Goal: Navigation & Orientation: Find specific page/section

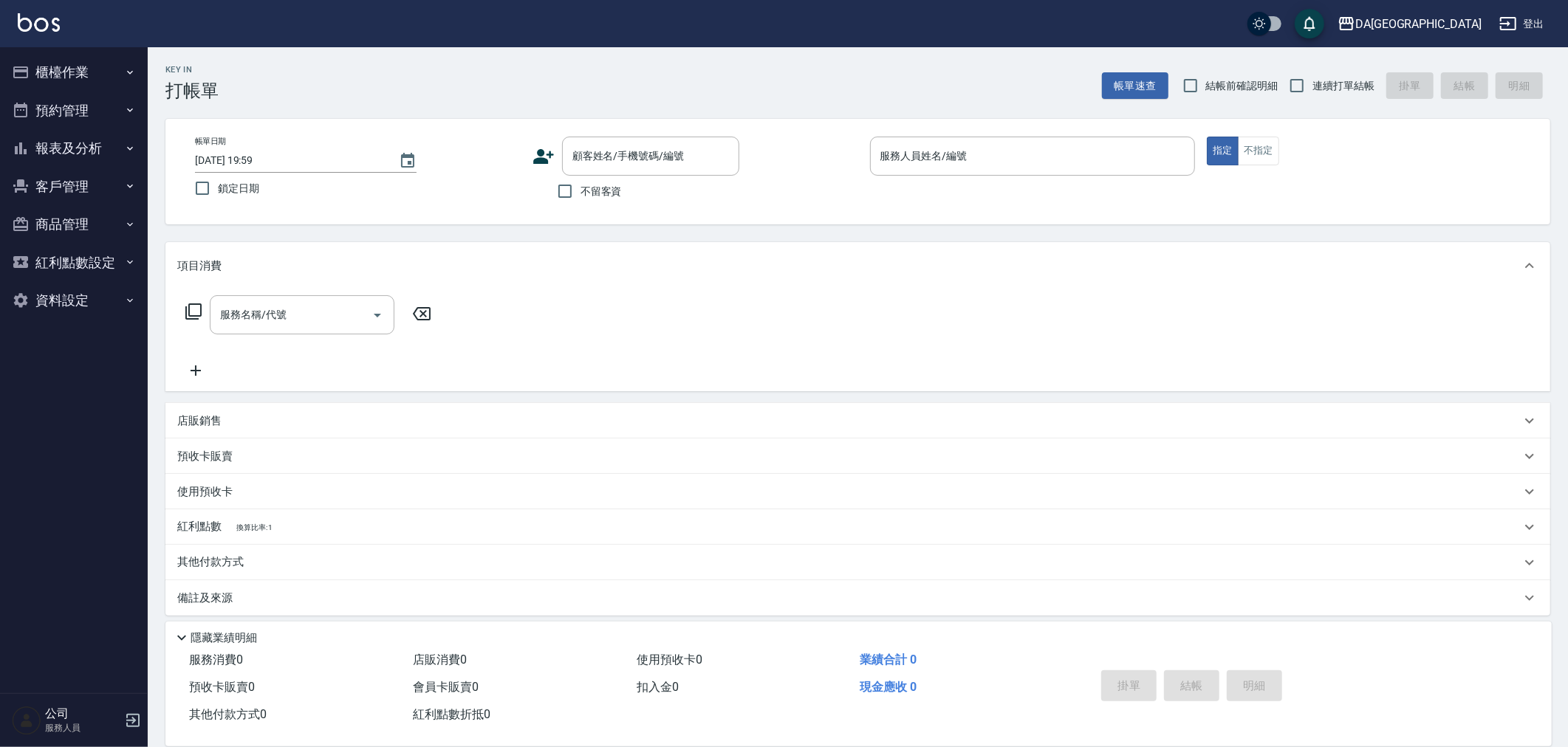
click at [1350, 75] on label "連續打單結帳" at bounding box center [1327, 85] width 93 height 31
click at [1313, 75] on input "連續打單結帳" at bounding box center [1297, 85] width 31 height 31
checkbox input "true"
click at [1243, 90] on span "結帳前確認明細" at bounding box center [1242, 86] width 73 height 15
click at [1206, 90] on input "結帳前確認明細" at bounding box center [1190, 85] width 31 height 31
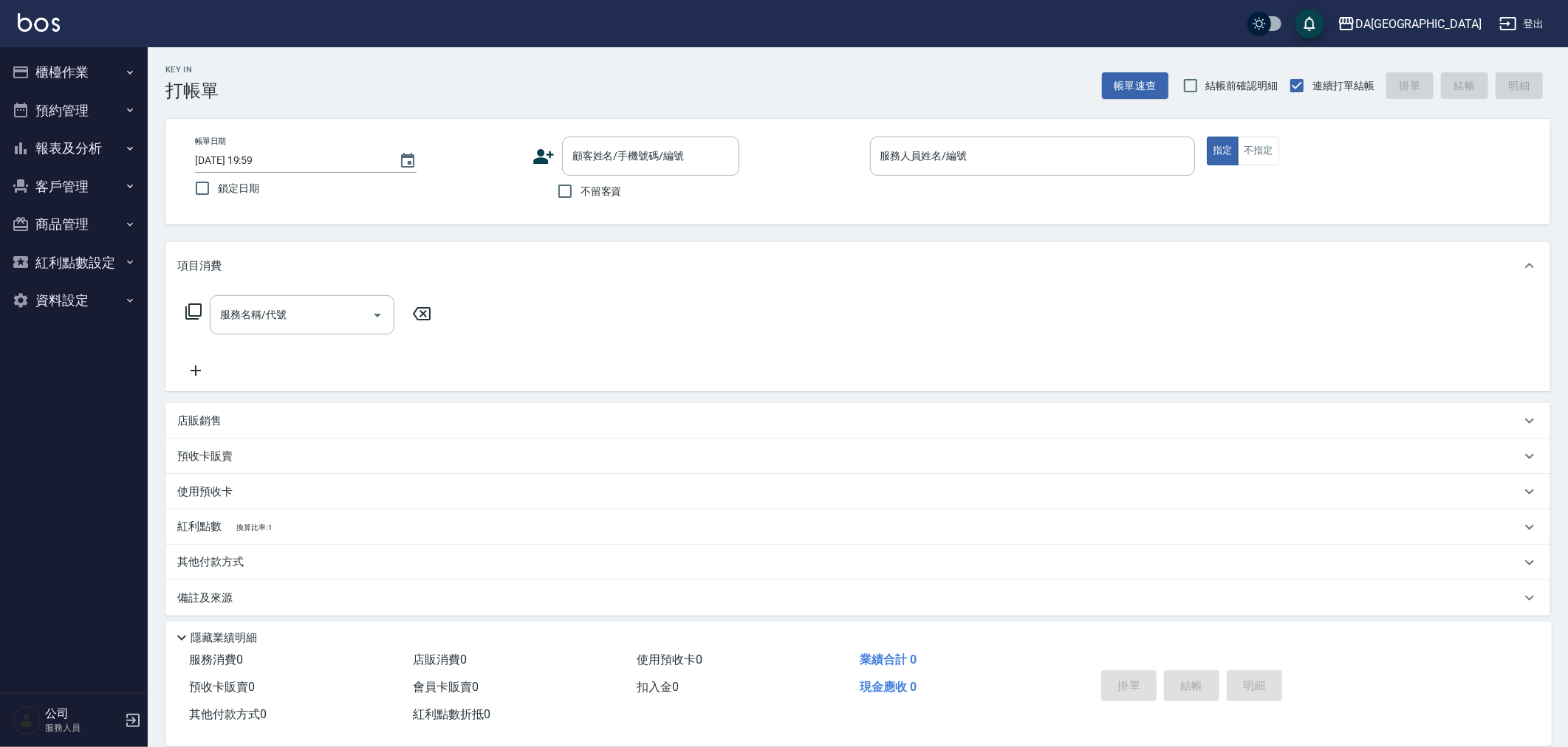
checkbox input "true"
click at [578, 188] on input "不留客資" at bounding box center [565, 191] width 31 height 31
checkbox input "true"
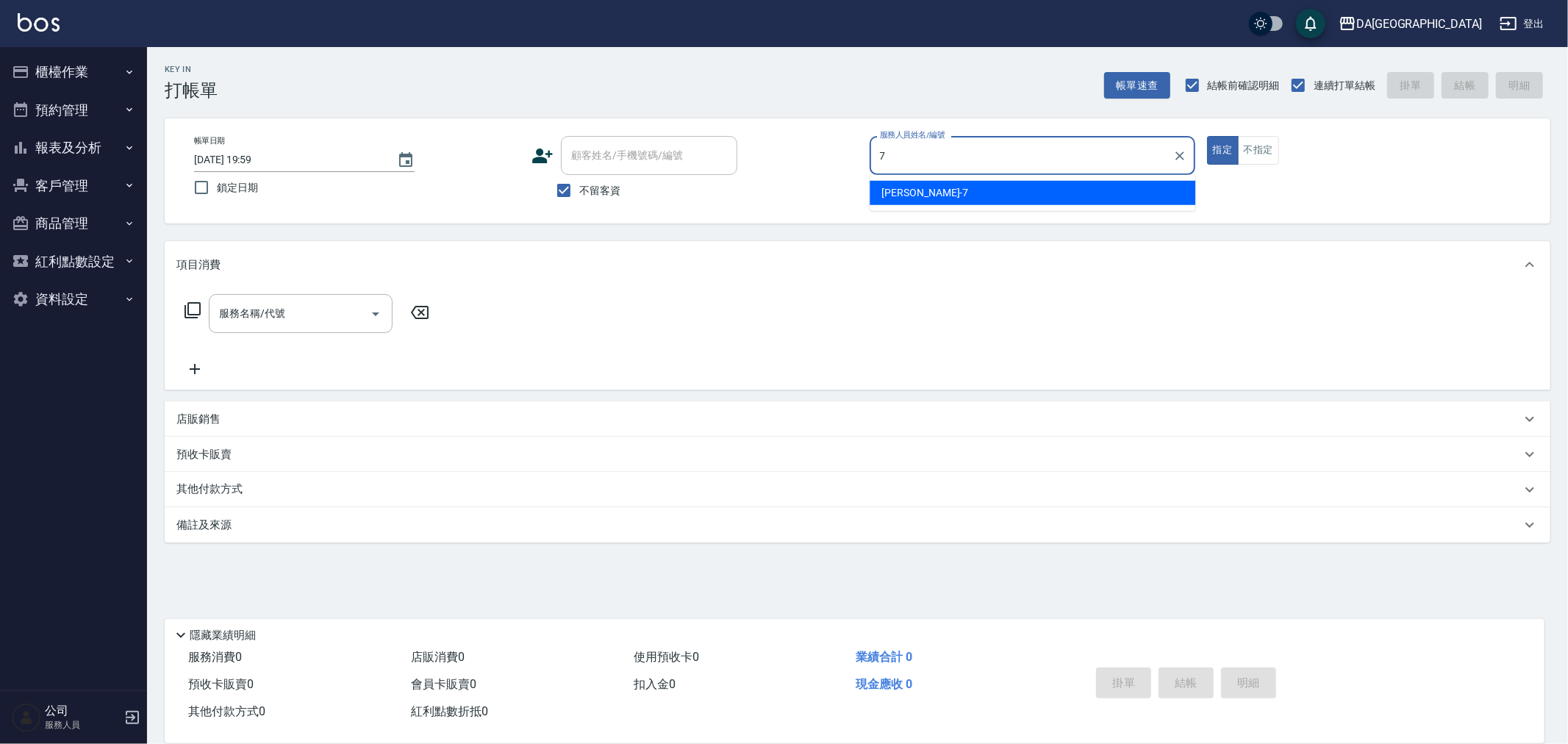
type input "Mimi-7"
type button "true"
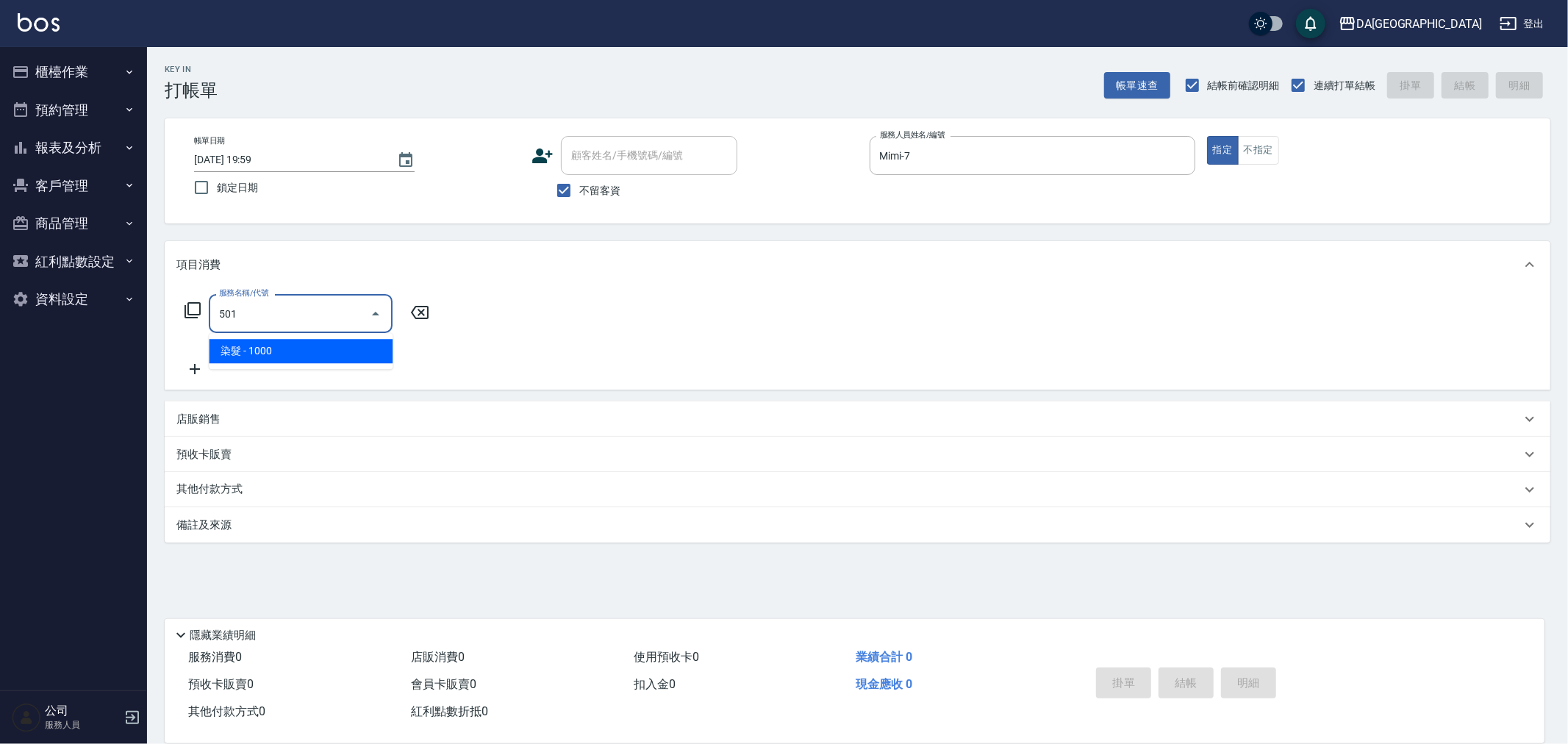
type input "染髮(501)"
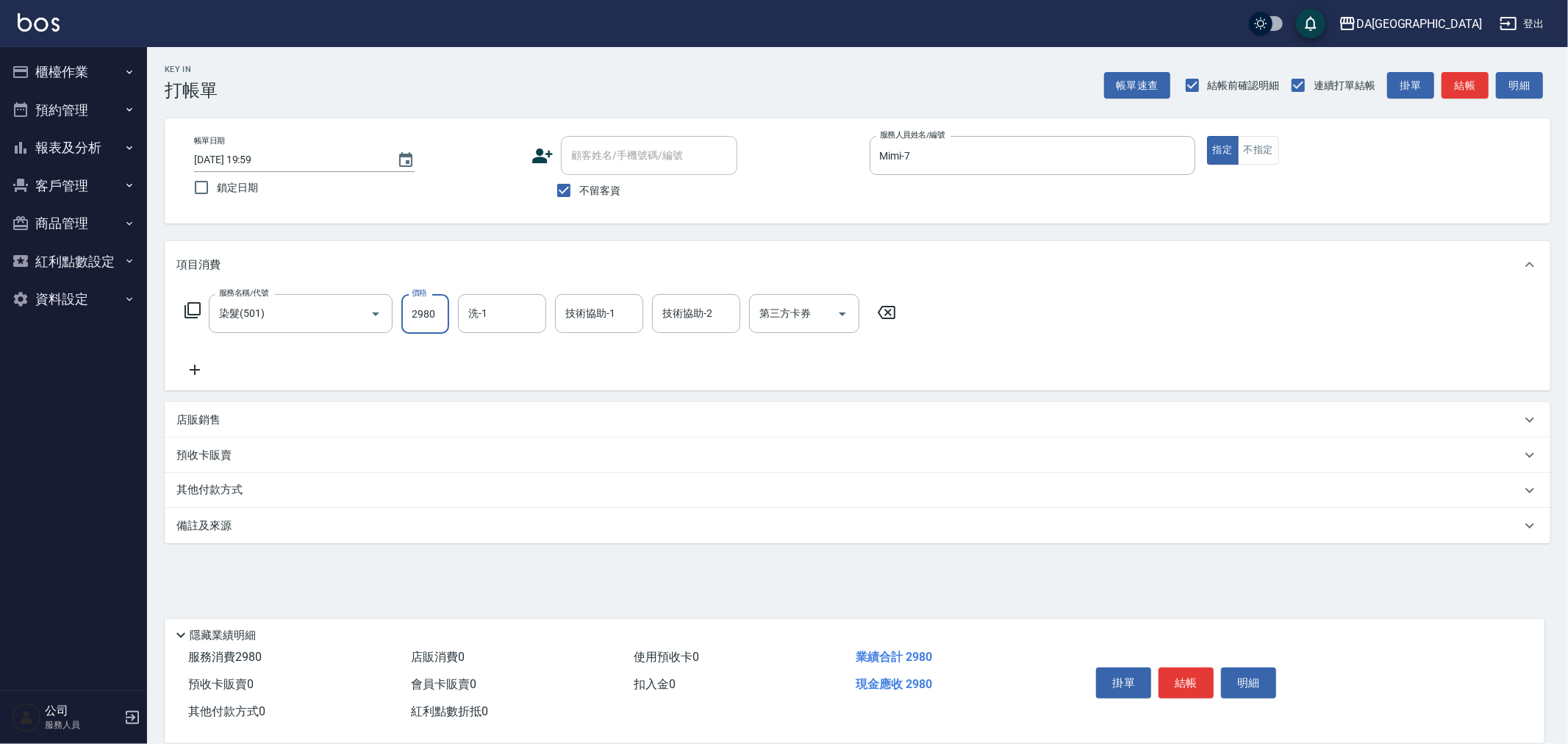
type input "2980"
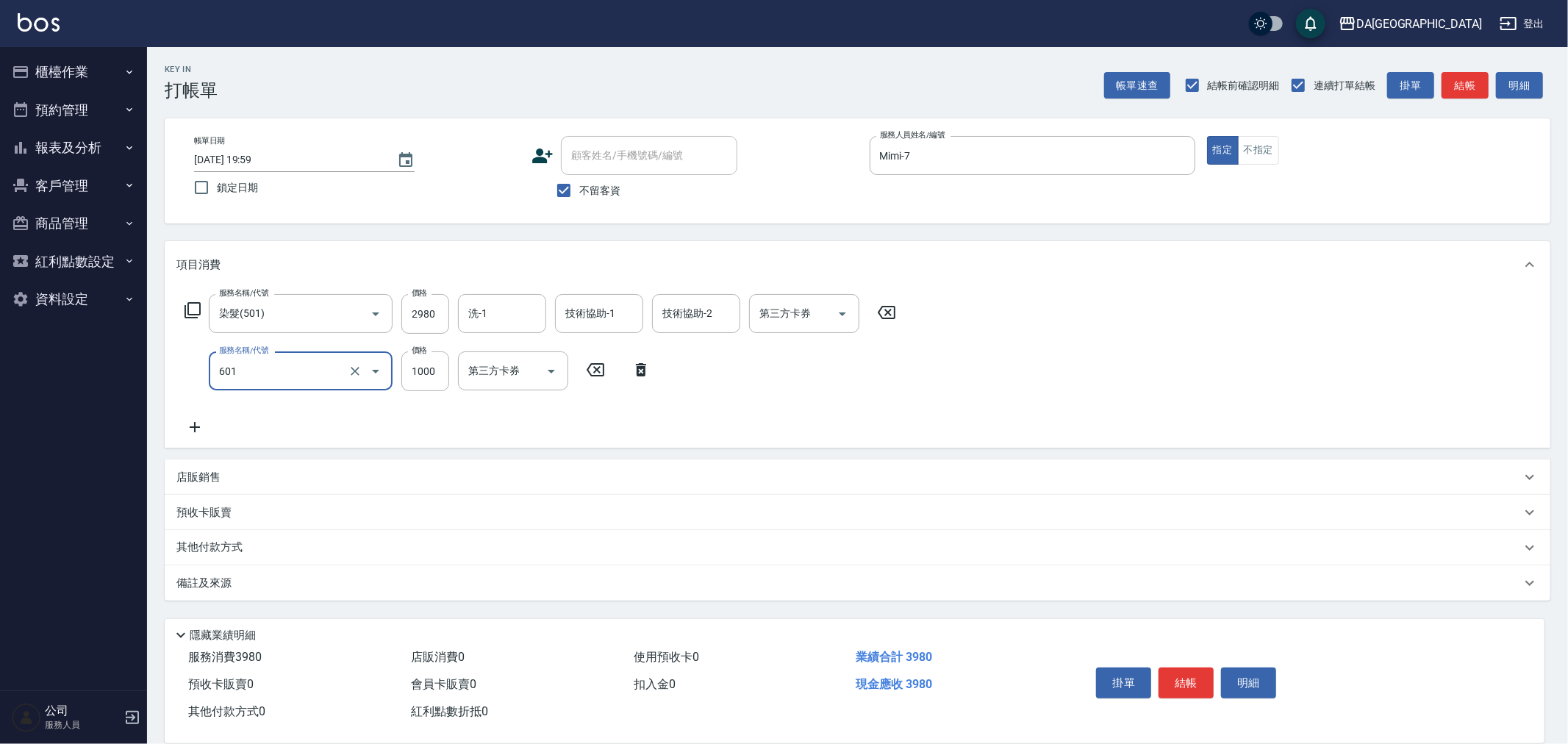
type input "自備護髮(1000上)(601)"
click at [329, 373] on input "自備護髮(1000上)(601)" at bounding box center [280, 371] width 129 height 25
type input "2"
type input "自備護髮(1000下)(623)"
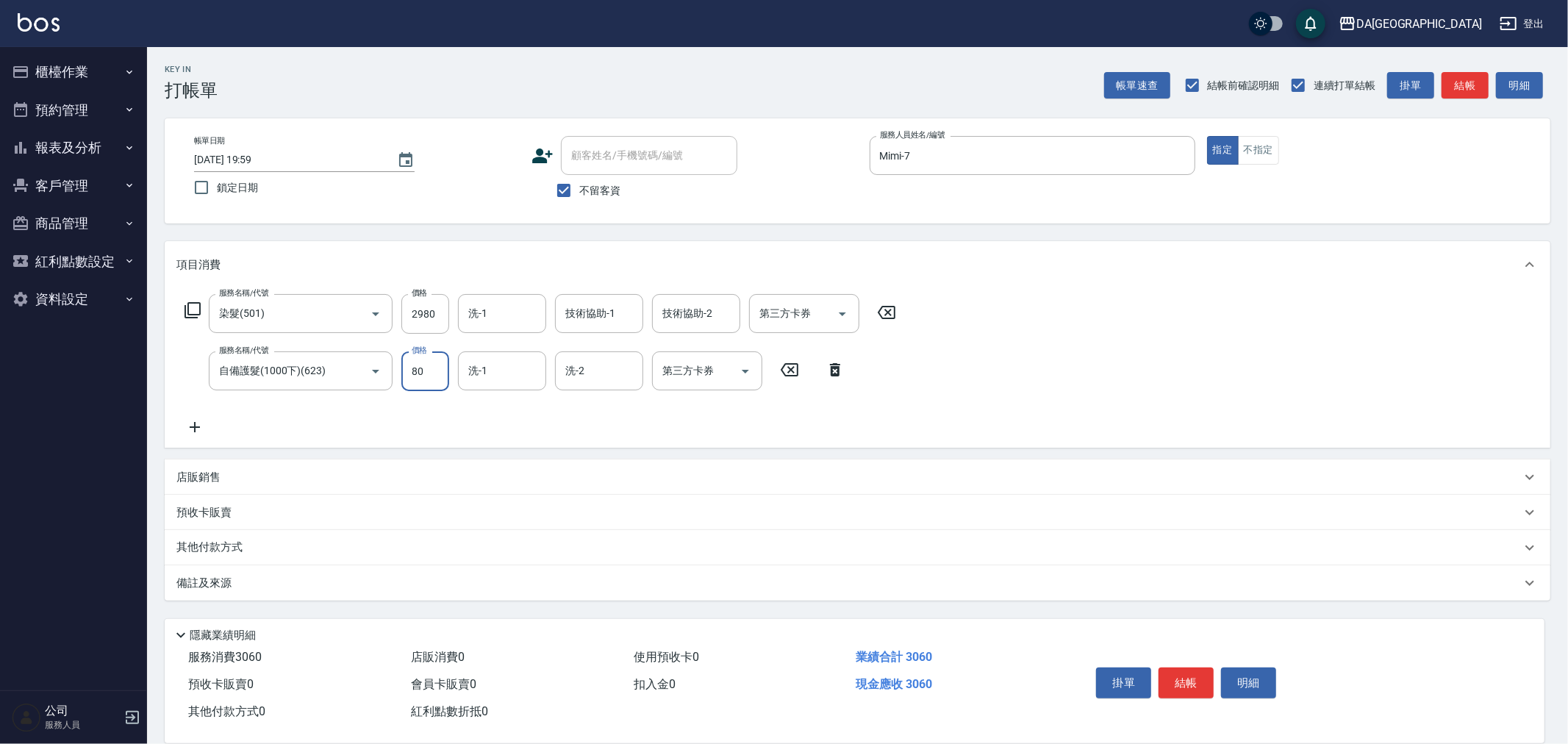
type input "800"
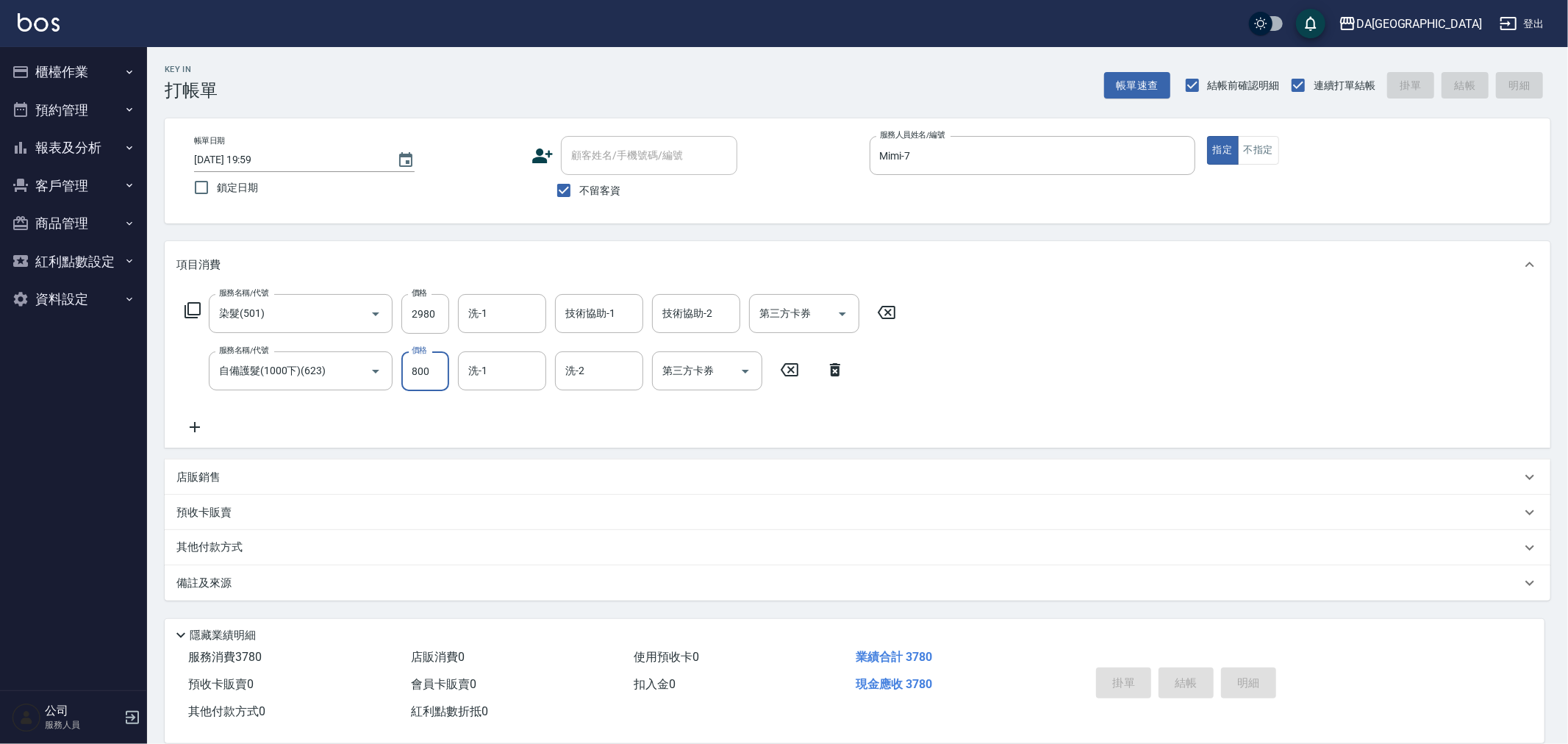
type input "2025/08/10 20:00"
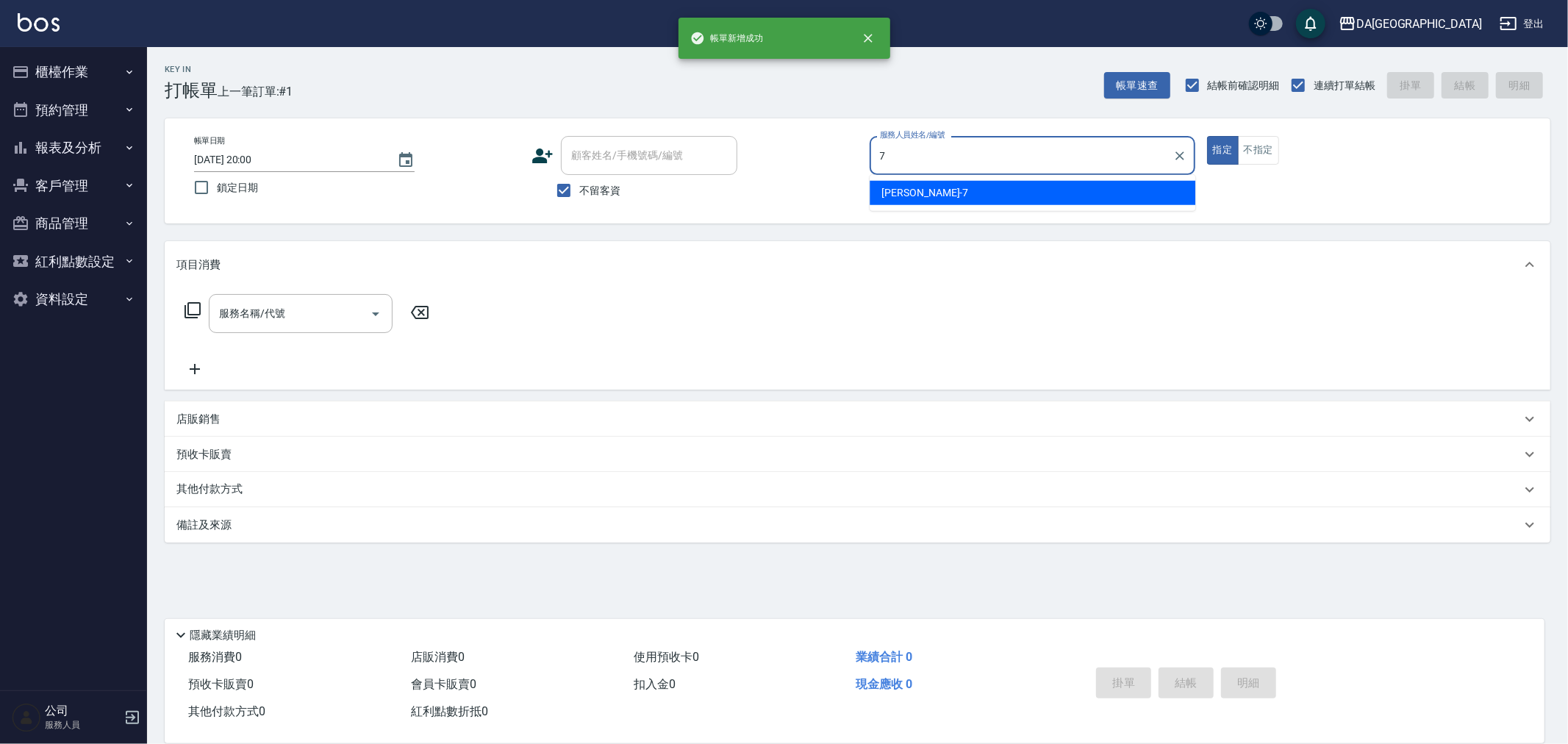
type input "Mimi-7"
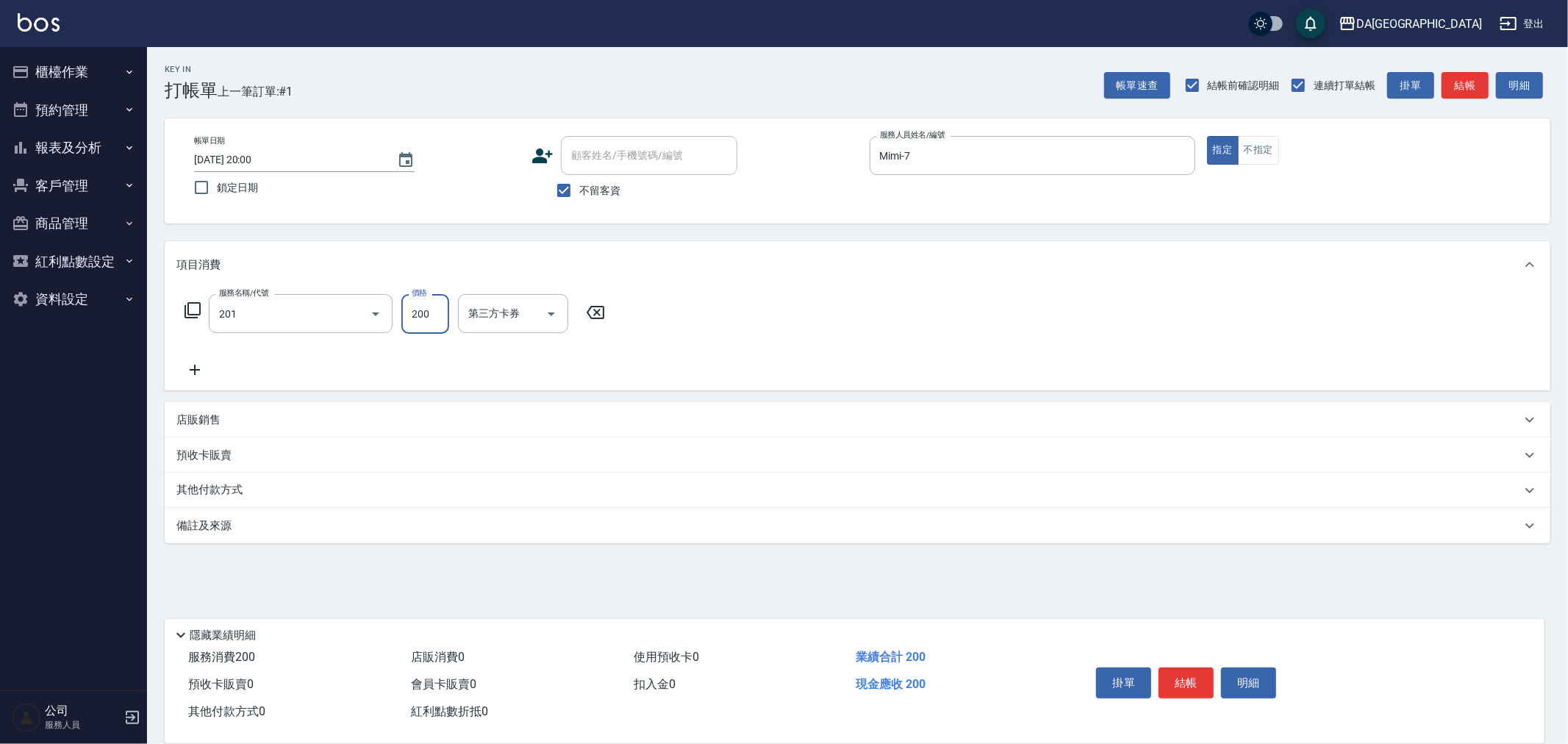
type input "洗髮(201)"
type input "300"
type input "蕾菈-28"
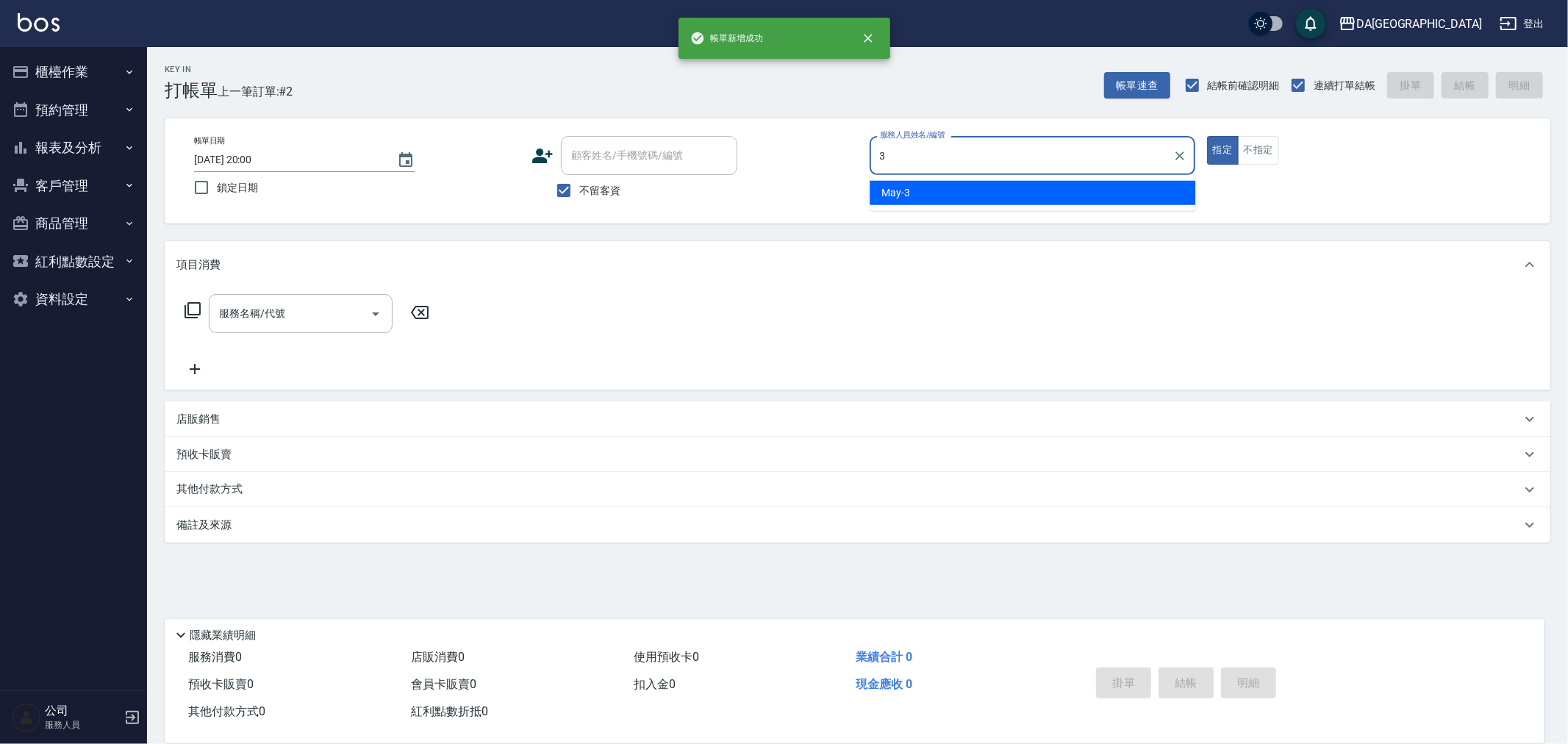
type input "May-3"
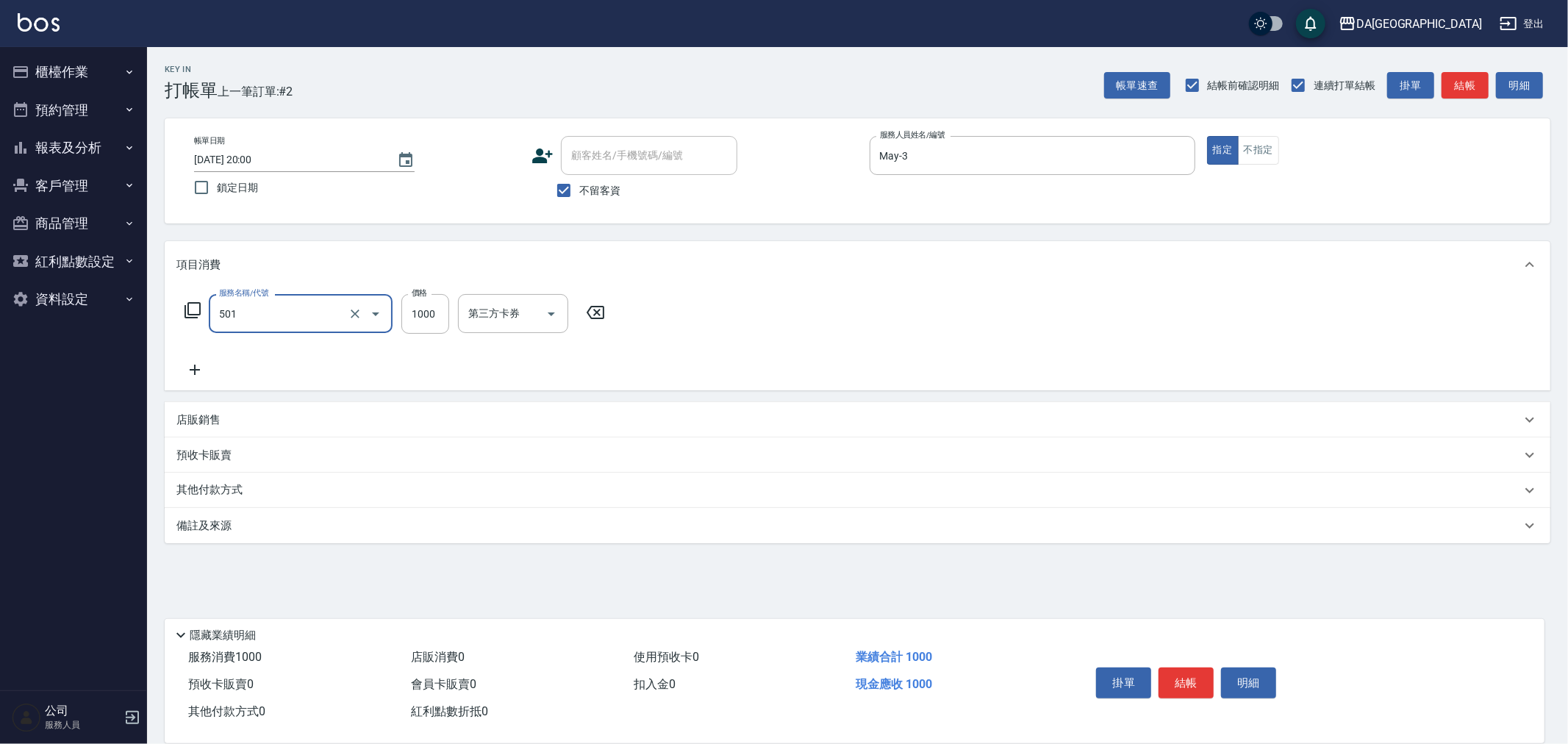
type input "染髮(501)"
type input "1400"
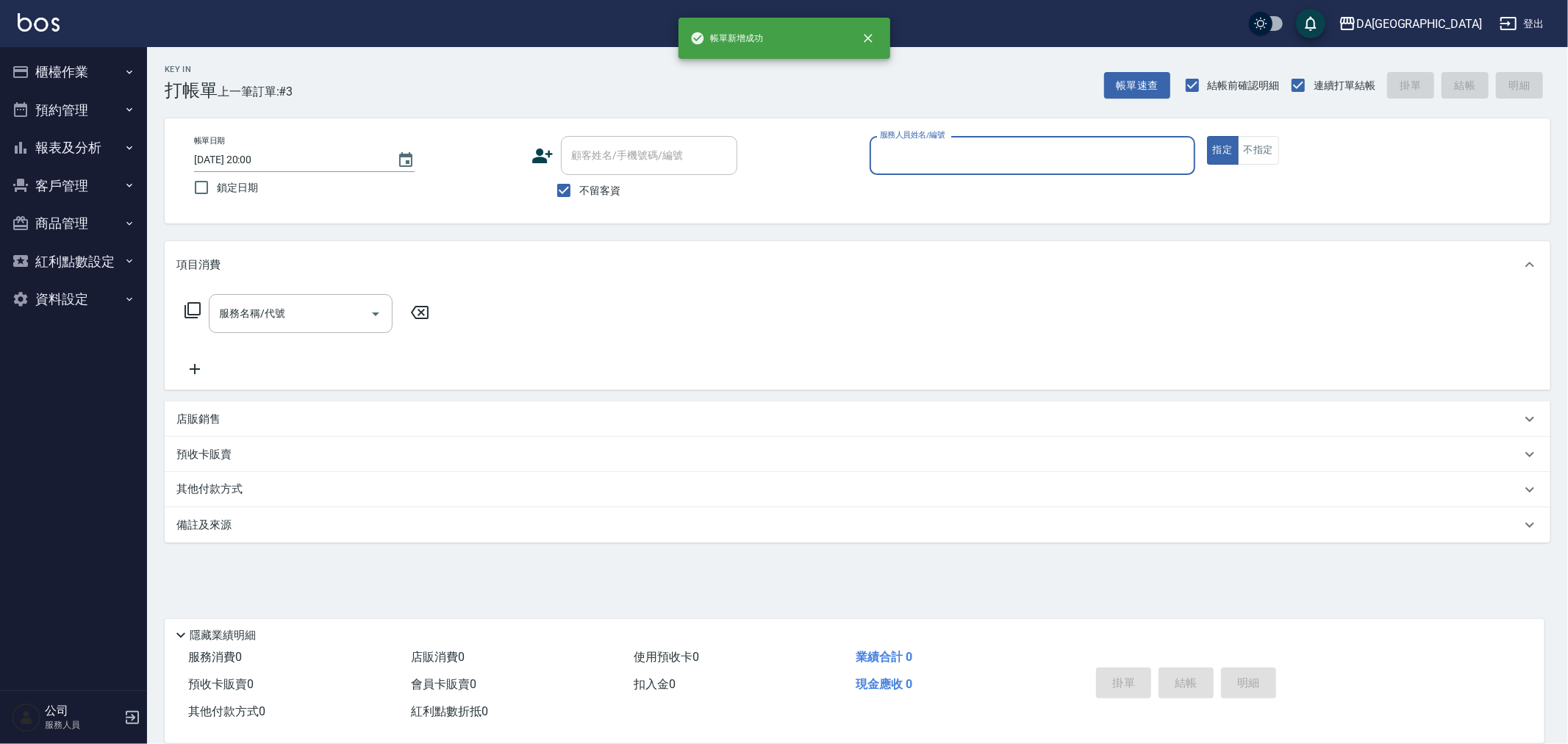
click at [596, 188] on span "不留客資" at bounding box center [599, 191] width 41 height 15
click at [579, 188] on input "不留客資" at bounding box center [564, 190] width 31 height 31
checkbox input "false"
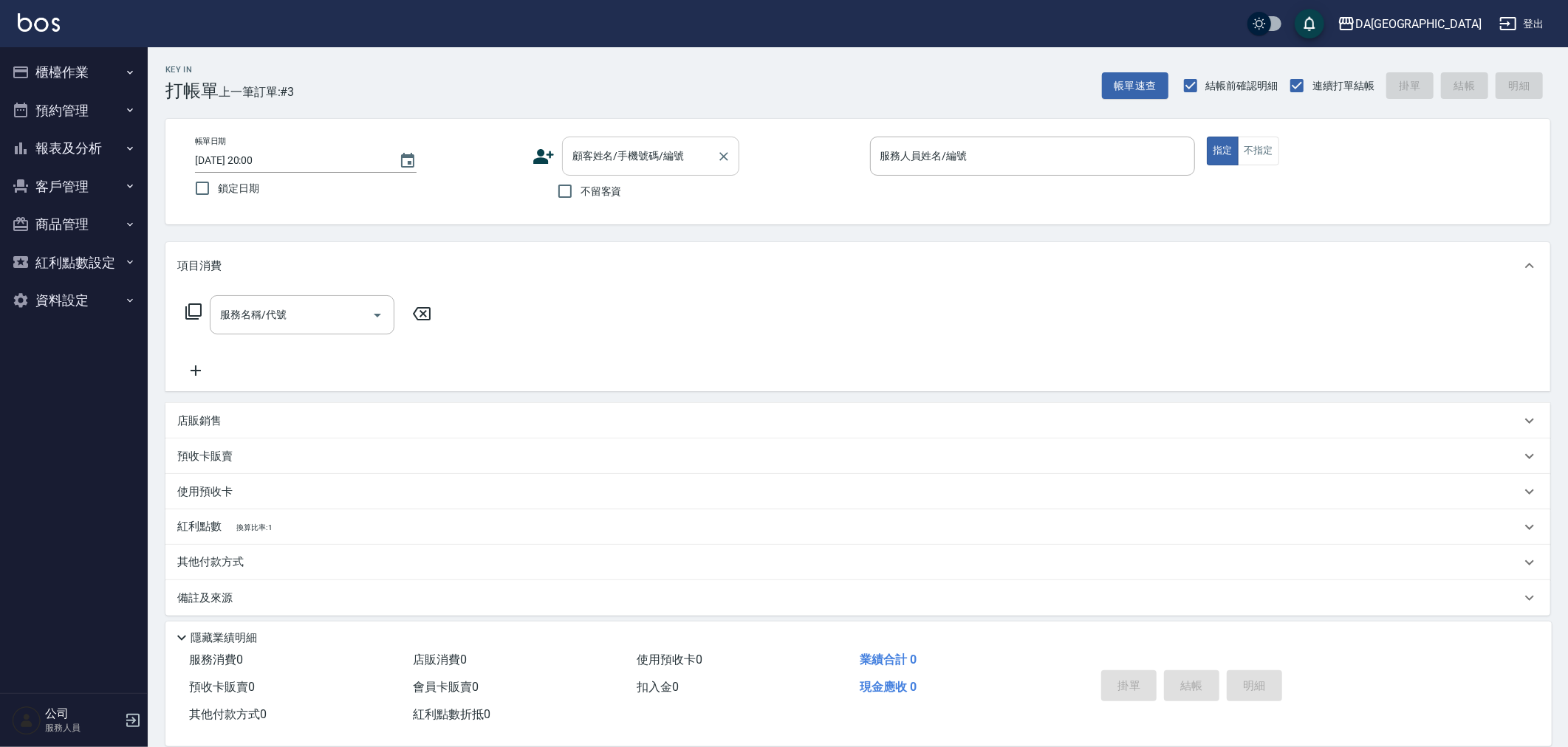
click at [624, 148] on div "顧客姓名/手機號碼/編號 顧客姓名/手機號碼/編號" at bounding box center [651, 156] width 177 height 39
click at [663, 194] on li "何玟萱/0919767615/null" at bounding box center [651, 194] width 177 height 25
type input "何玟萱/0919767615/null"
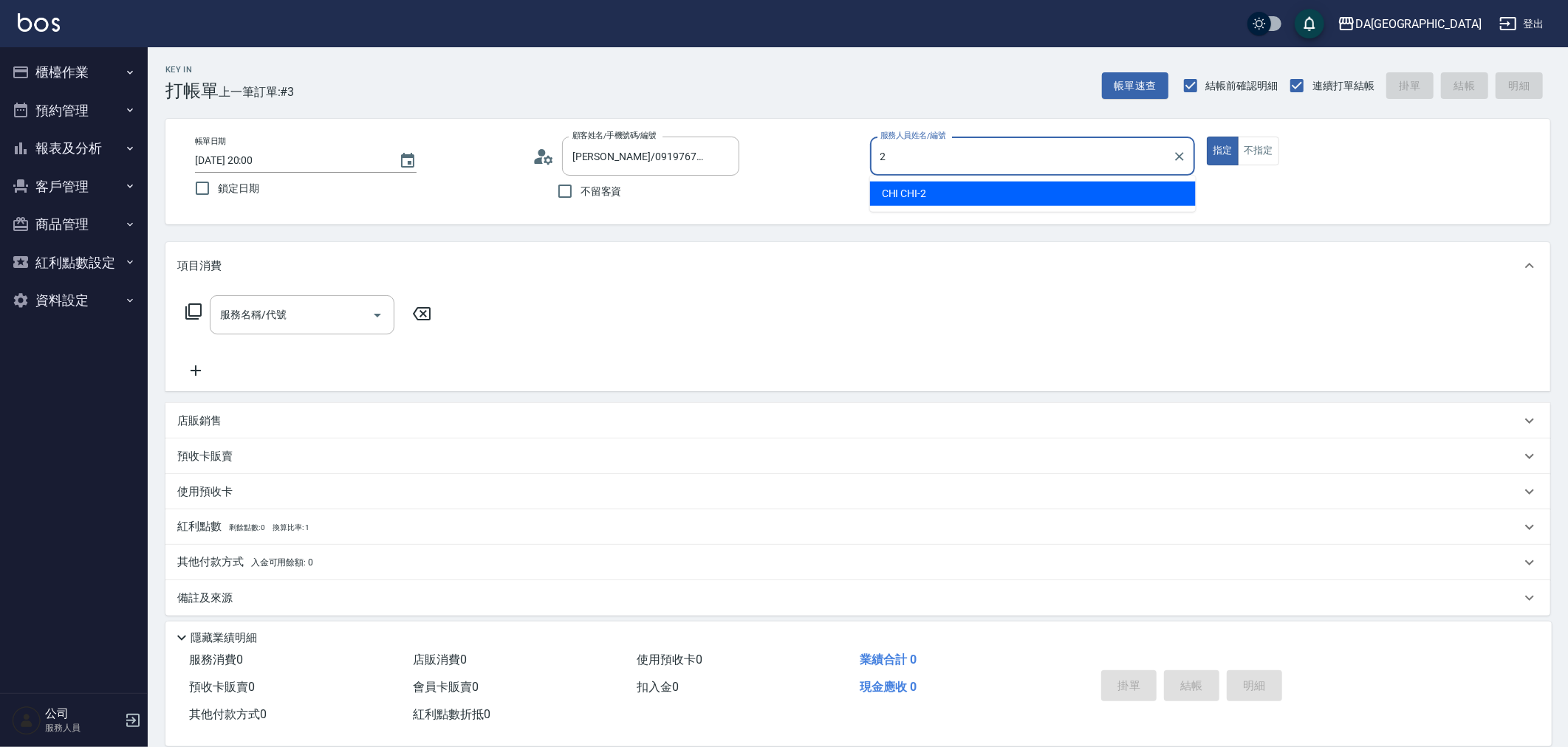
type input "CHI CHI-2"
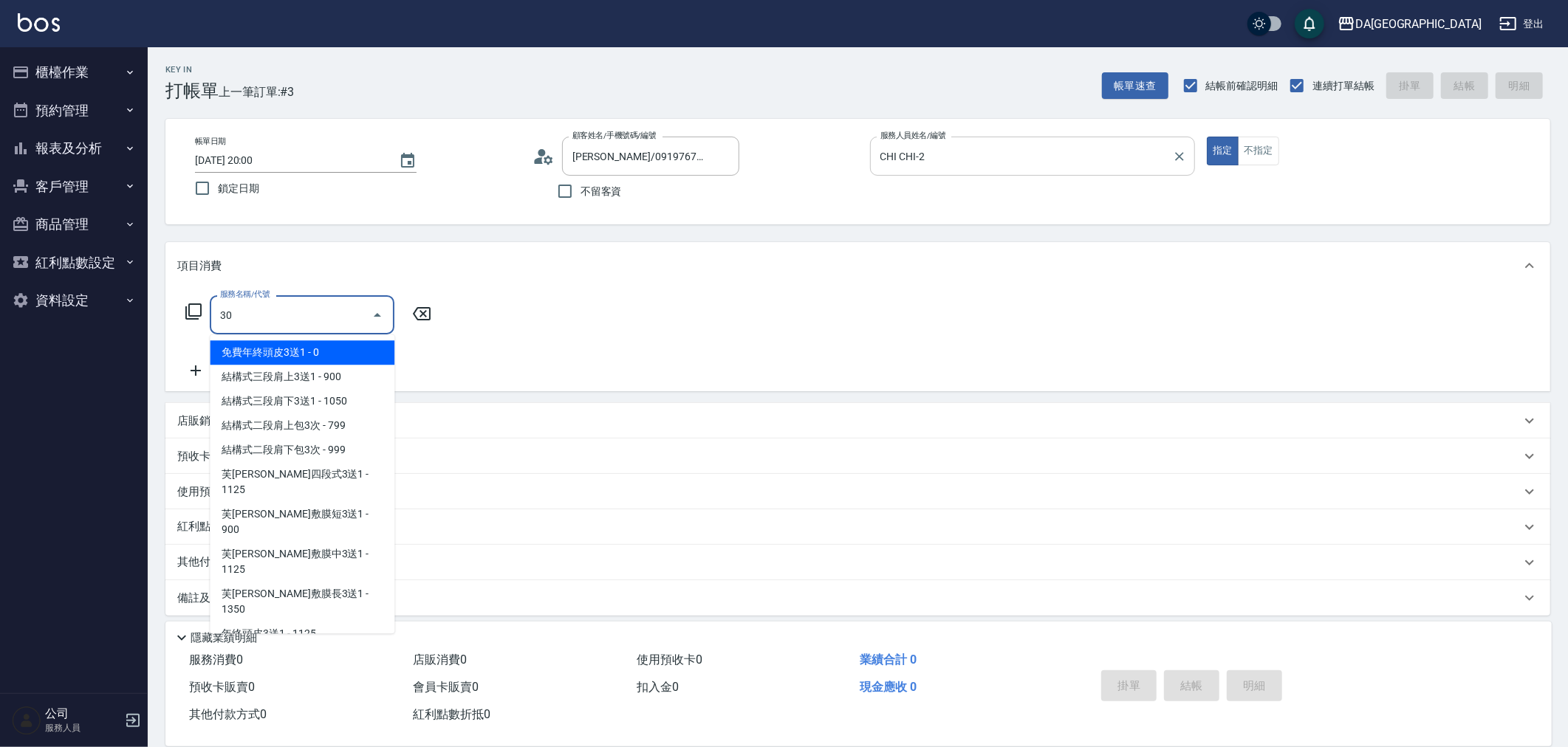
type input "301"
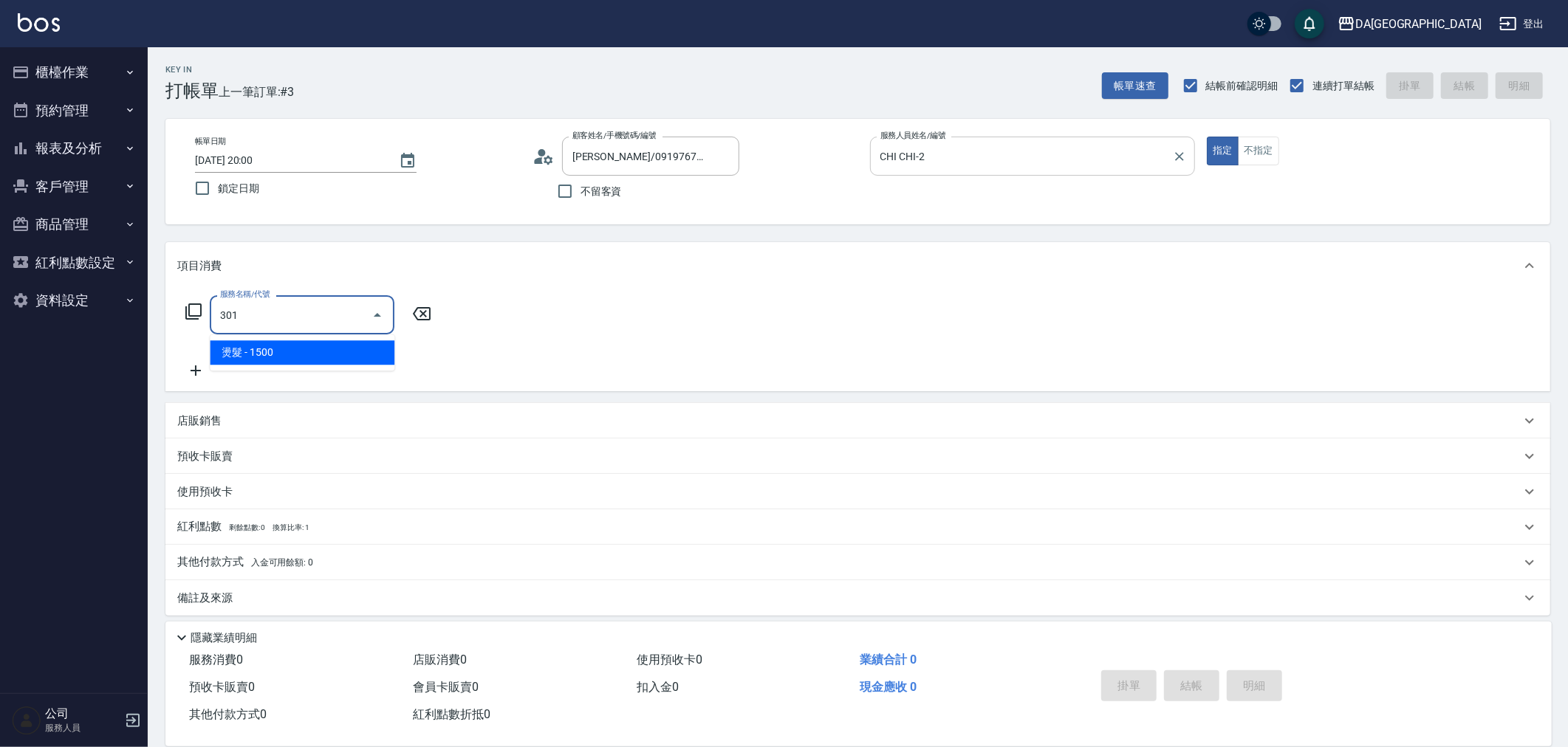
type input "150"
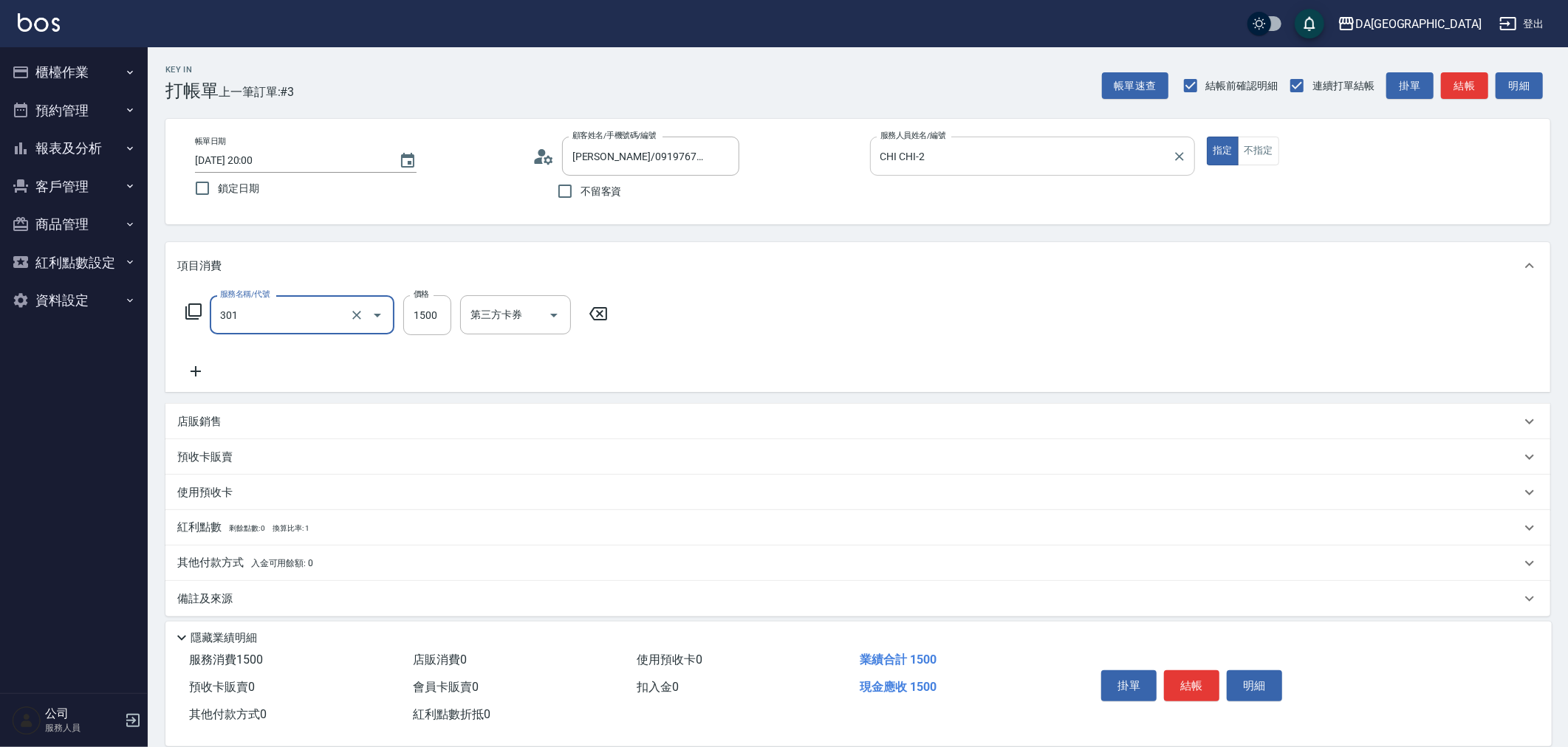
type input "燙髮(301)"
type input "0"
type input "50"
type input "500"
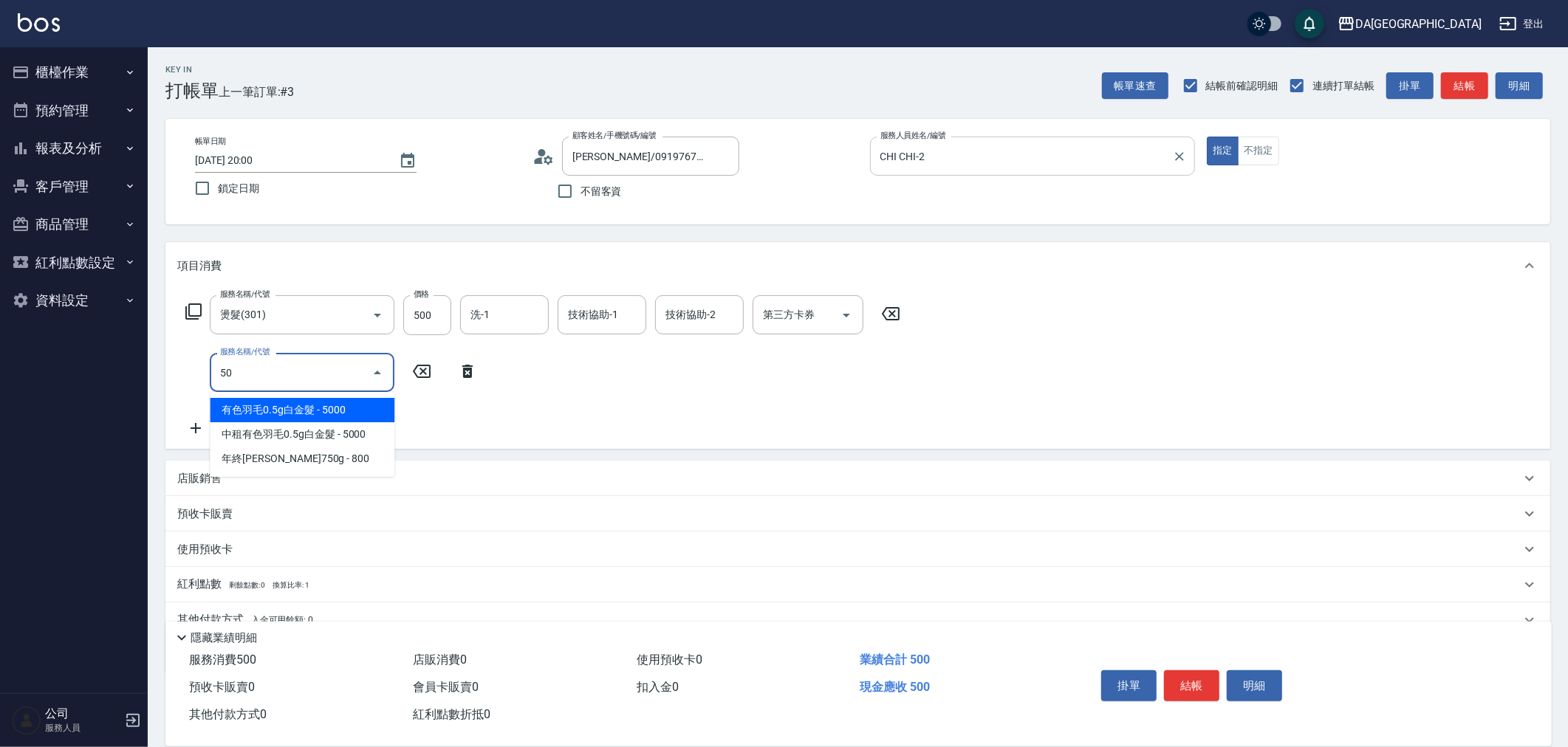
type input "501"
type input "150"
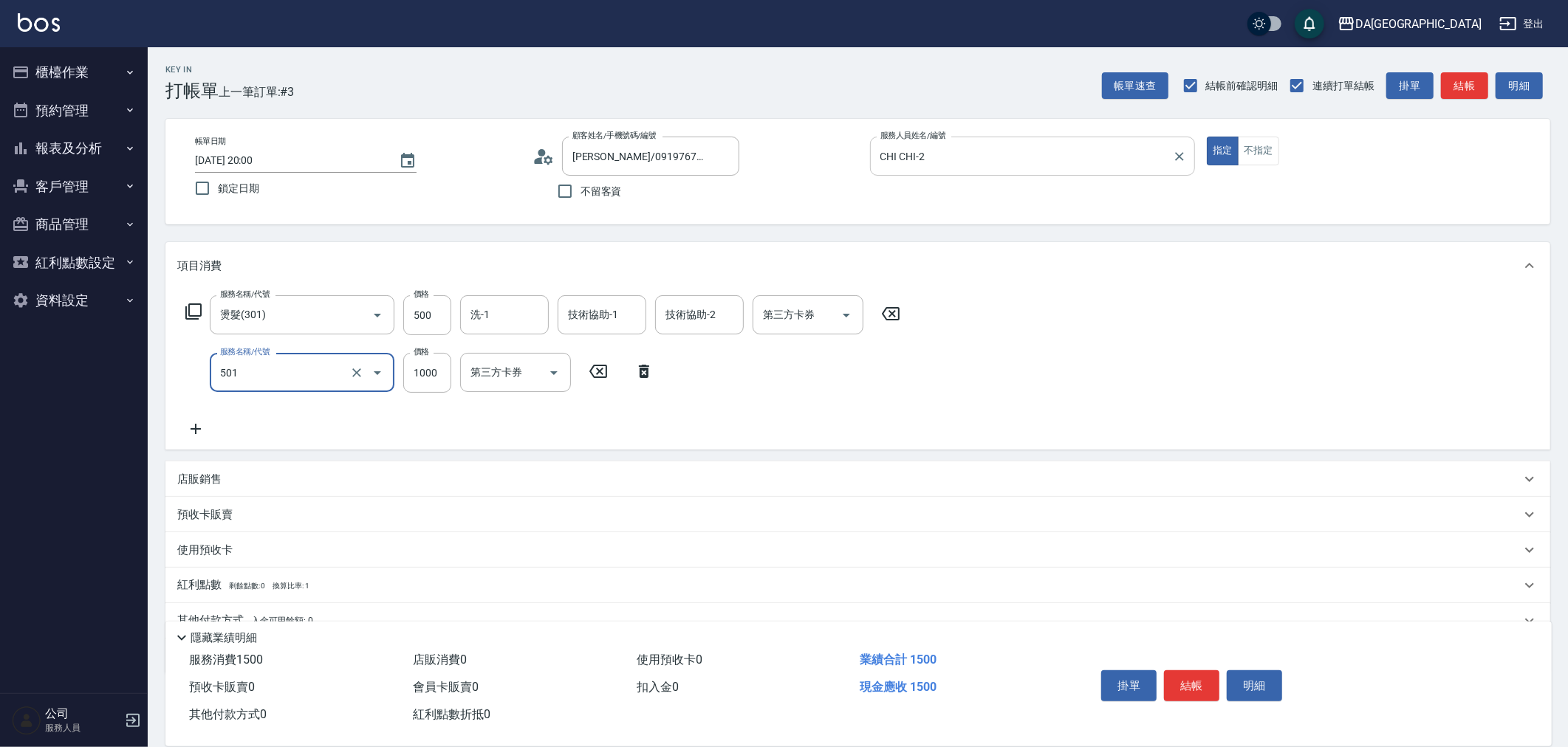
type input "染髮(501)"
type input "2"
type input "50"
type input "23"
type input "70"
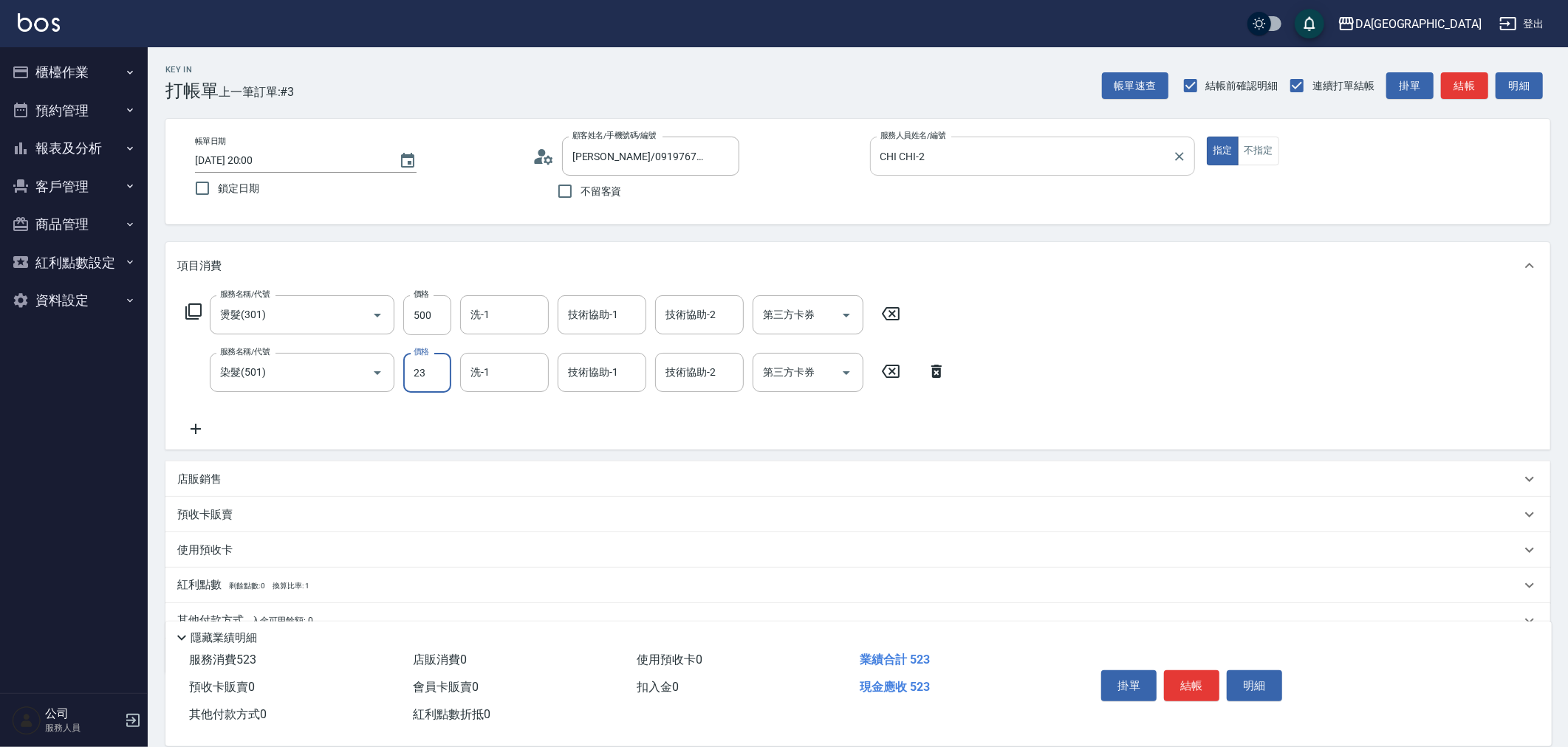
type input "230"
type input "280"
type input "2300"
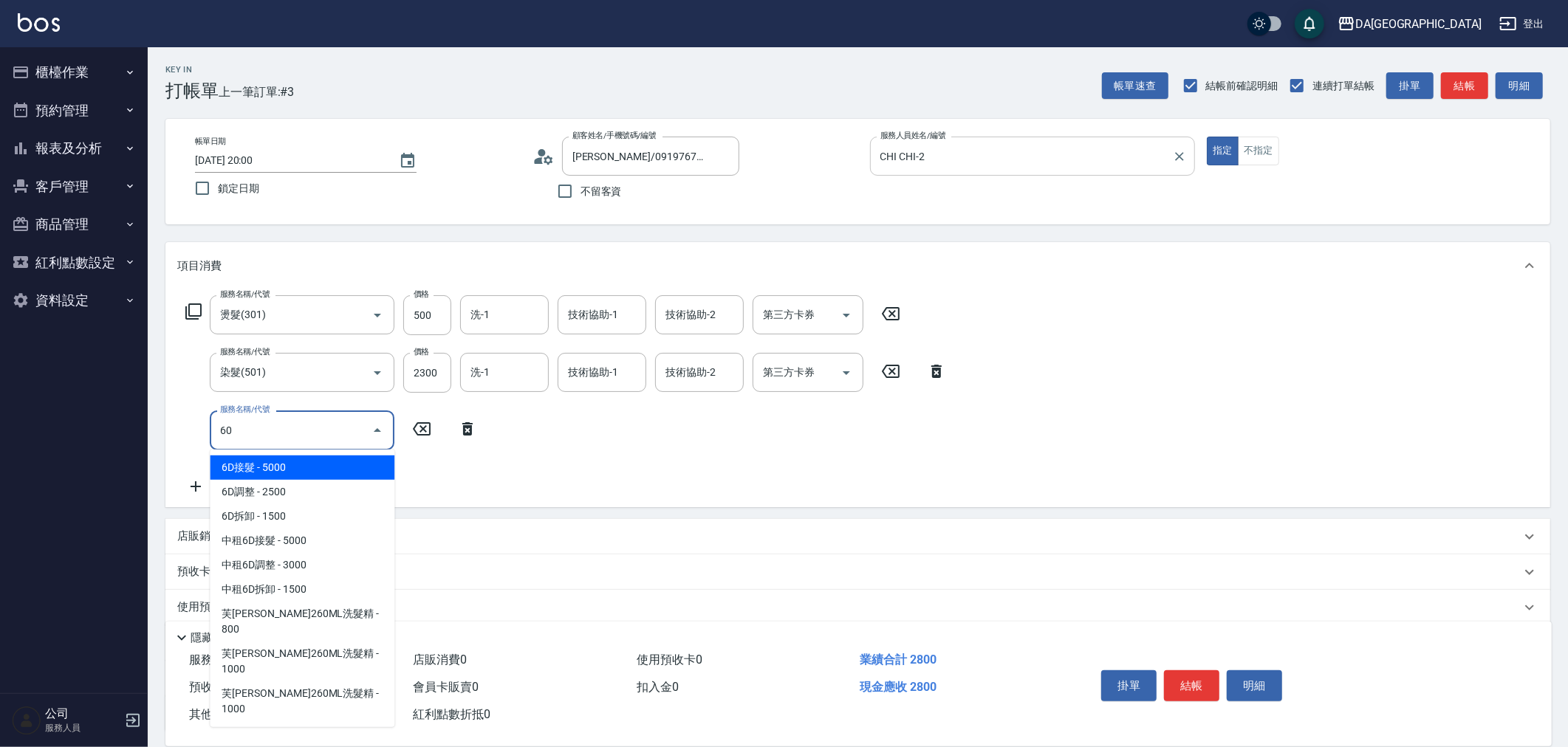
type input "601"
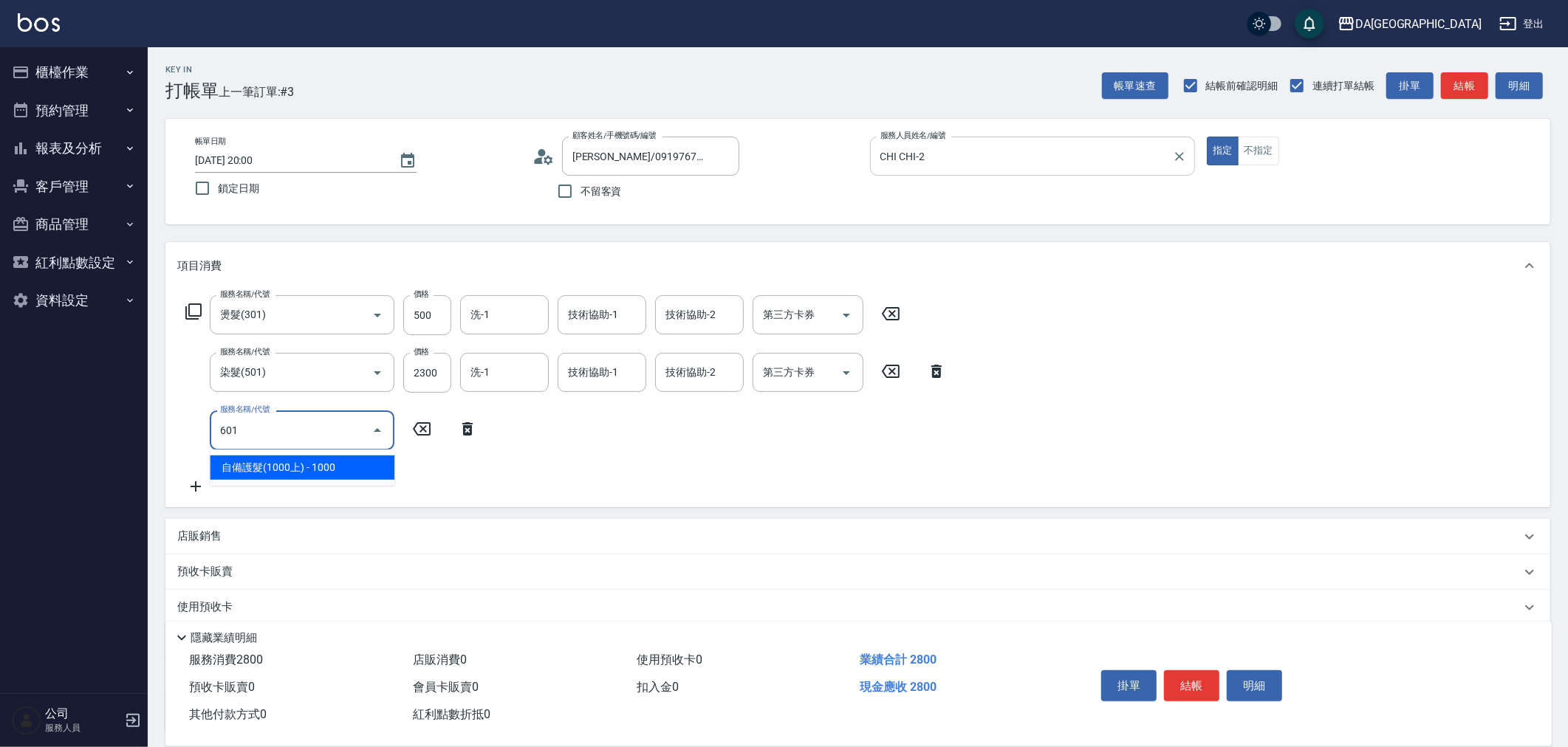
type input "380"
type input "自備護髮(1000上)(601)"
type input "1"
type input "280"
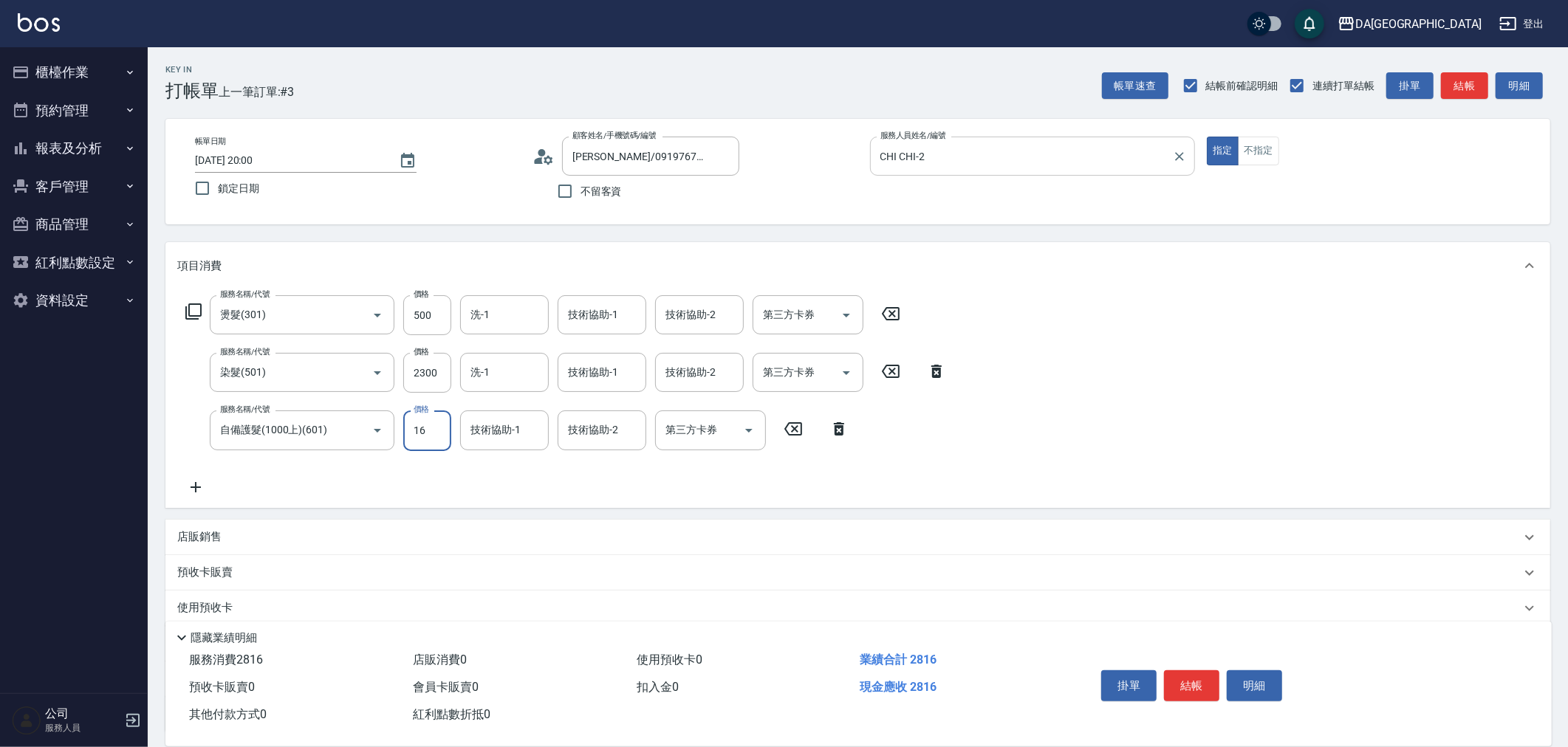
type input "160"
type input "290"
type input "1600"
type input "440"
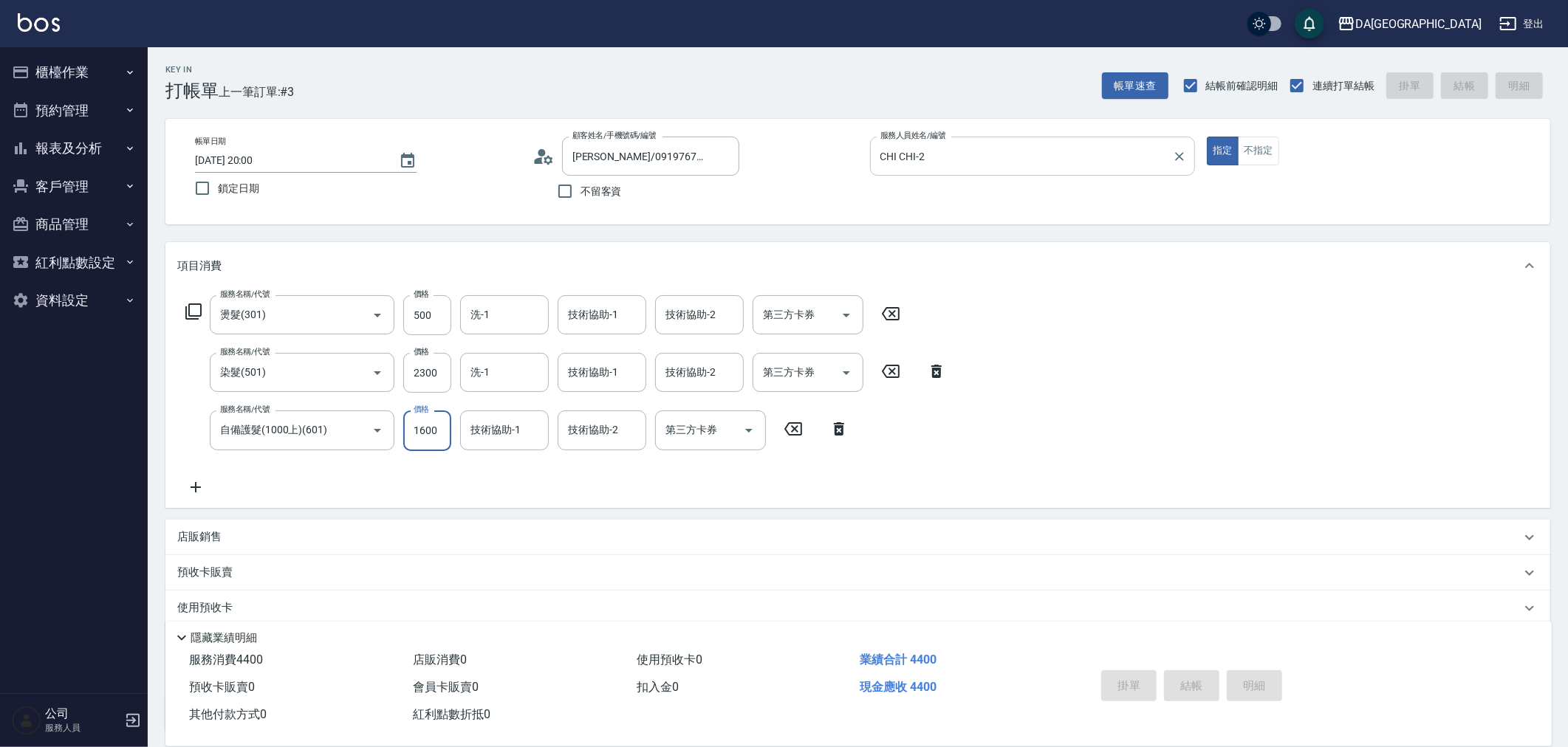
type input "2025/08/10 20:01"
type input "0"
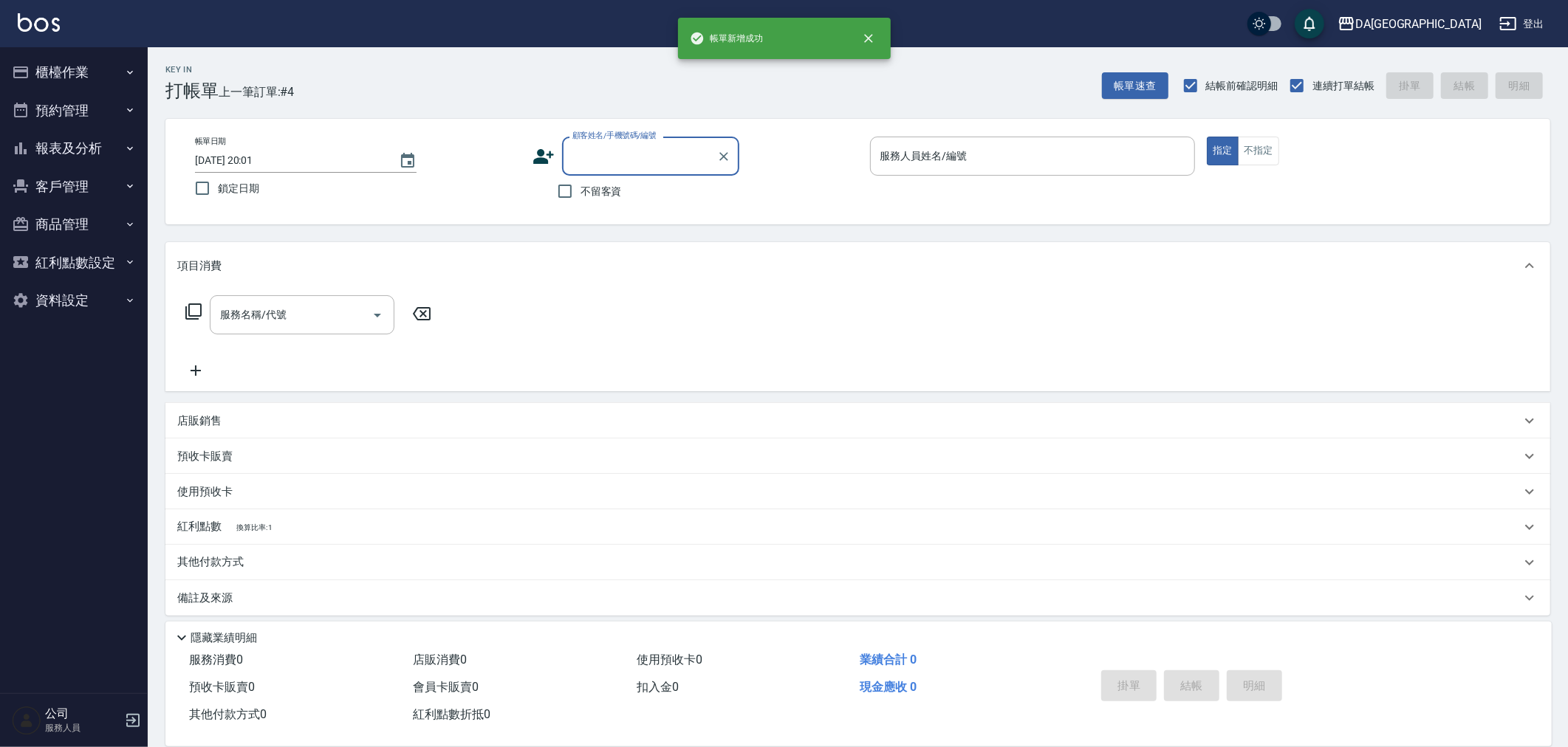
click at [607, 192] on span "不留客資" at bounding box center [601, 192] width 41 height 15
click at [581, 192] on input "不留客資" at bounding box center [565, 191] width 31 height 31
checkbox input "true"
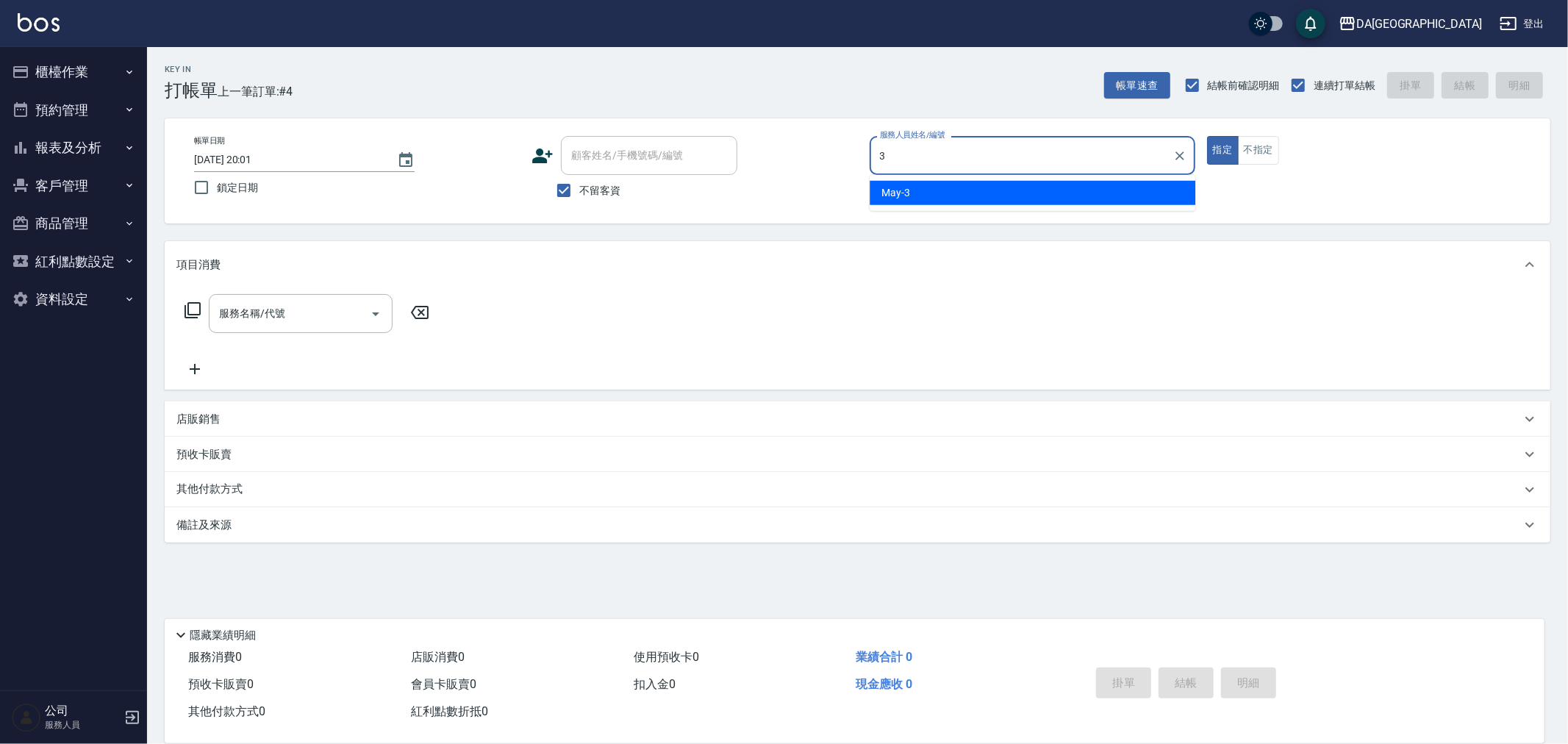
type input "May-3"
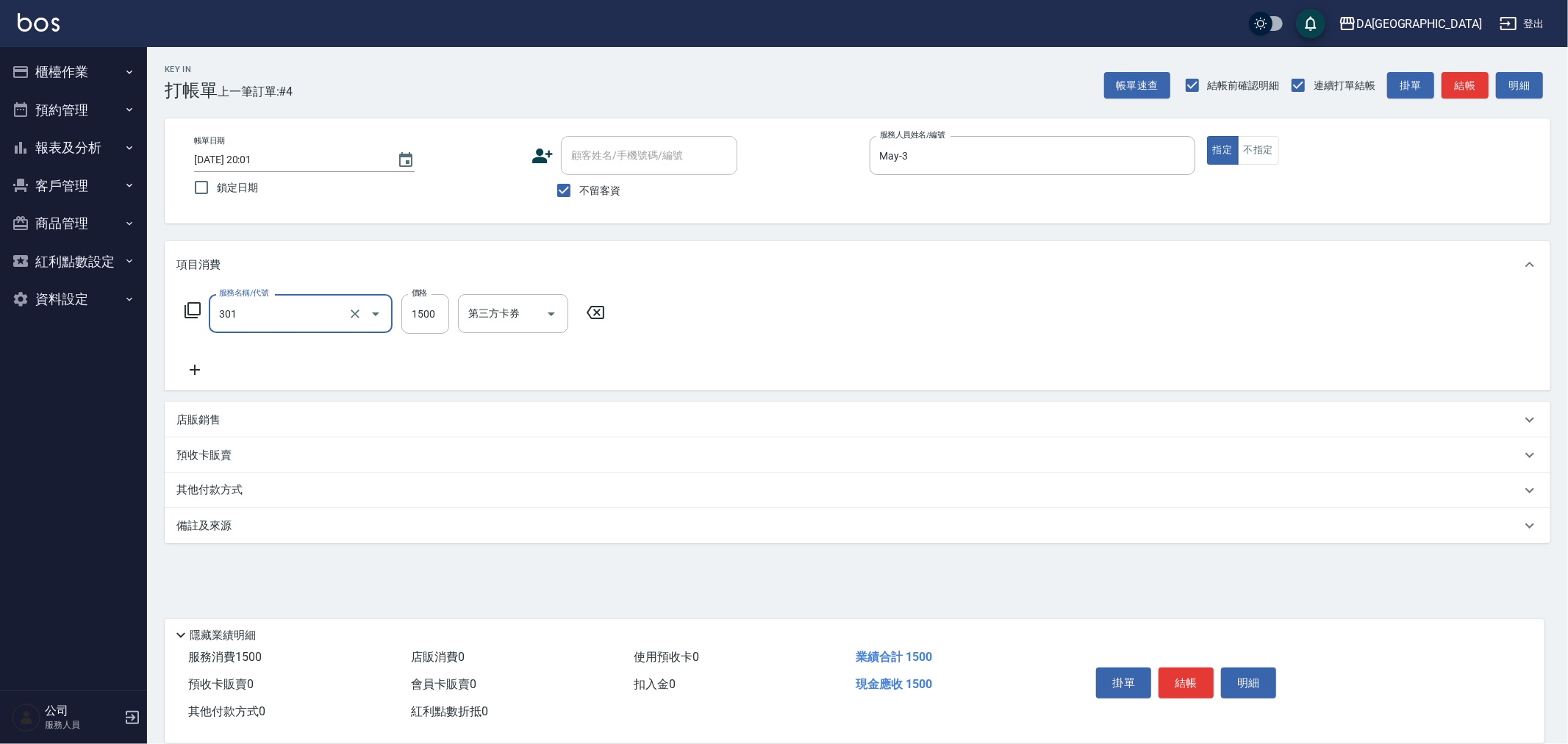
type input "燙髮(301)"
type input "2250"
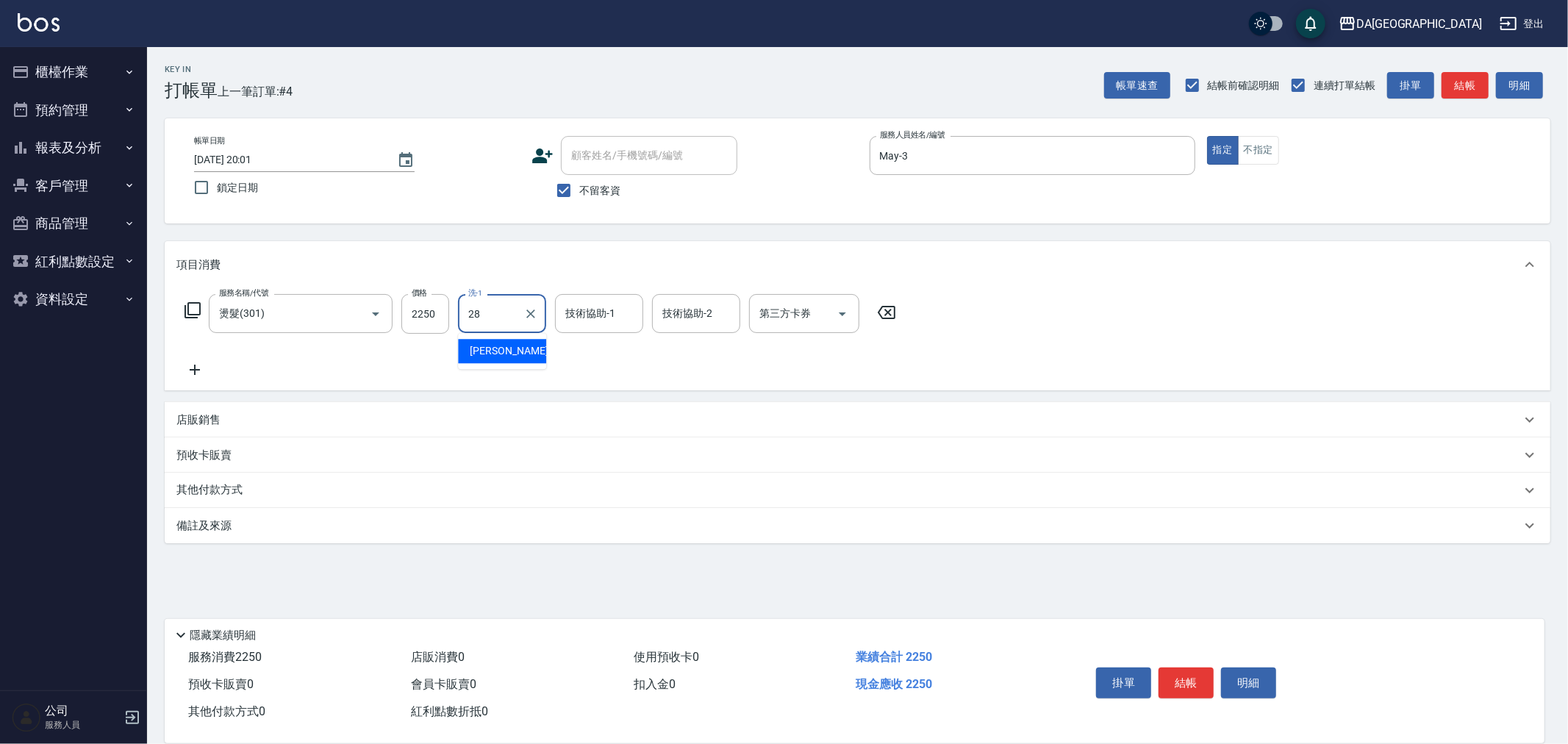
type input "蕾菈-28"
click at [204, 422] on p "店販銷售" at bounding box center [199, 420] width 44 height 15
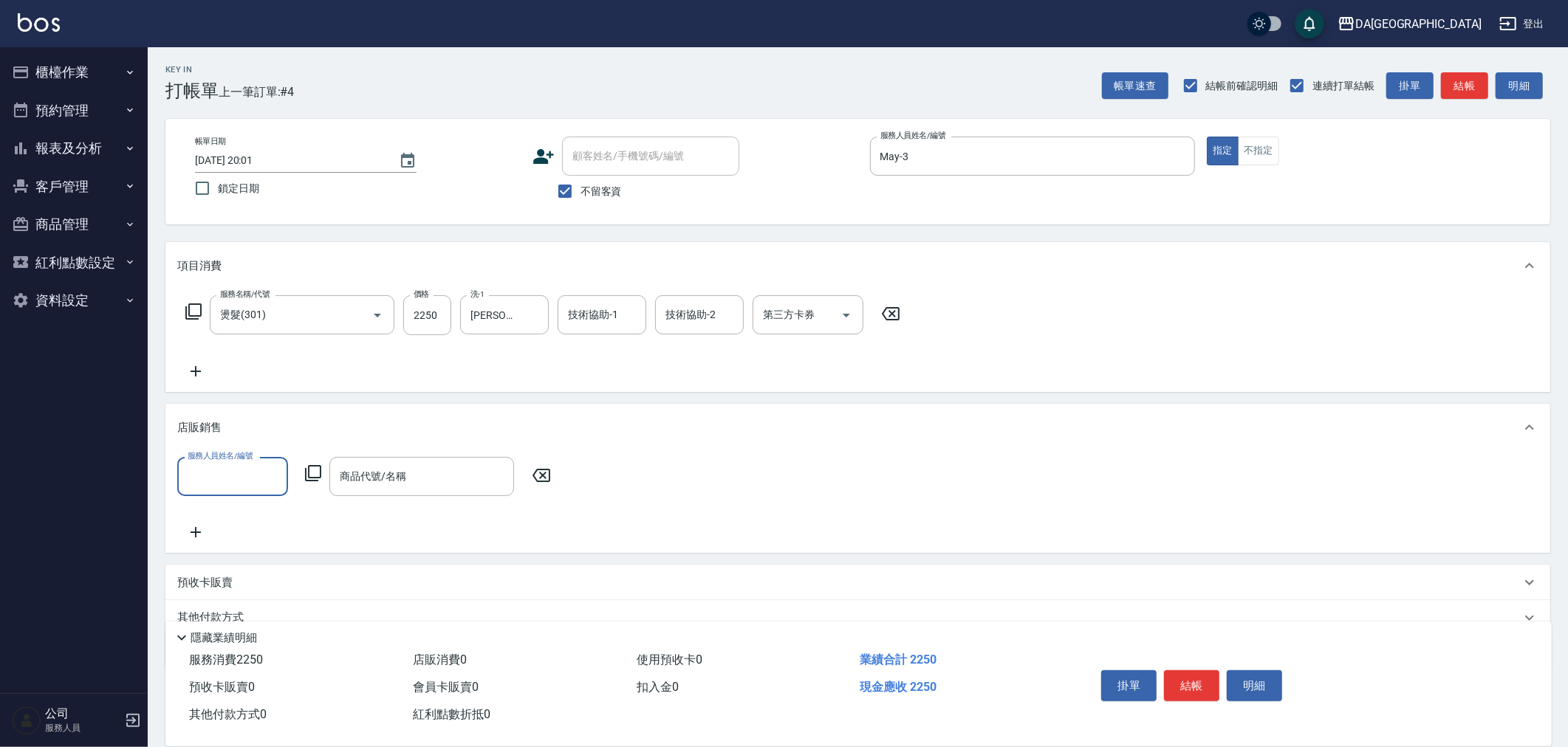
click at [250, 481] on input "服務人員姓名/編號" at bounding box center [233, 477] width 97 height 26
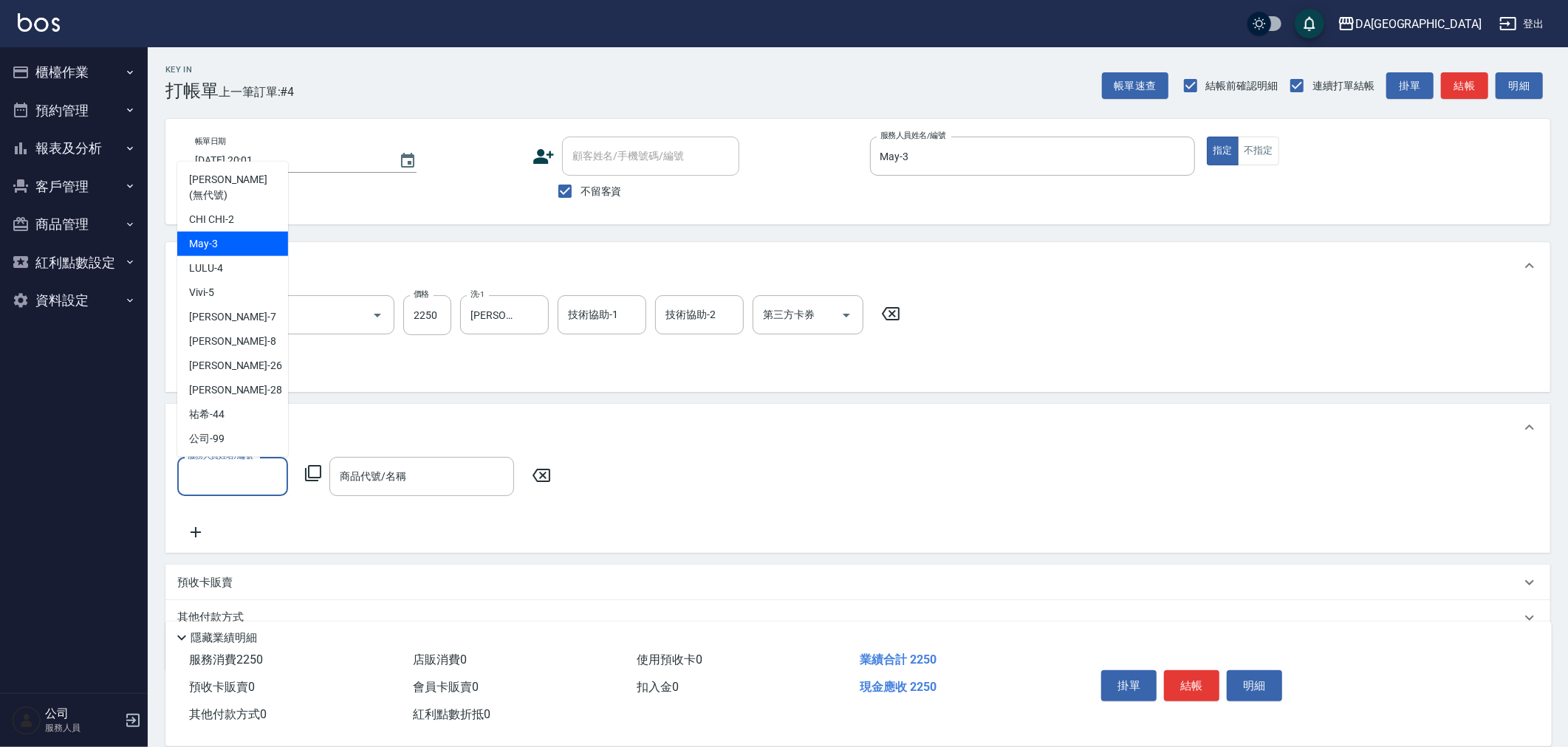
click at [242, 240] on div "May -3" at bounding box center [233, 244] width 111 height 25
type input "May-3"
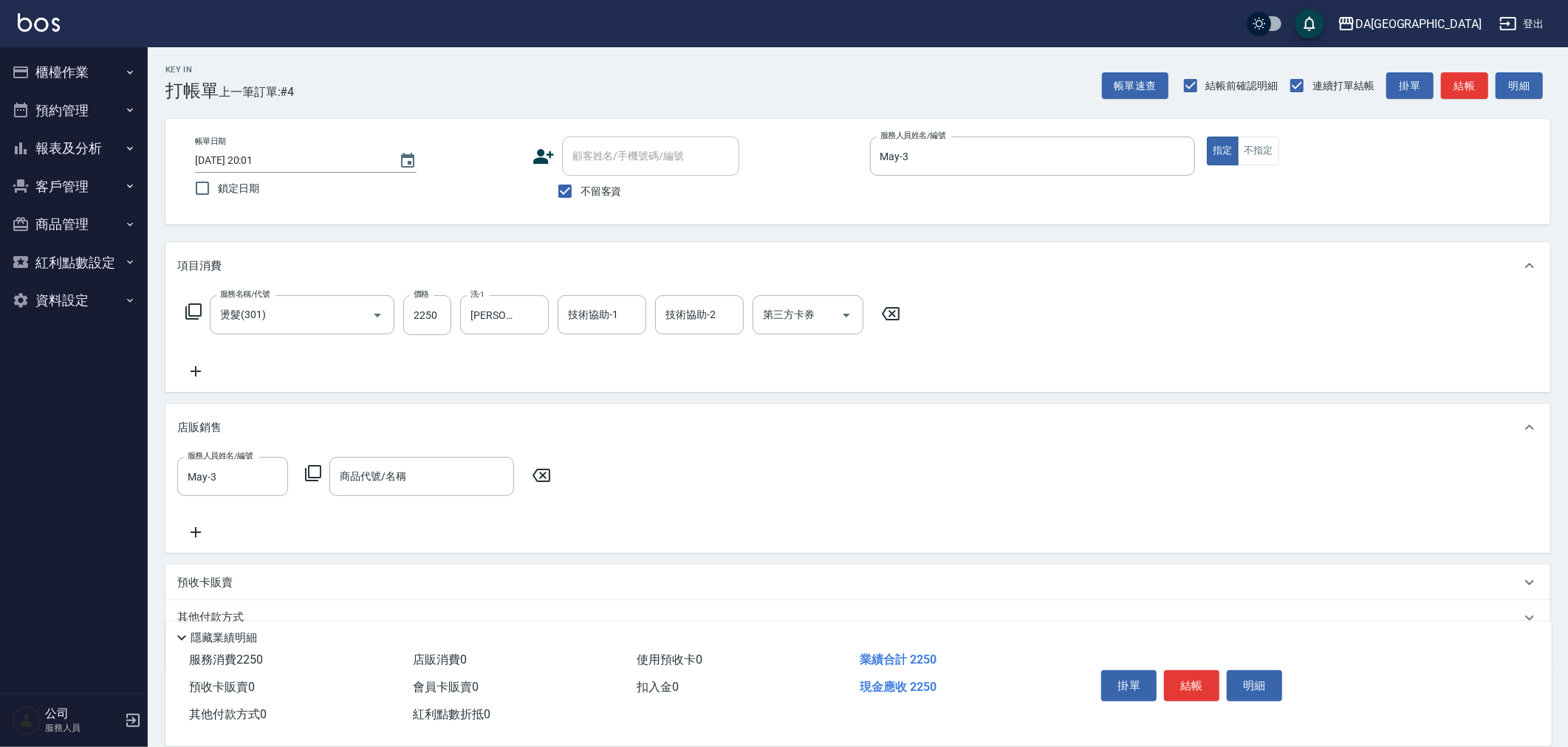
click at [317, 465] on icon at bounding box center [313, 473] width 18 height 18
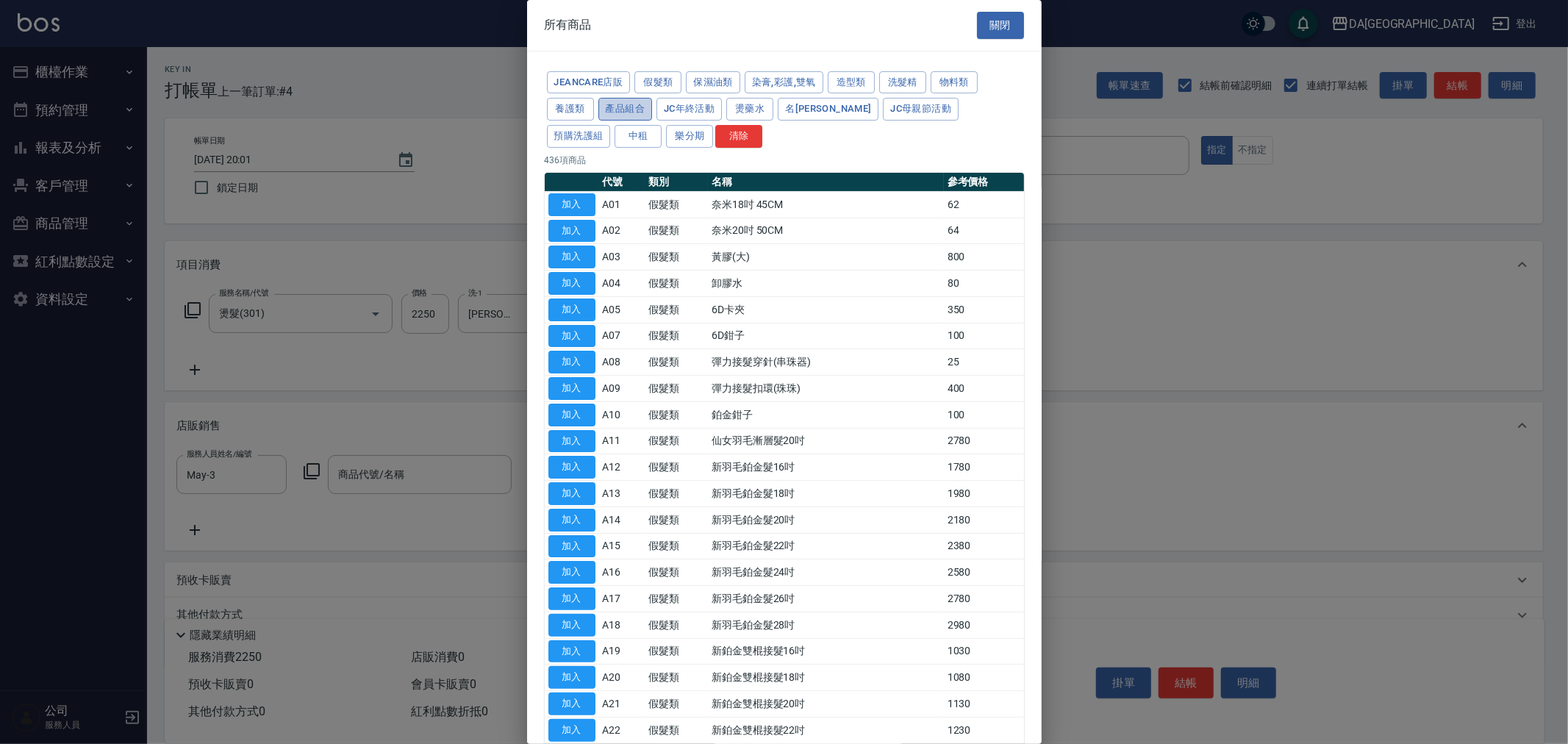
click at [626, 112] on button "產品組合" at bounding box center [626, 109] width 54 height 23
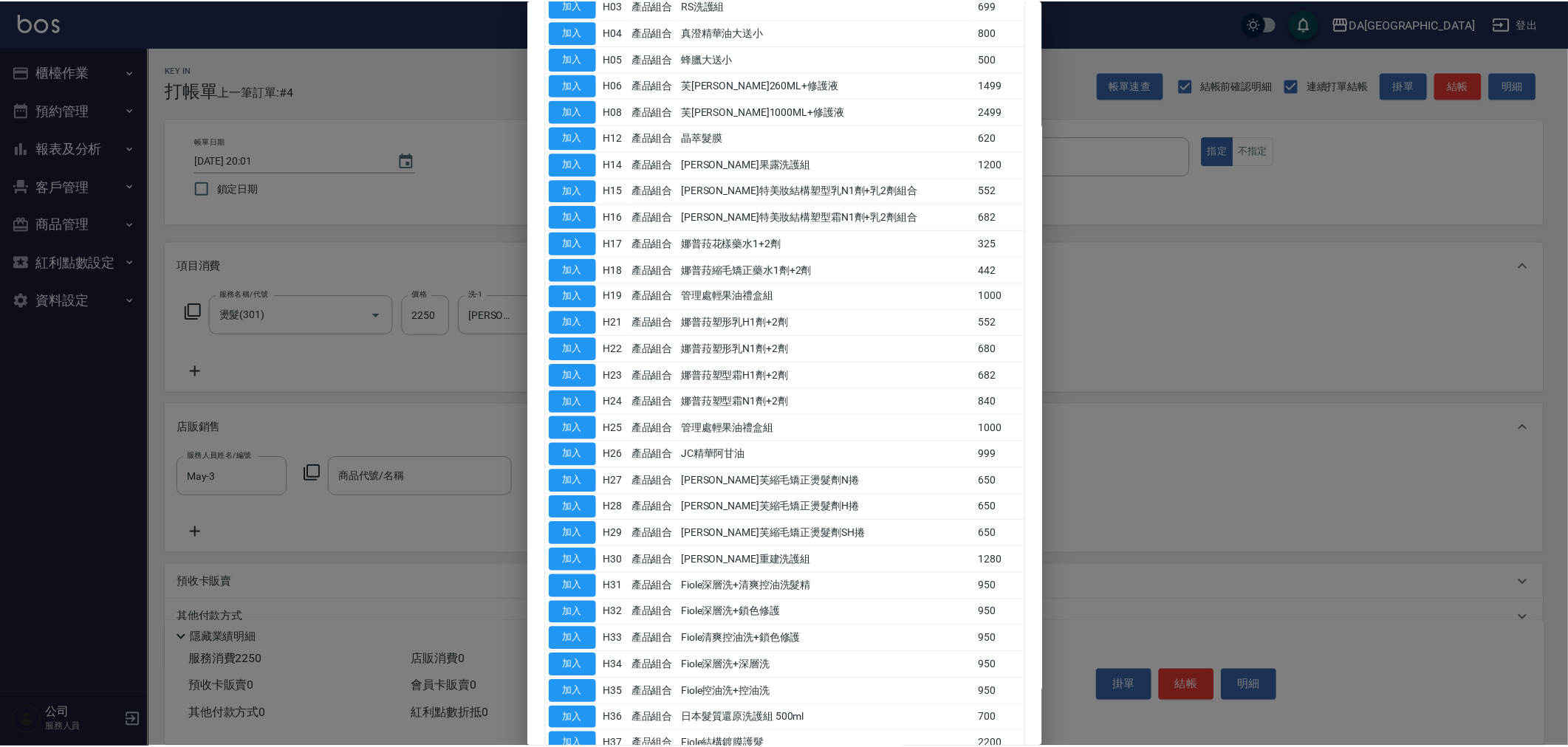
scroll to position [505, 0]
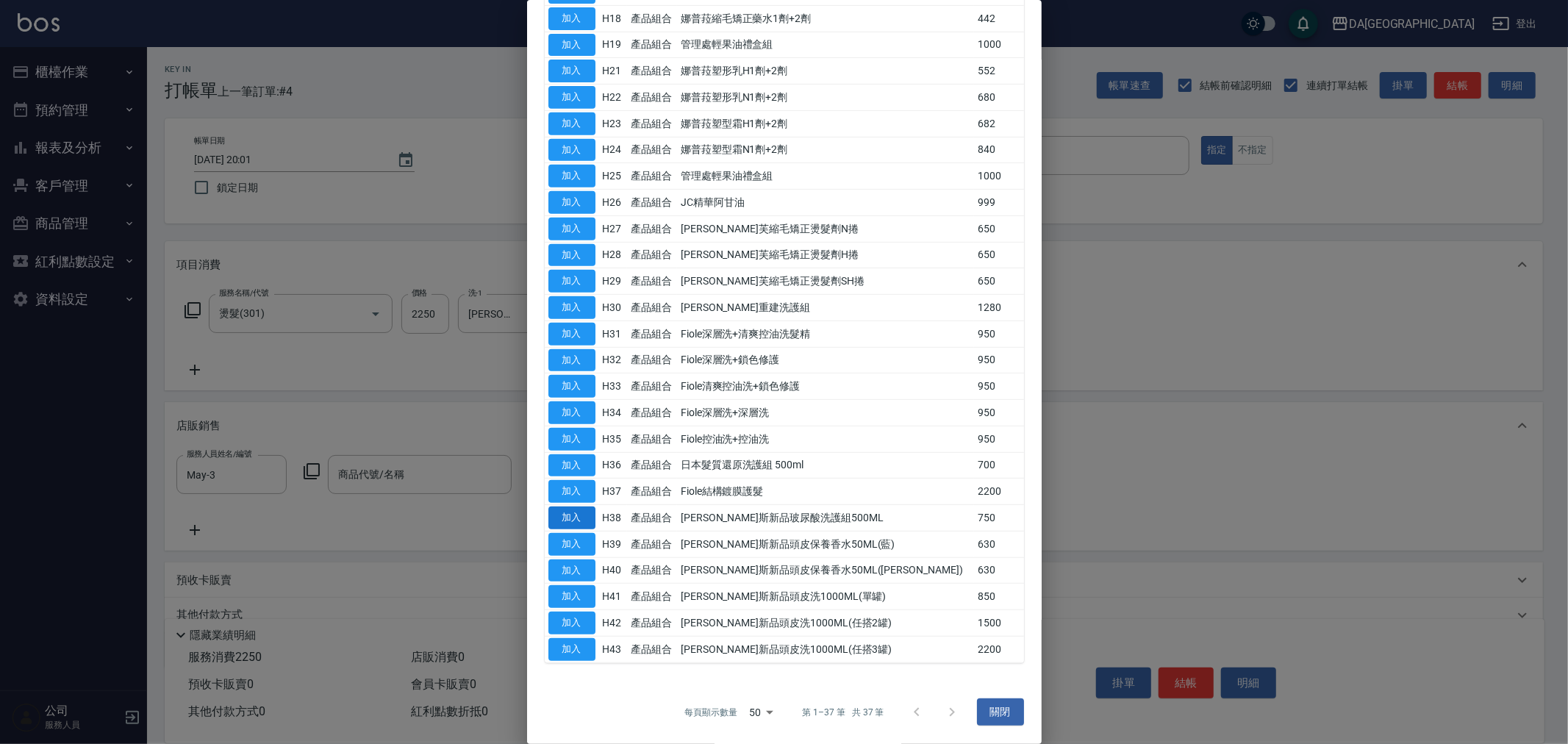
click at [589, 516] on button "加入" at bounding box center [571, 518] width 47 height 23
type input "[PERSON_NAME]斯新品玻尿酸洗護組500ML"
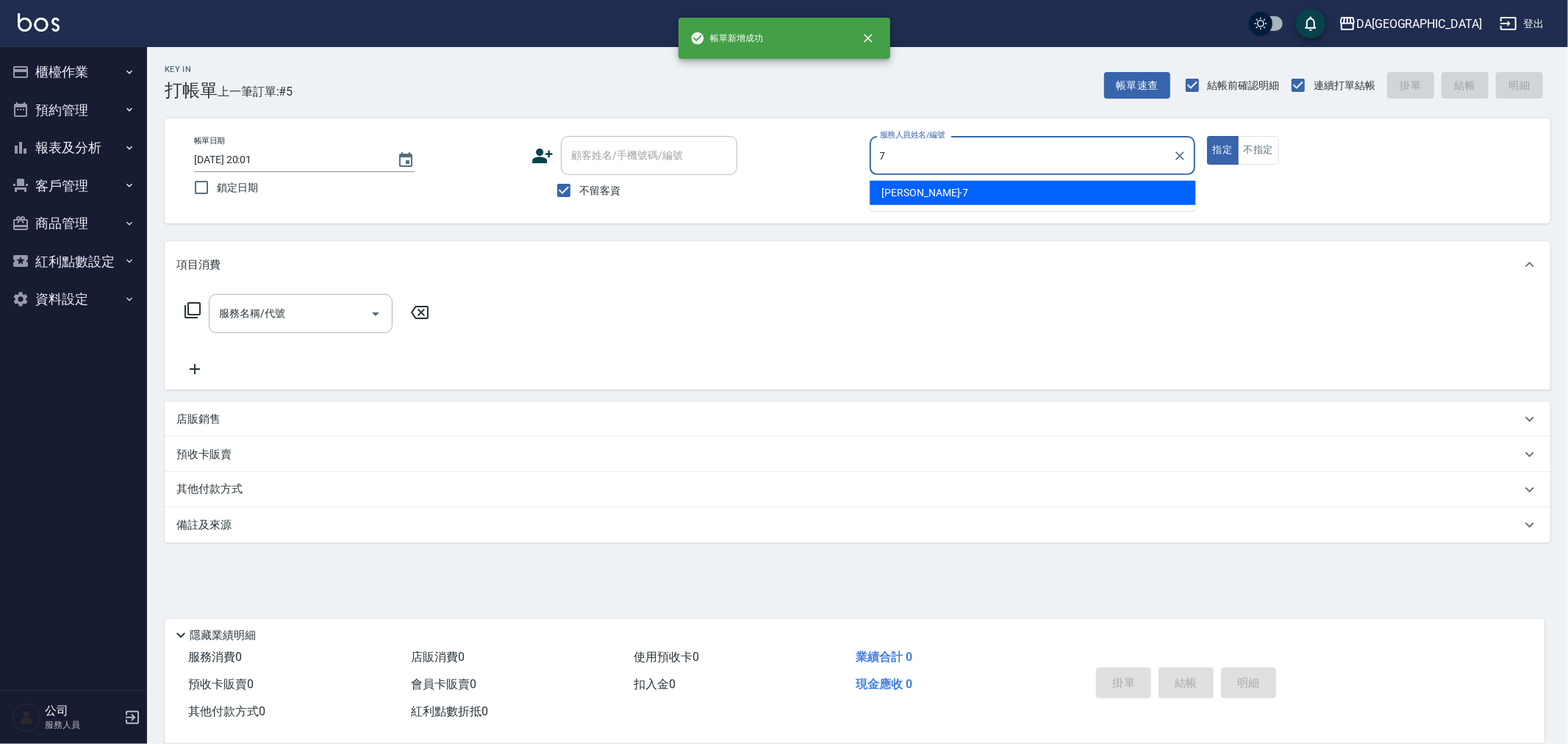
type input "Mimi-7"
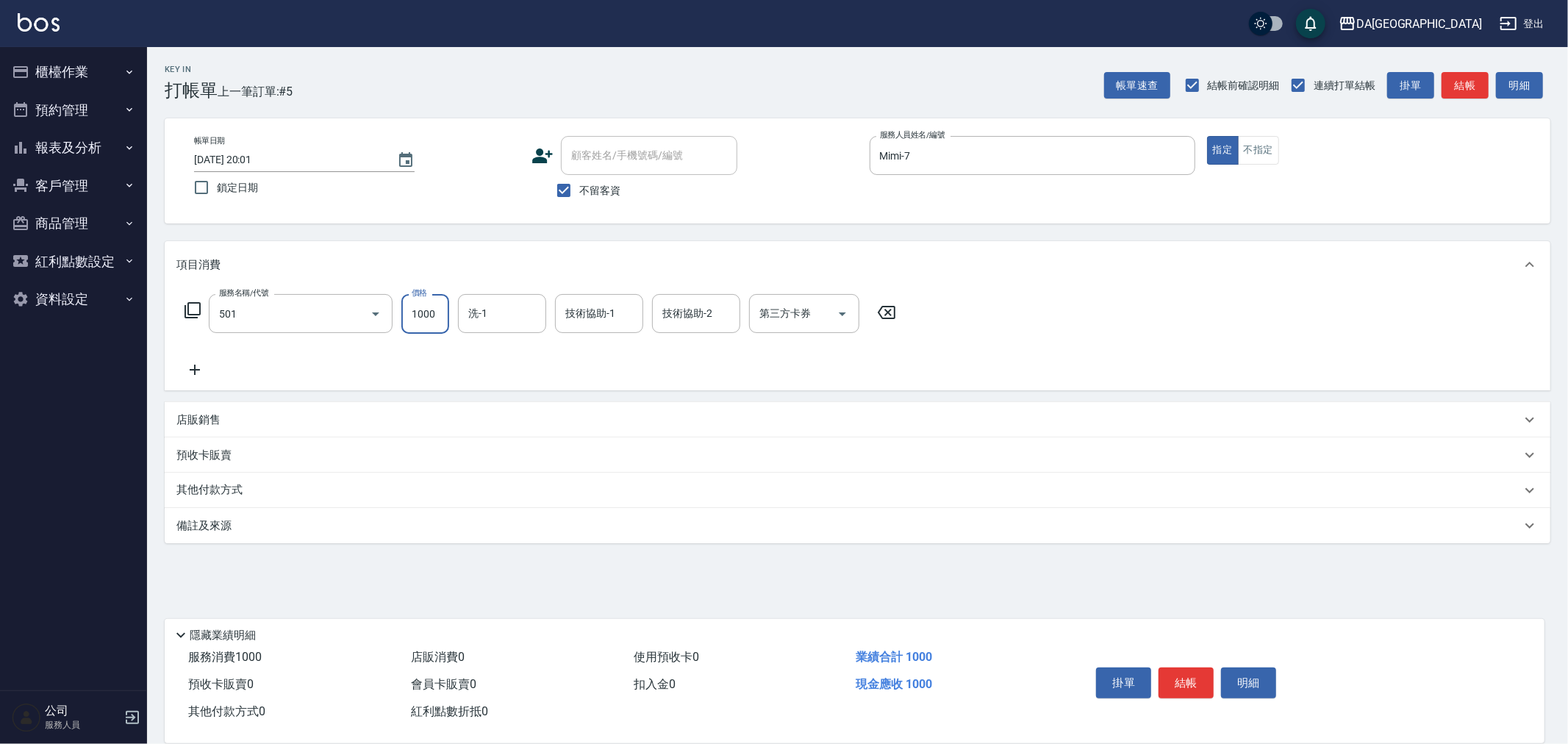
type input "染髮(501)"
type input "1600"
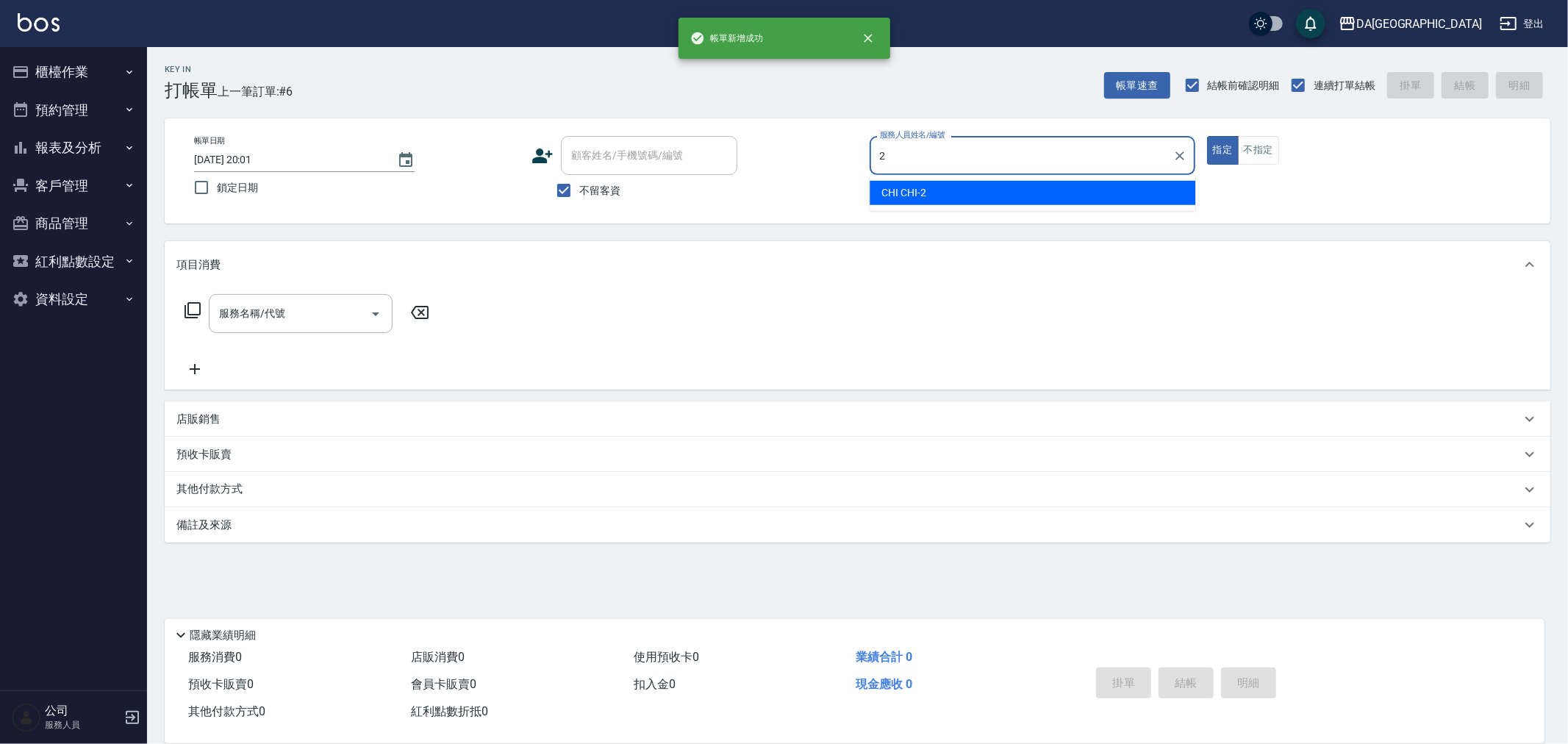
type input "CHI CHI-2"
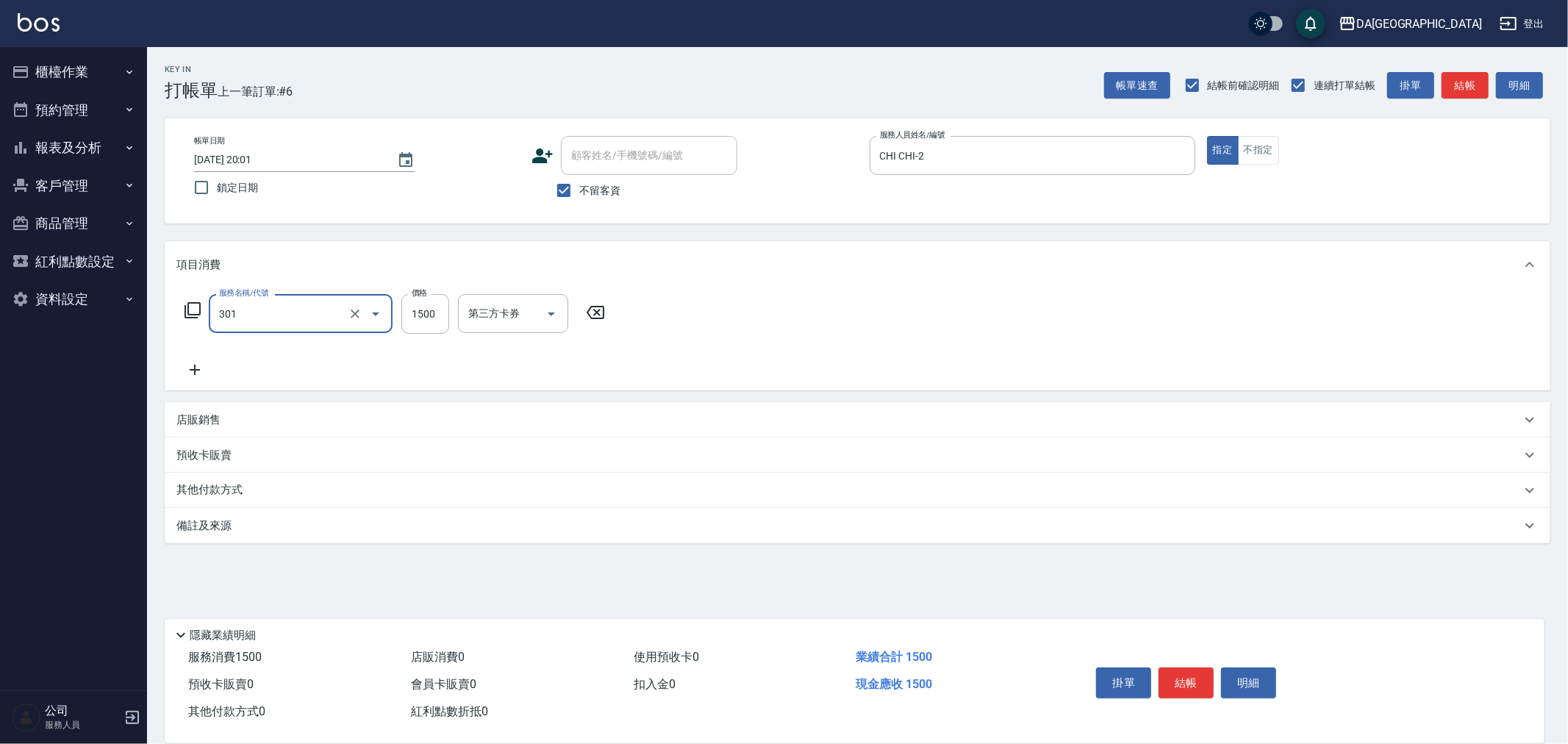
type input "燙髮(301)"
type input "2000"
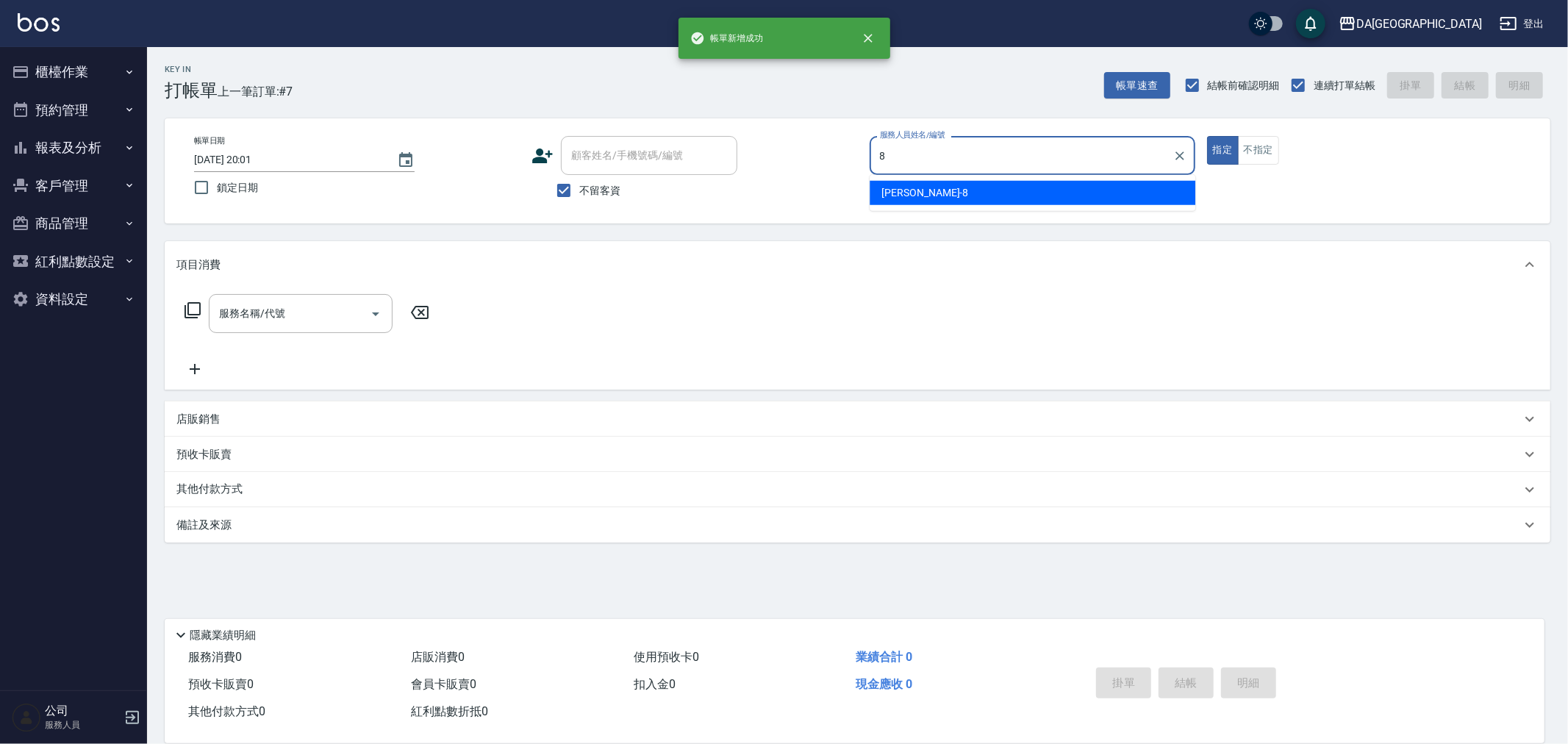
type input "LUCA-8"
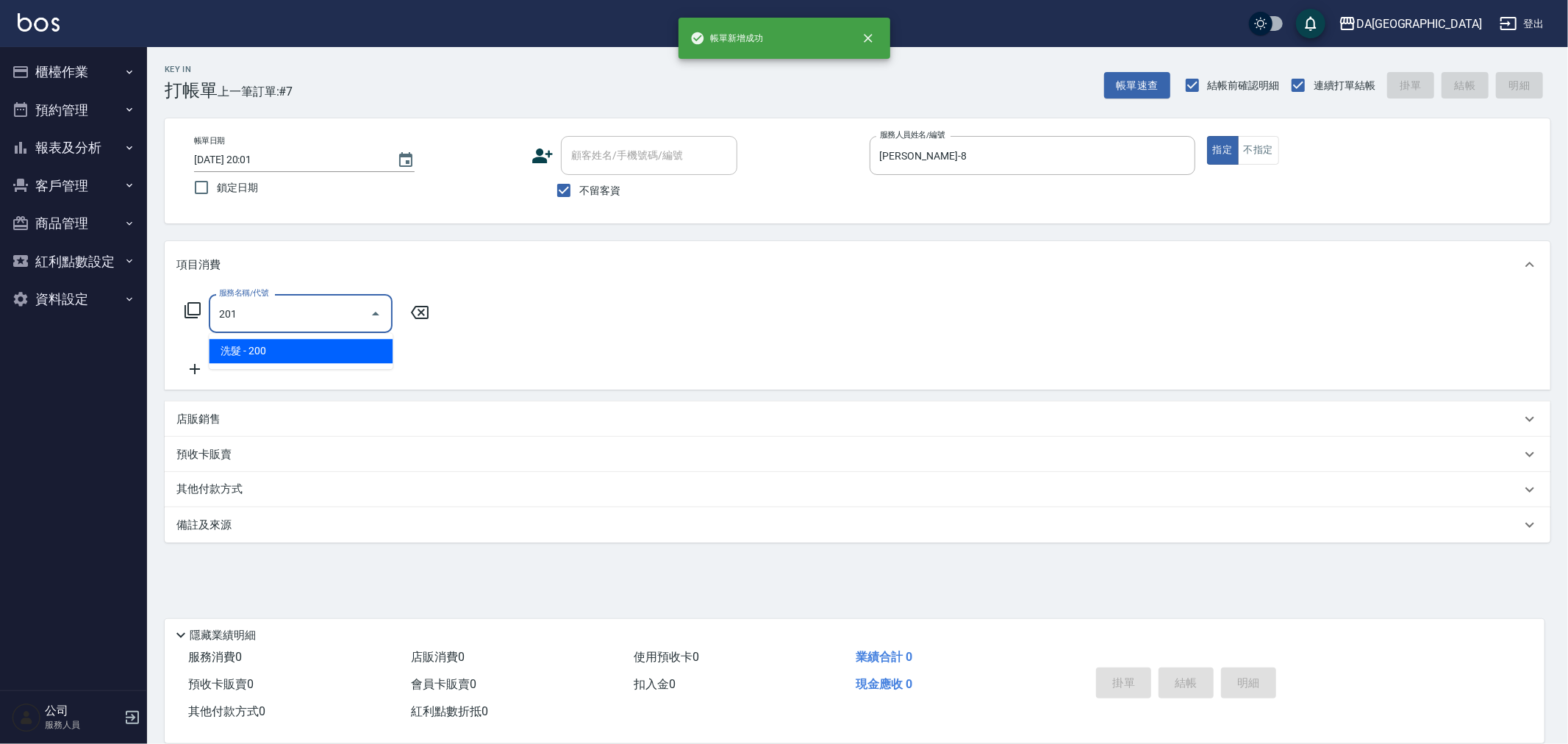
type input "洗髮(201)"
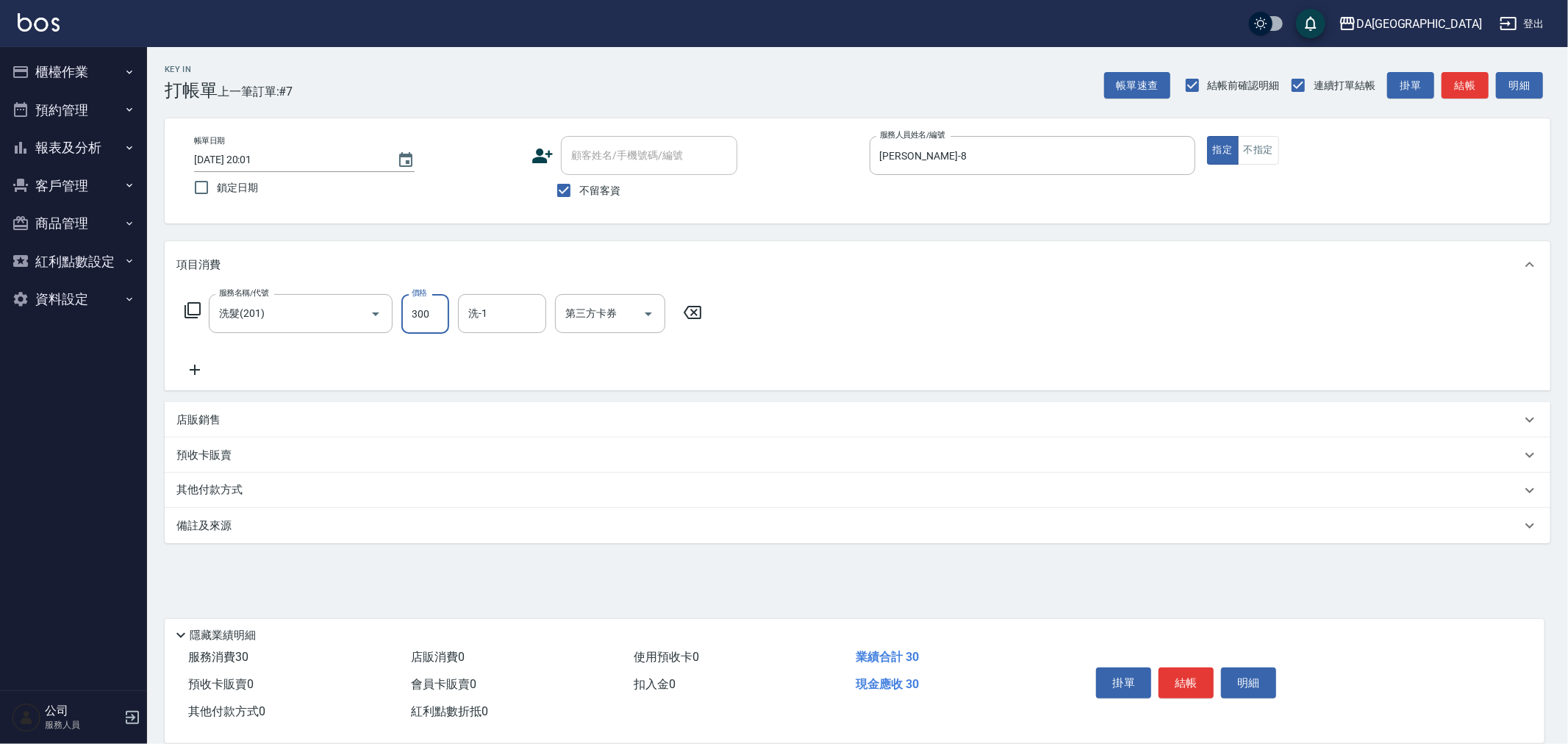
type input "300"
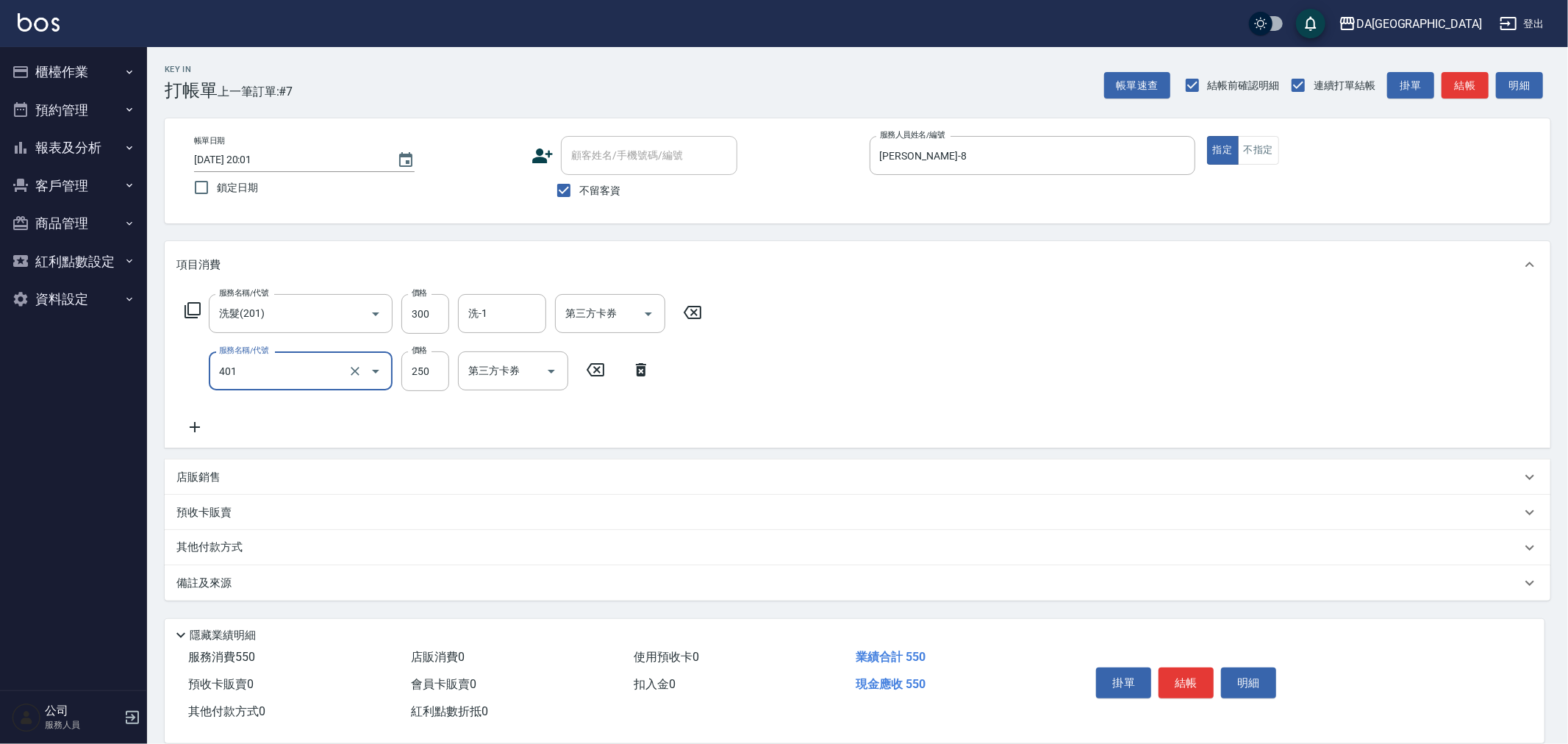
type input "剪髮(401)"
type input "300"
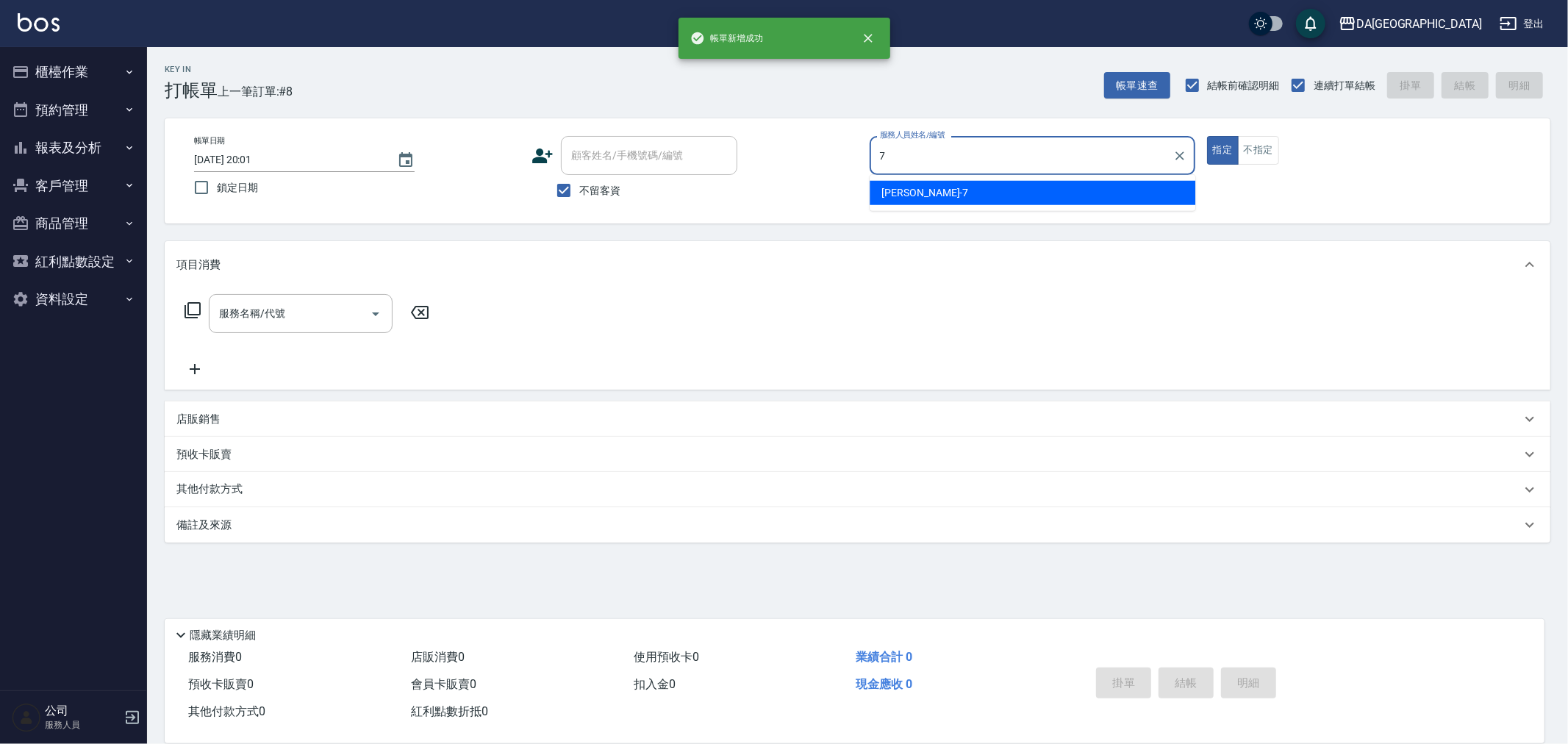
type input "Mimi-7"
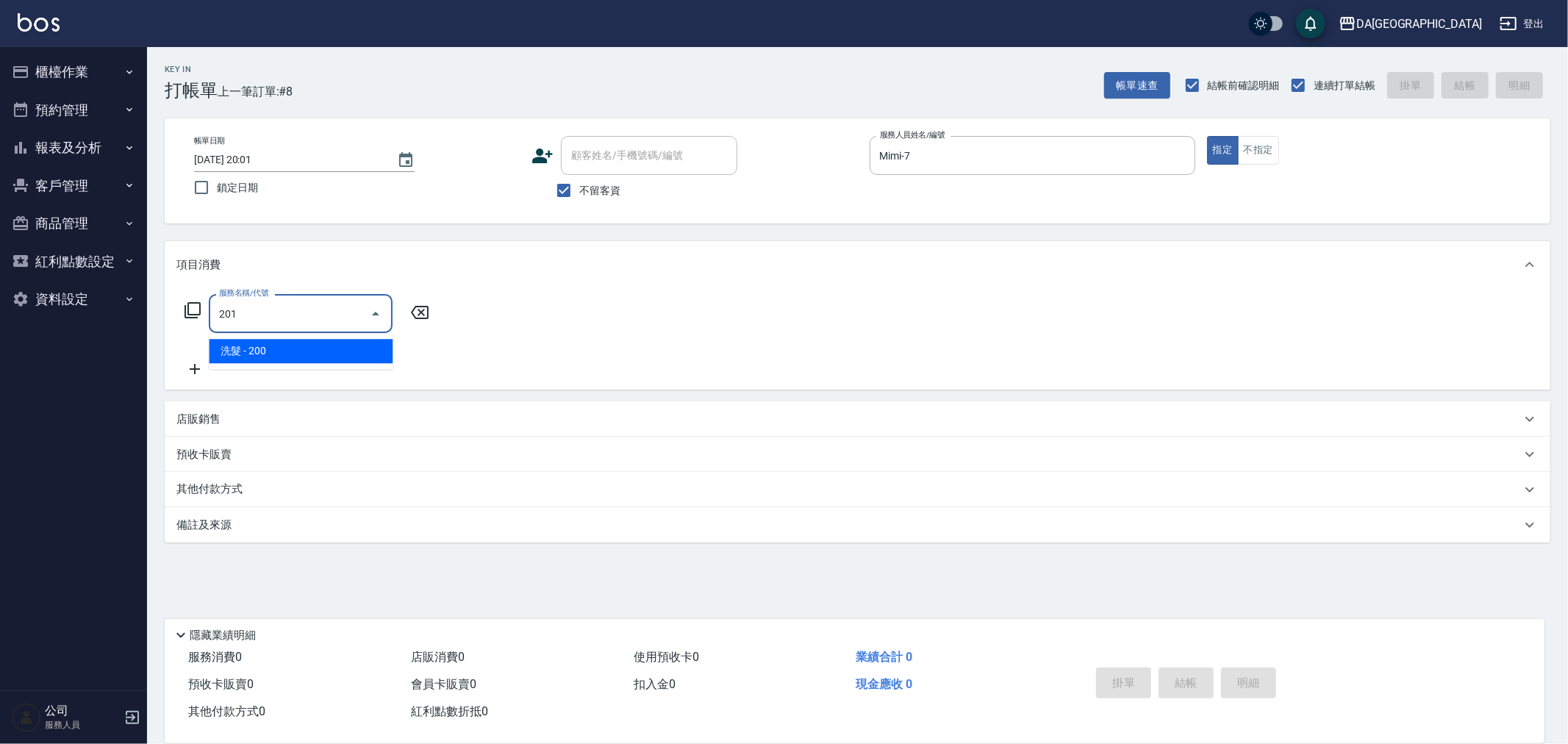
type input "洗髮(201)"
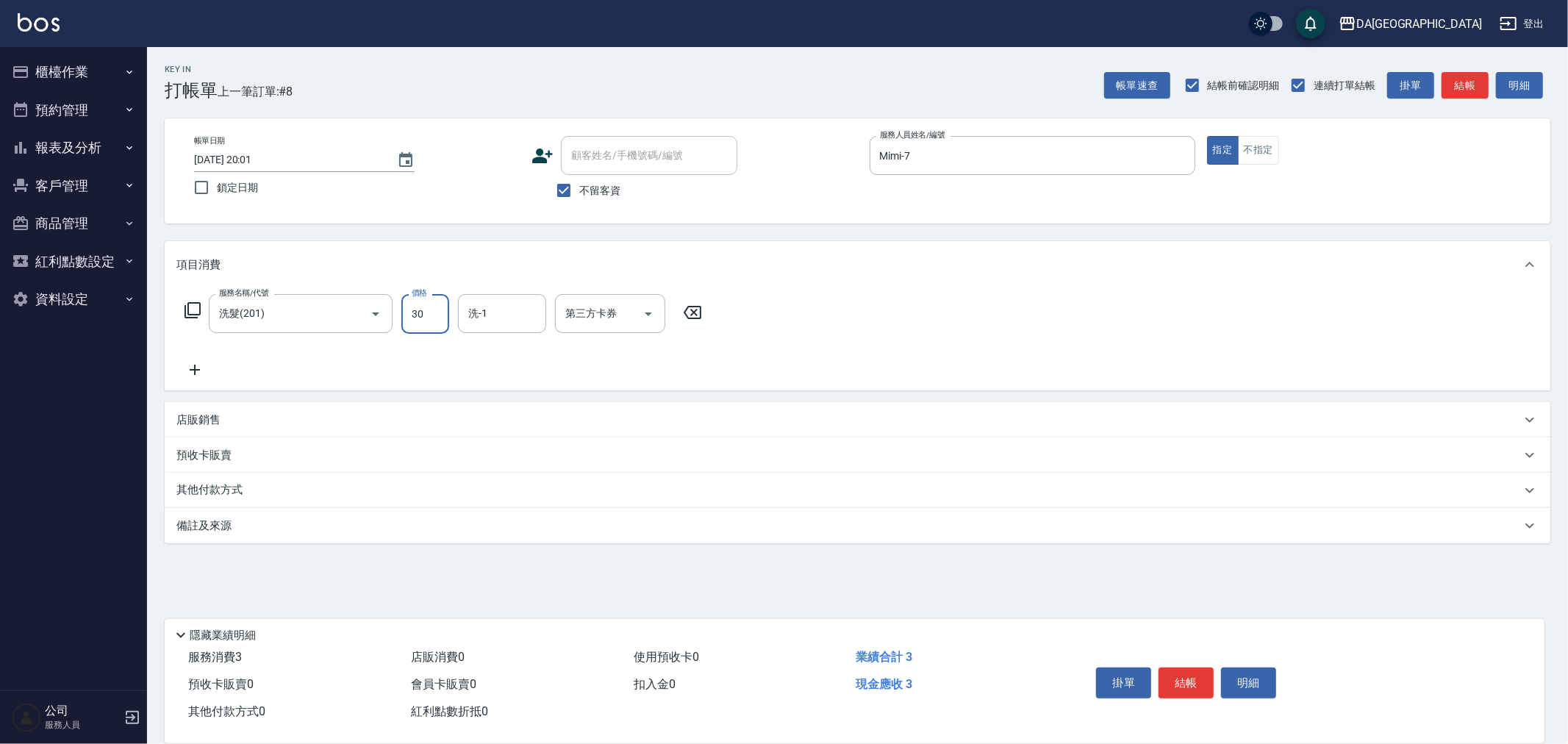
type input "300"
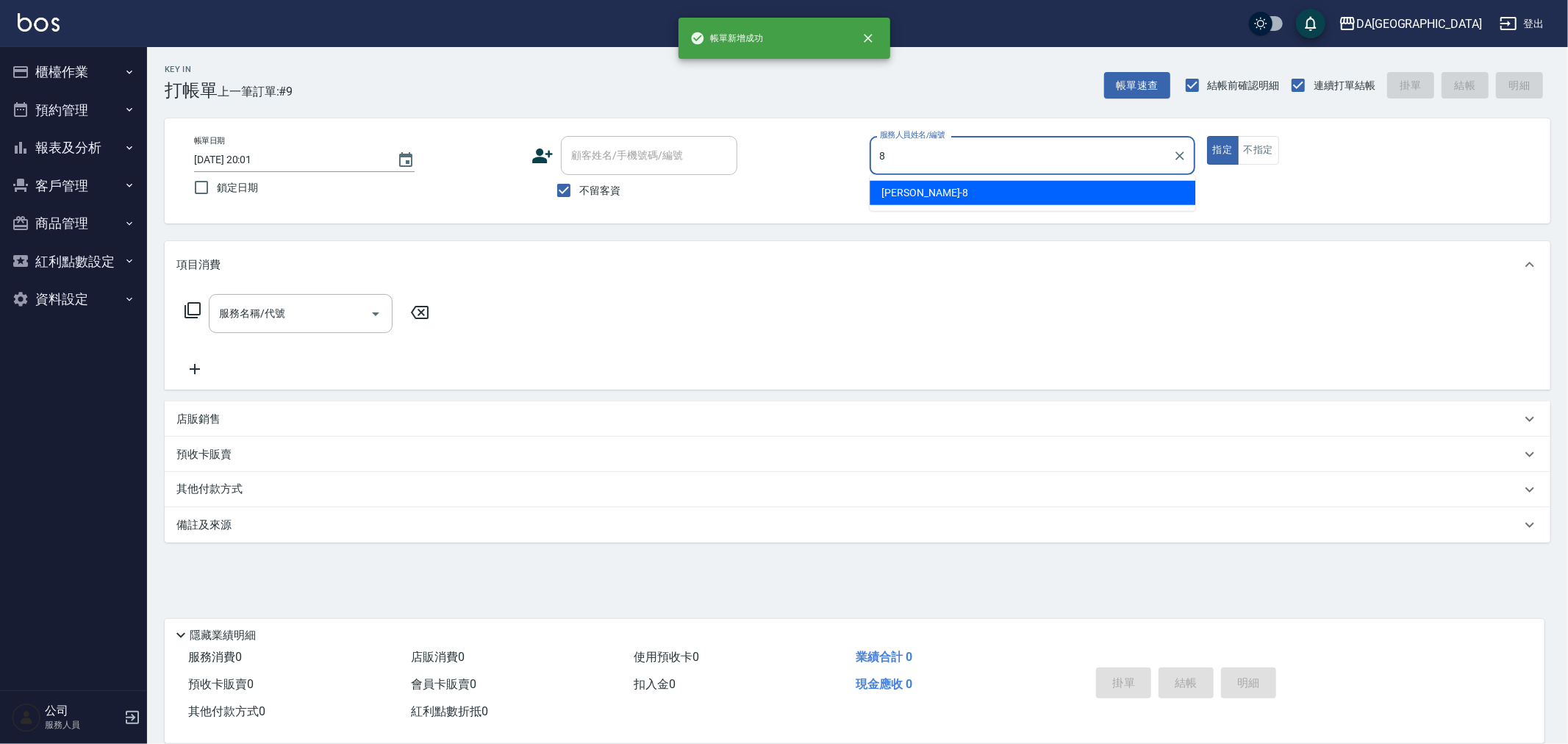
type input "LUCA-8"
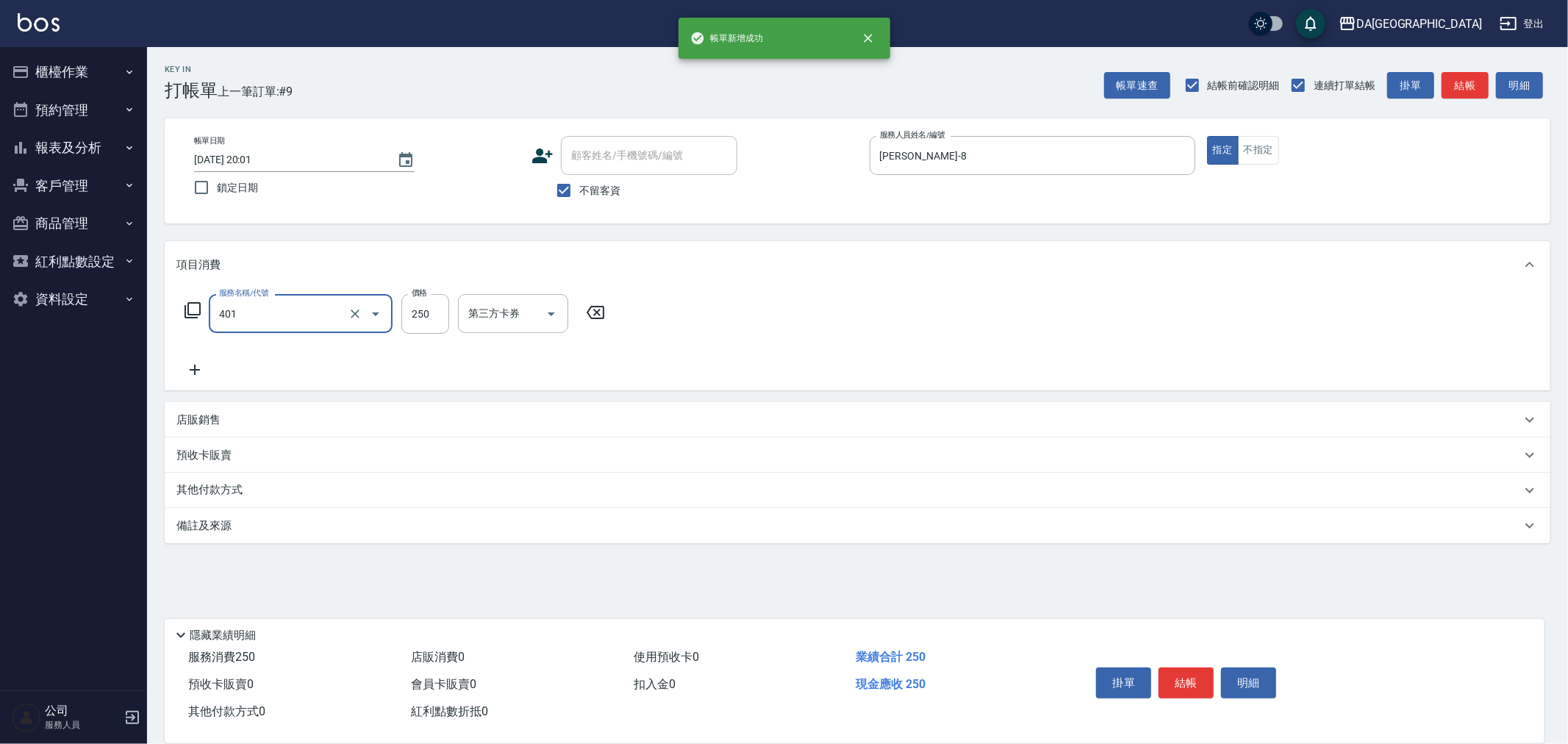
type input "剪髮(401)"
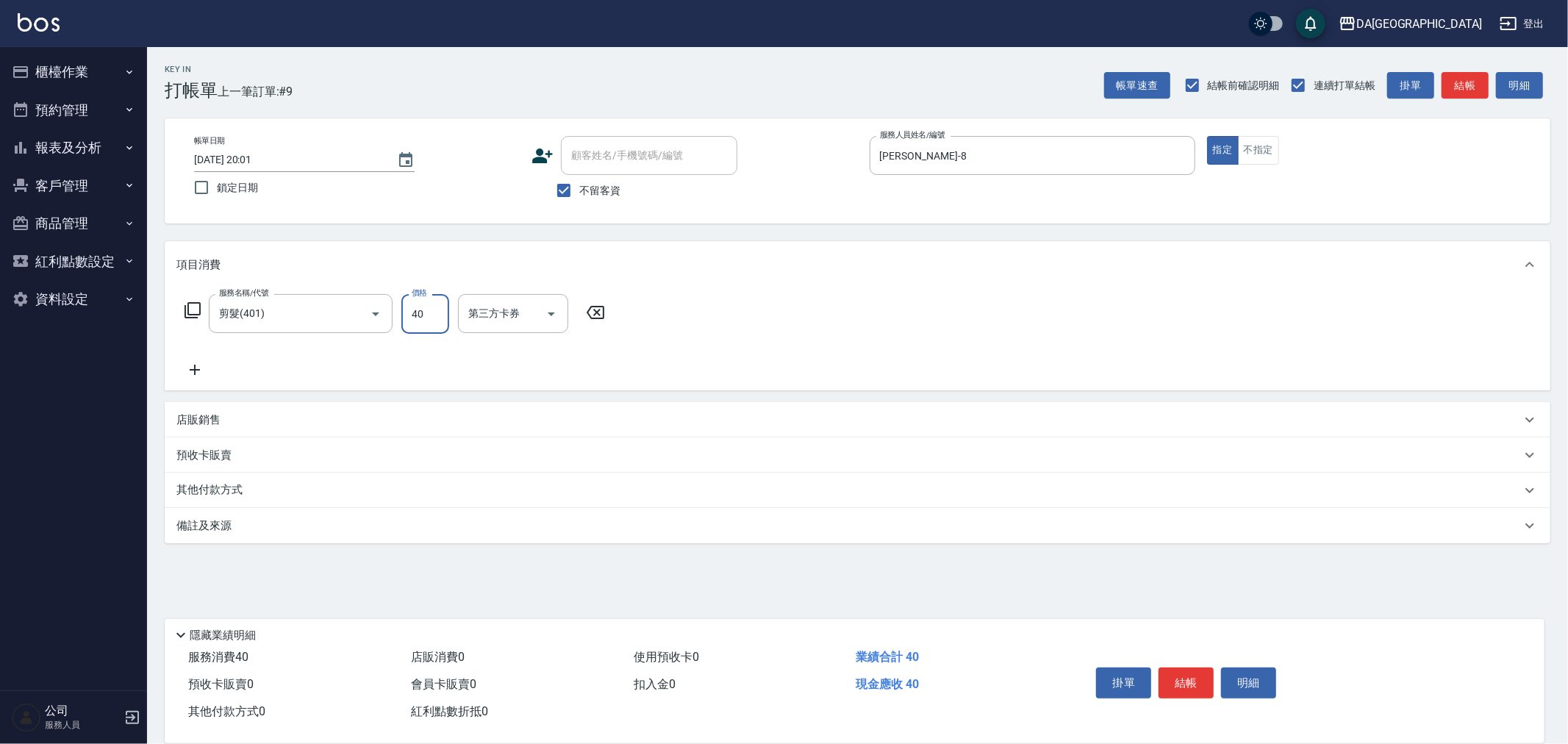
type input "400"
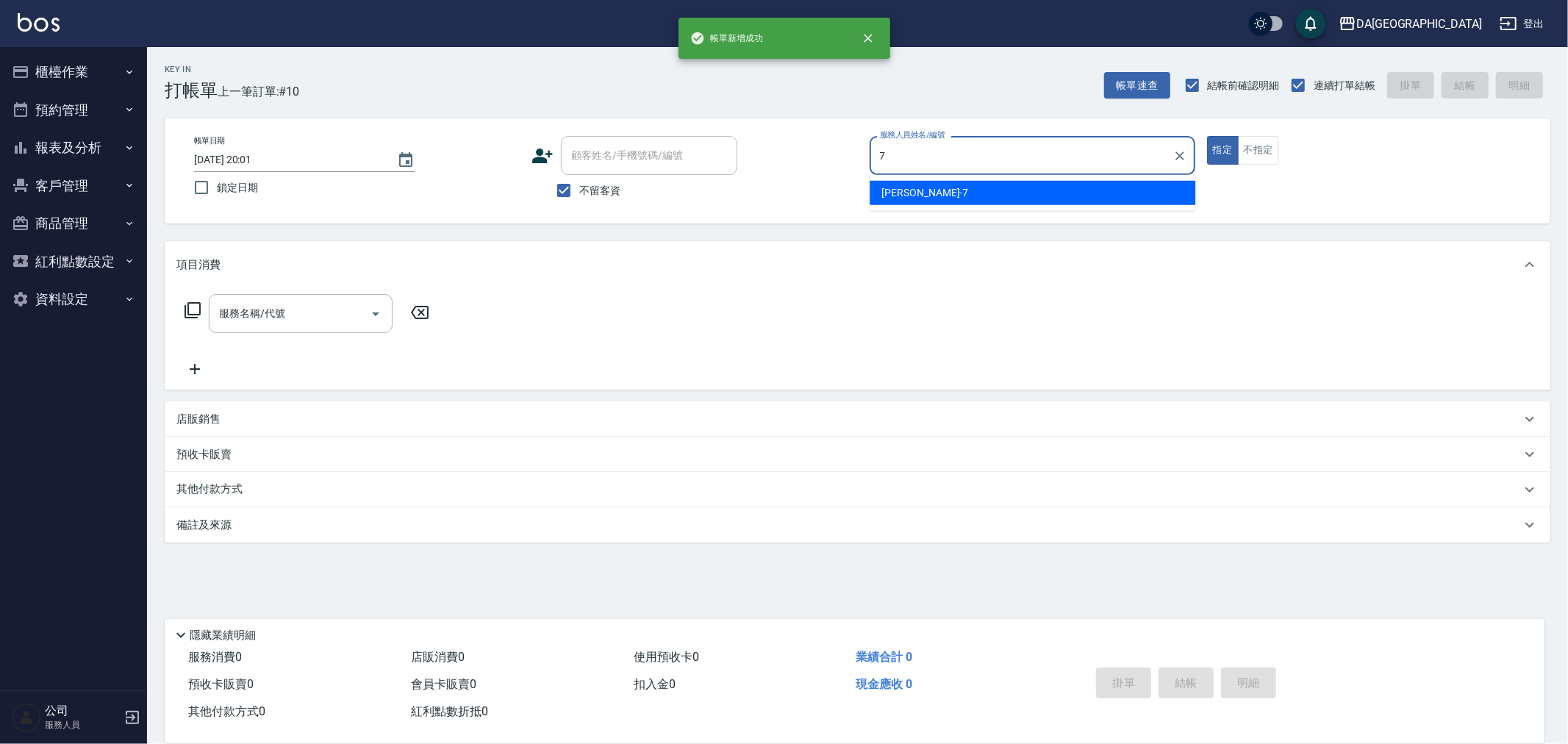
type input "Mimi-7"
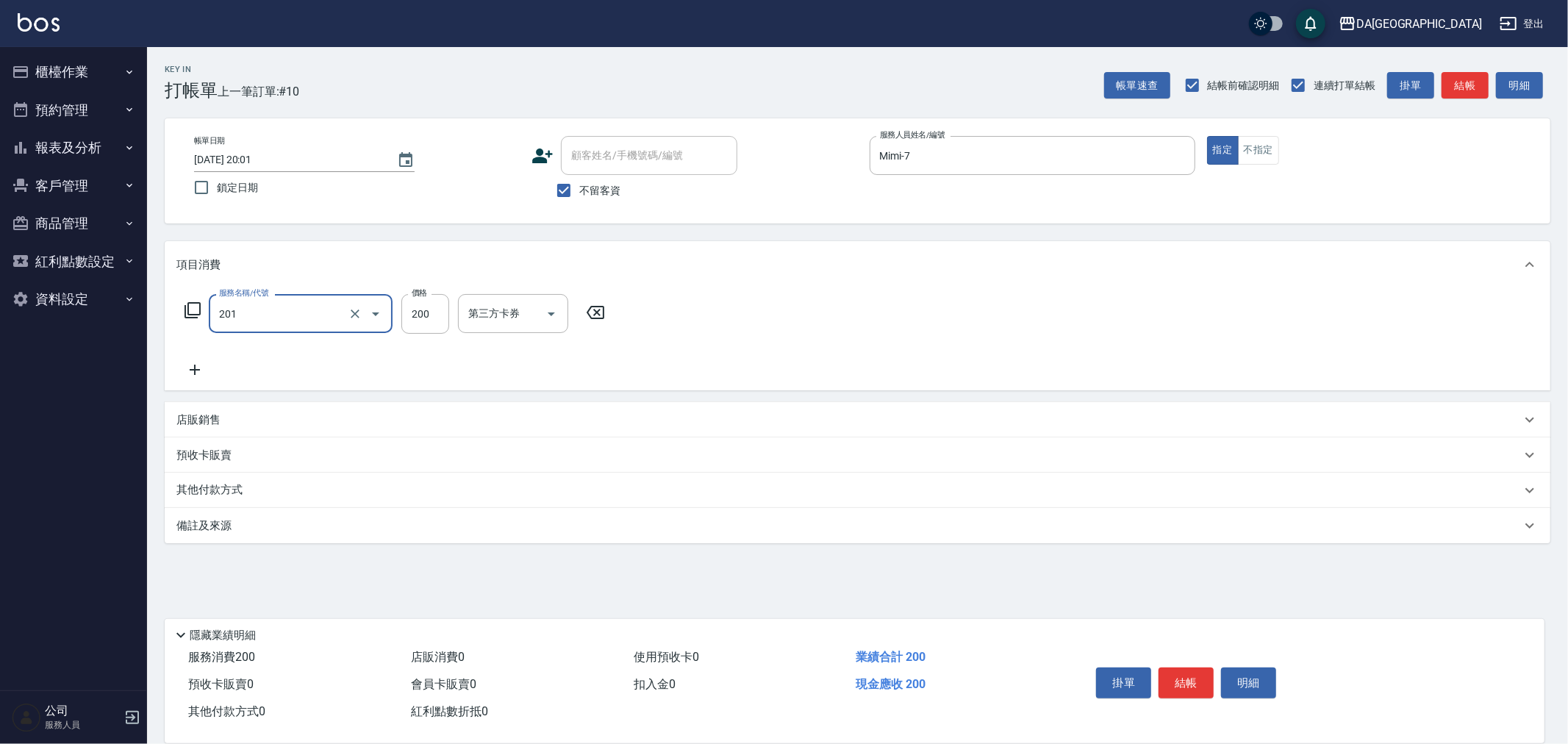
type input "洗髮(201)"
type input "蕾菈-28"
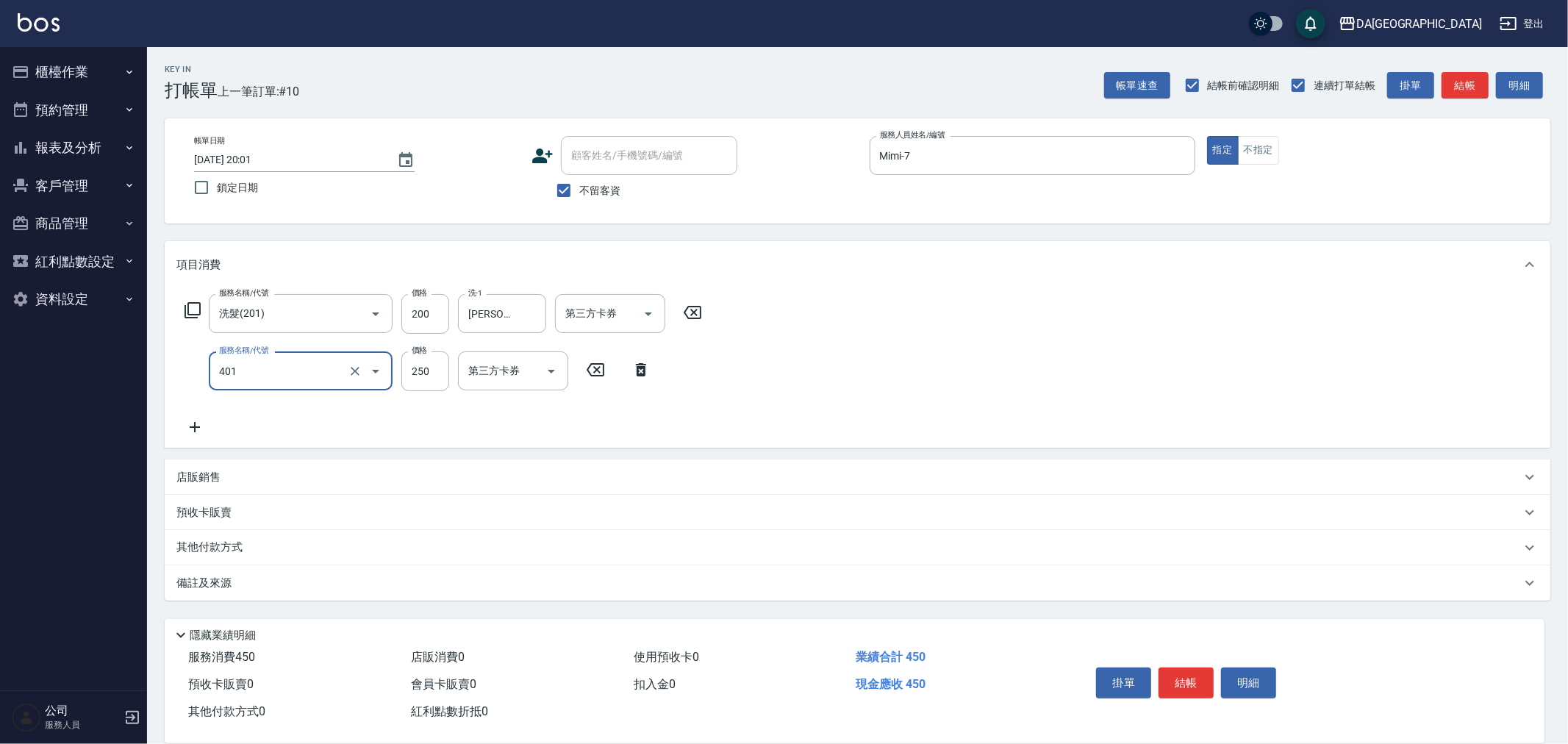
type input "剪髮(401)"
type input "300"
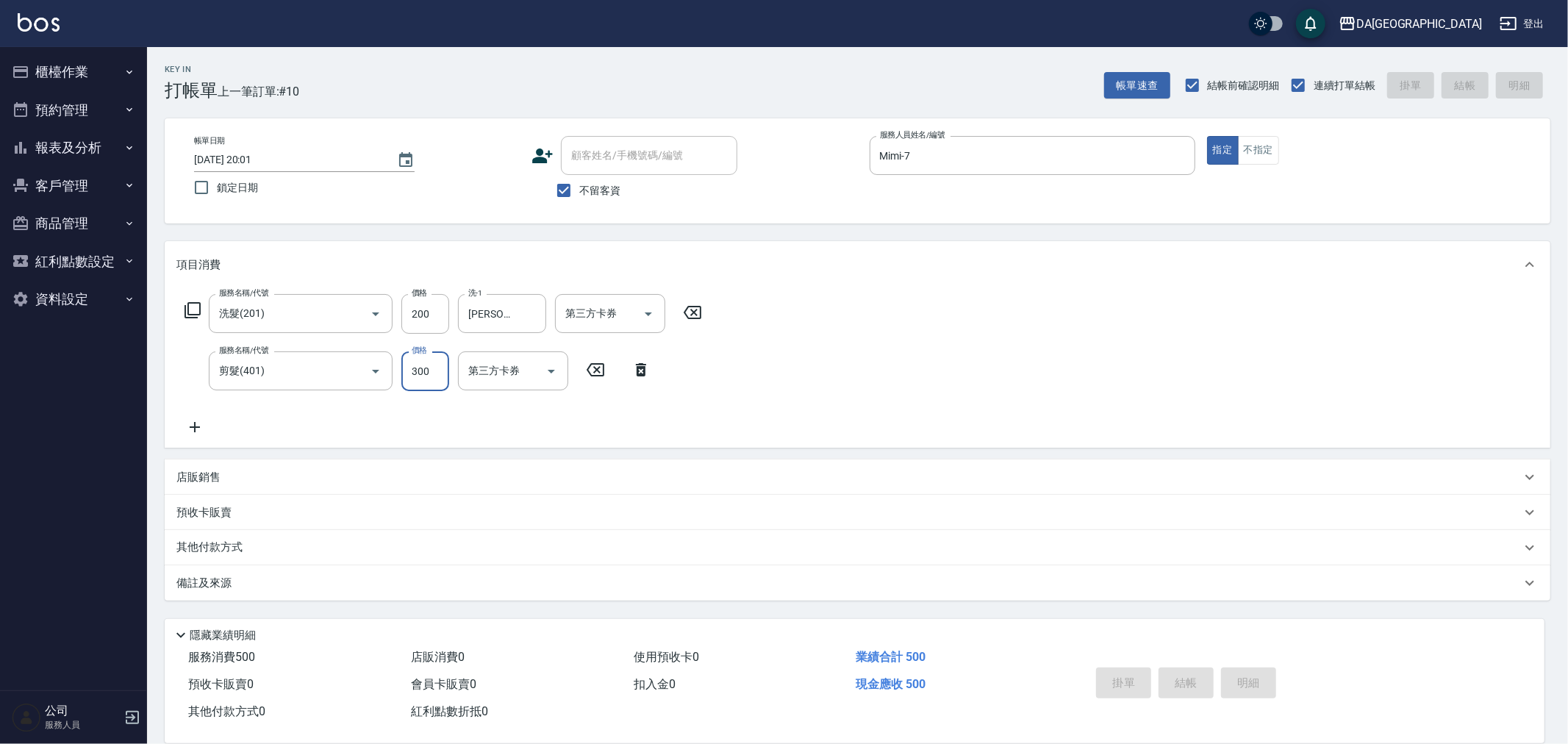
type input "2025/08/10 20:02"
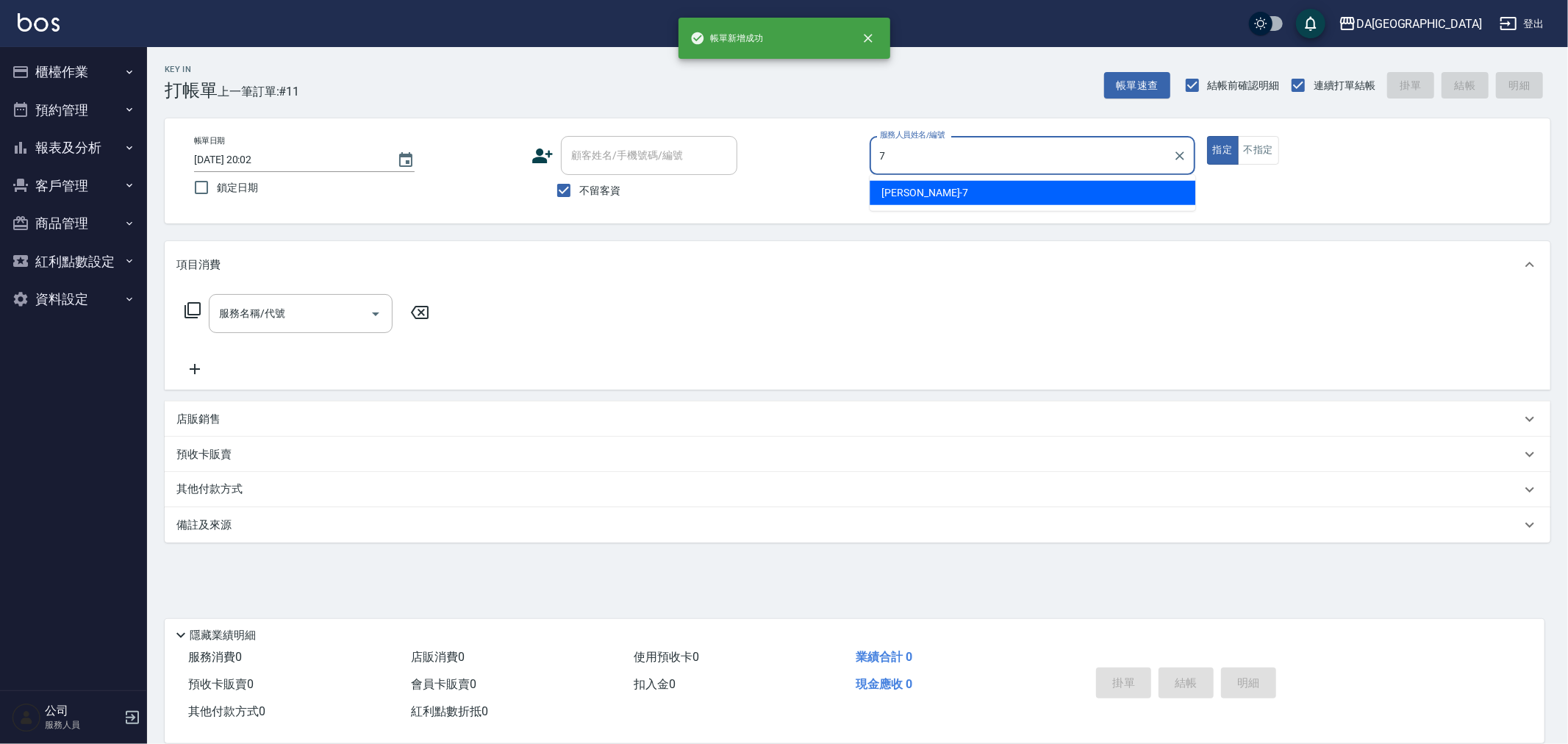
type input "Mimi-7"
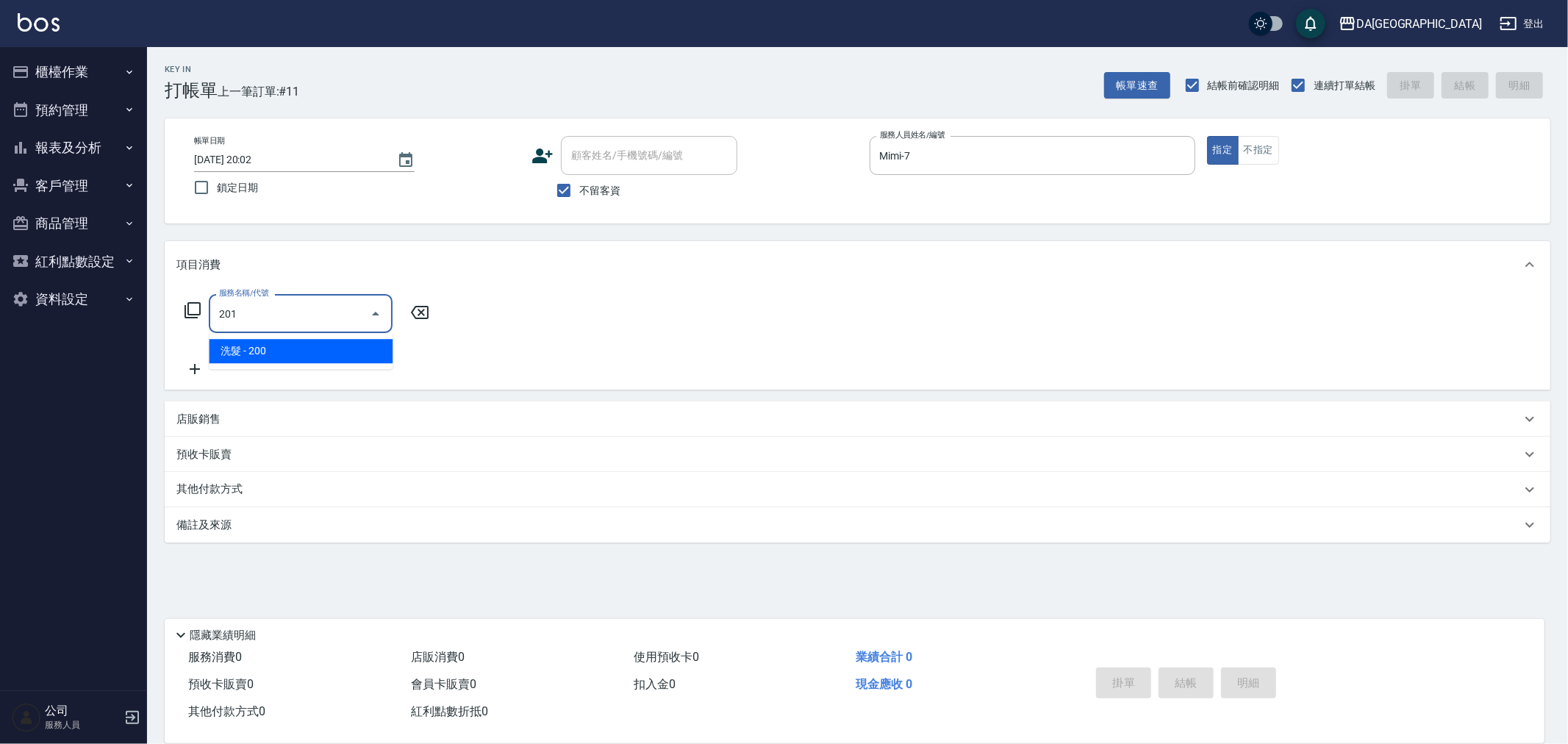
type input "洗髮(201)"
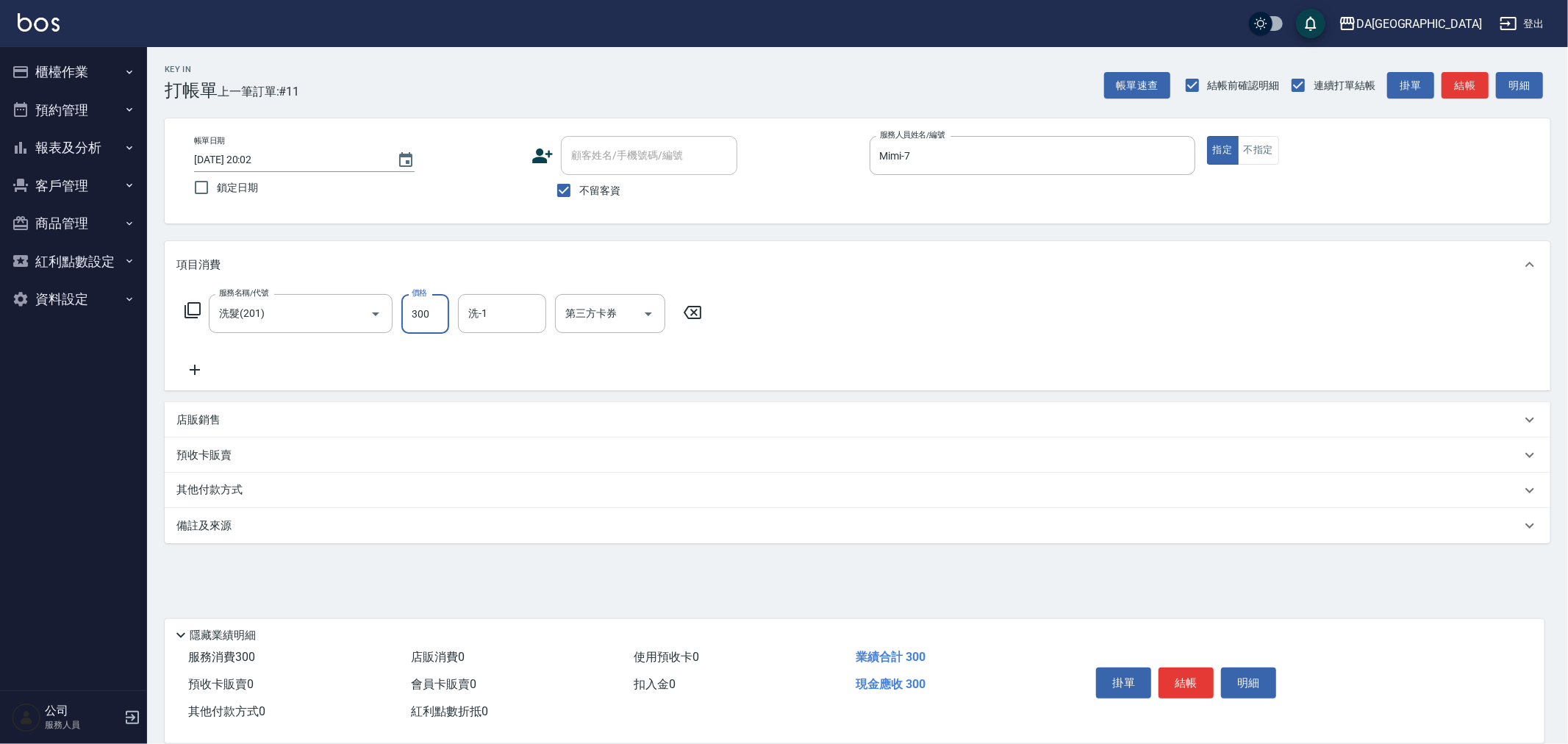
type input "300"
type input "蕾菈-28"
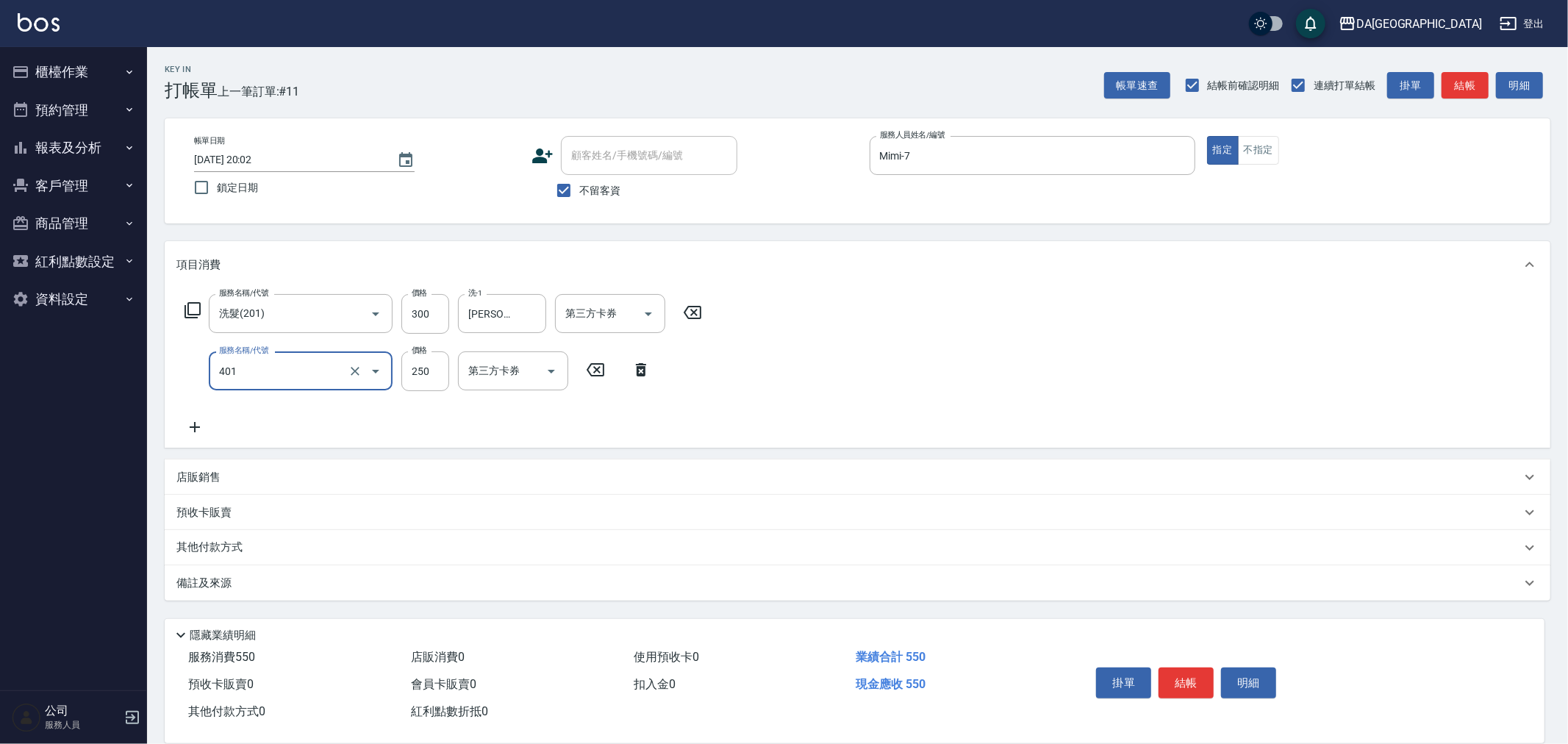
type input "剪髮(401)"
type input "300"
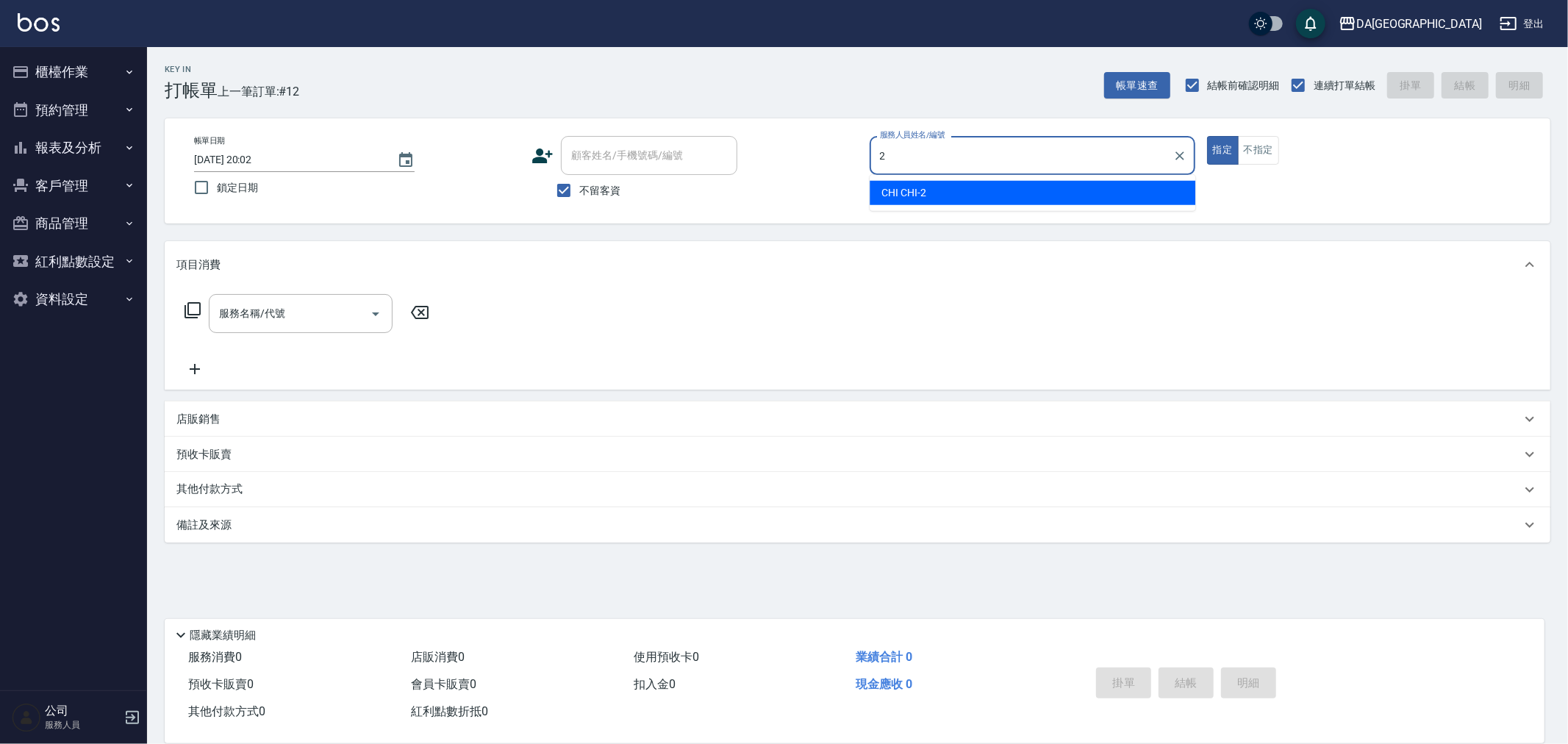
type input "CHI CHI-2"
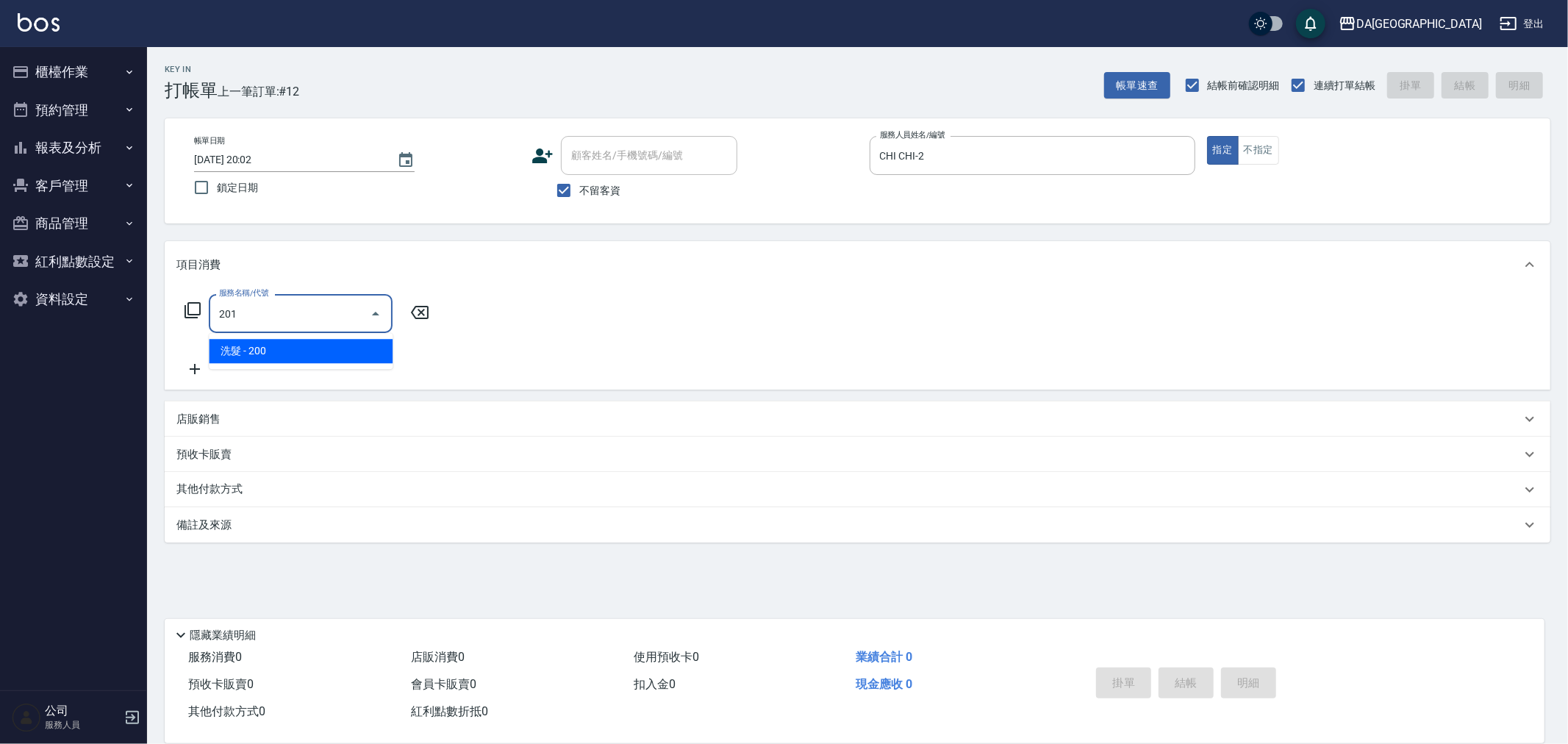
type input "洗髮(201)"
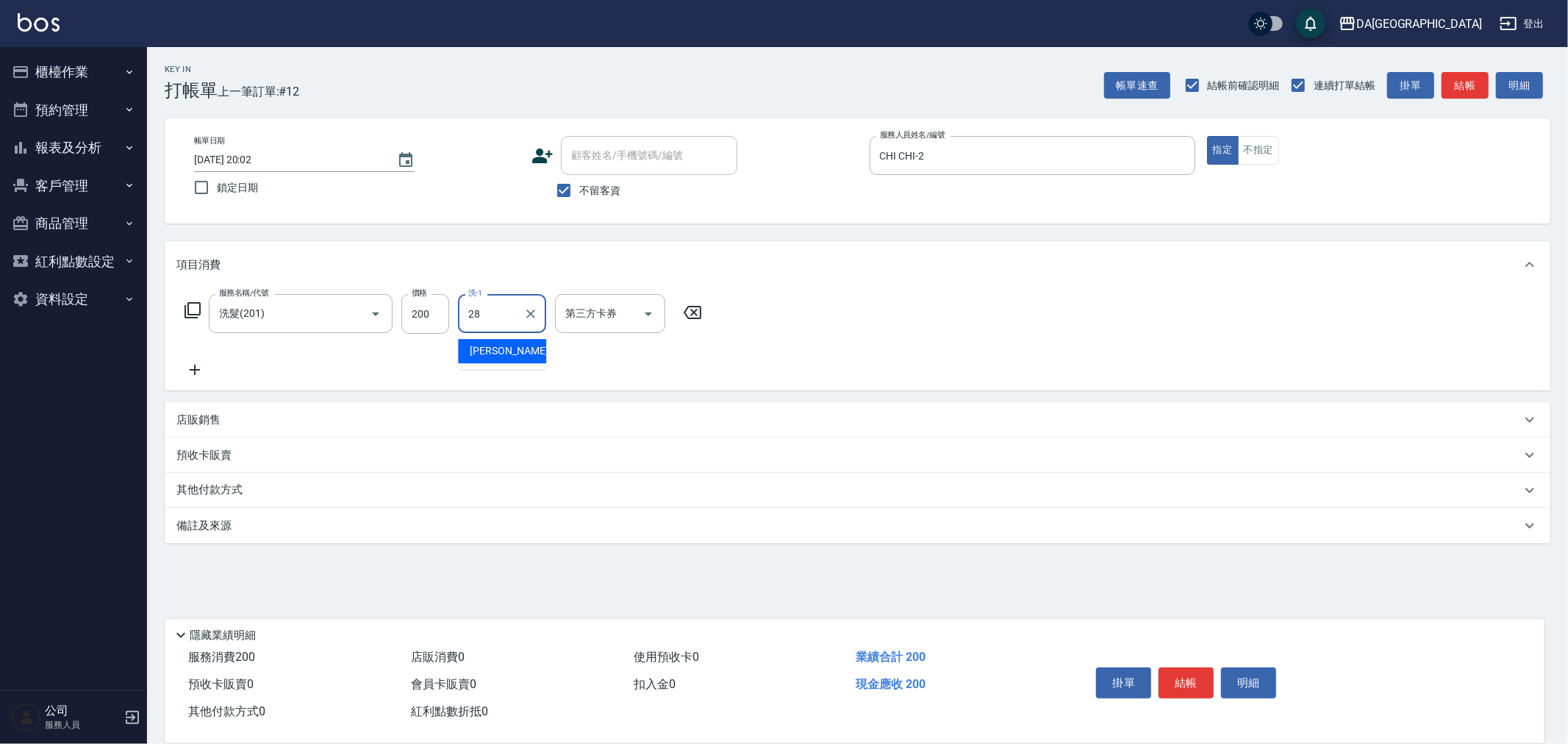
type input "蕾菈-28"
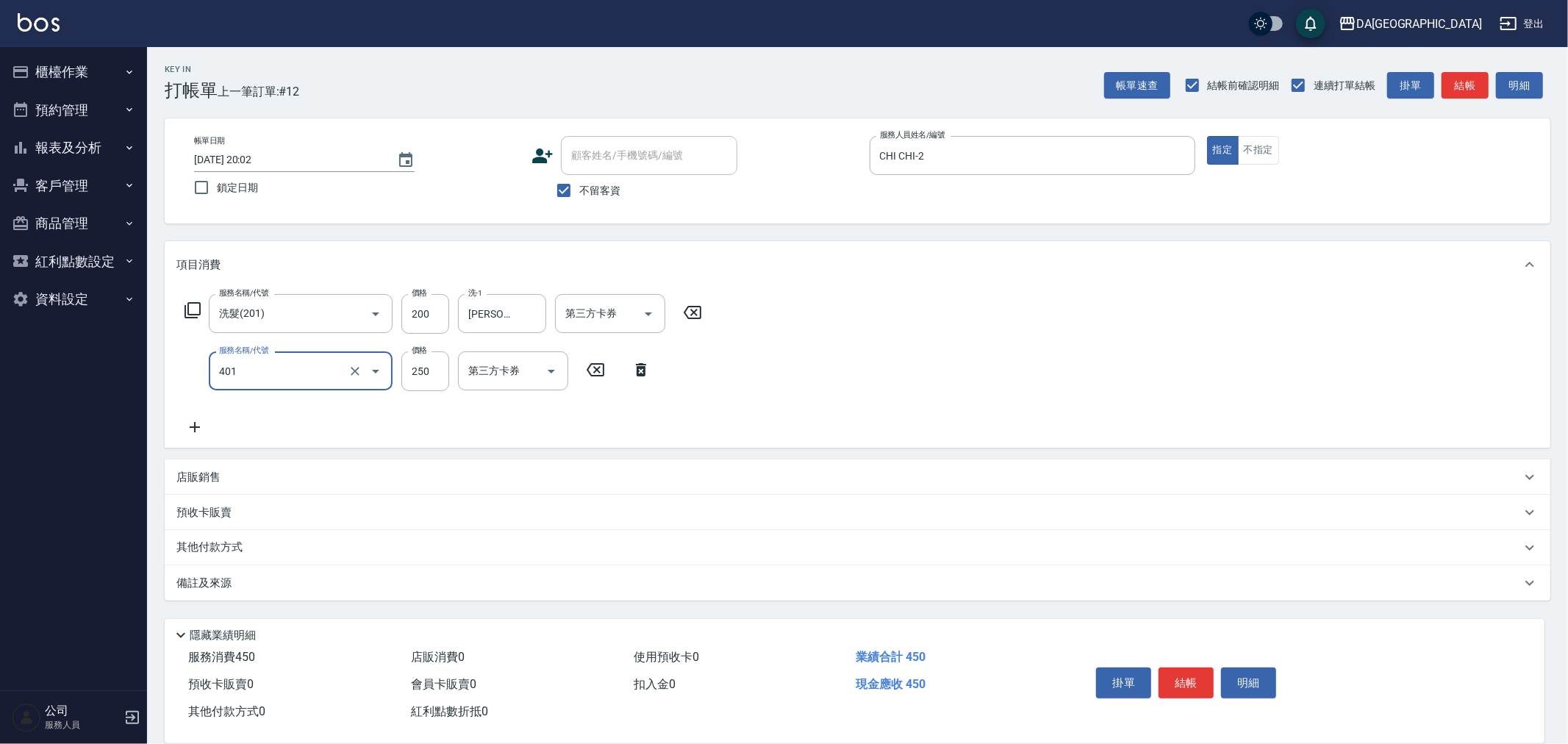
type input "剪髮(401)"
type input "300"
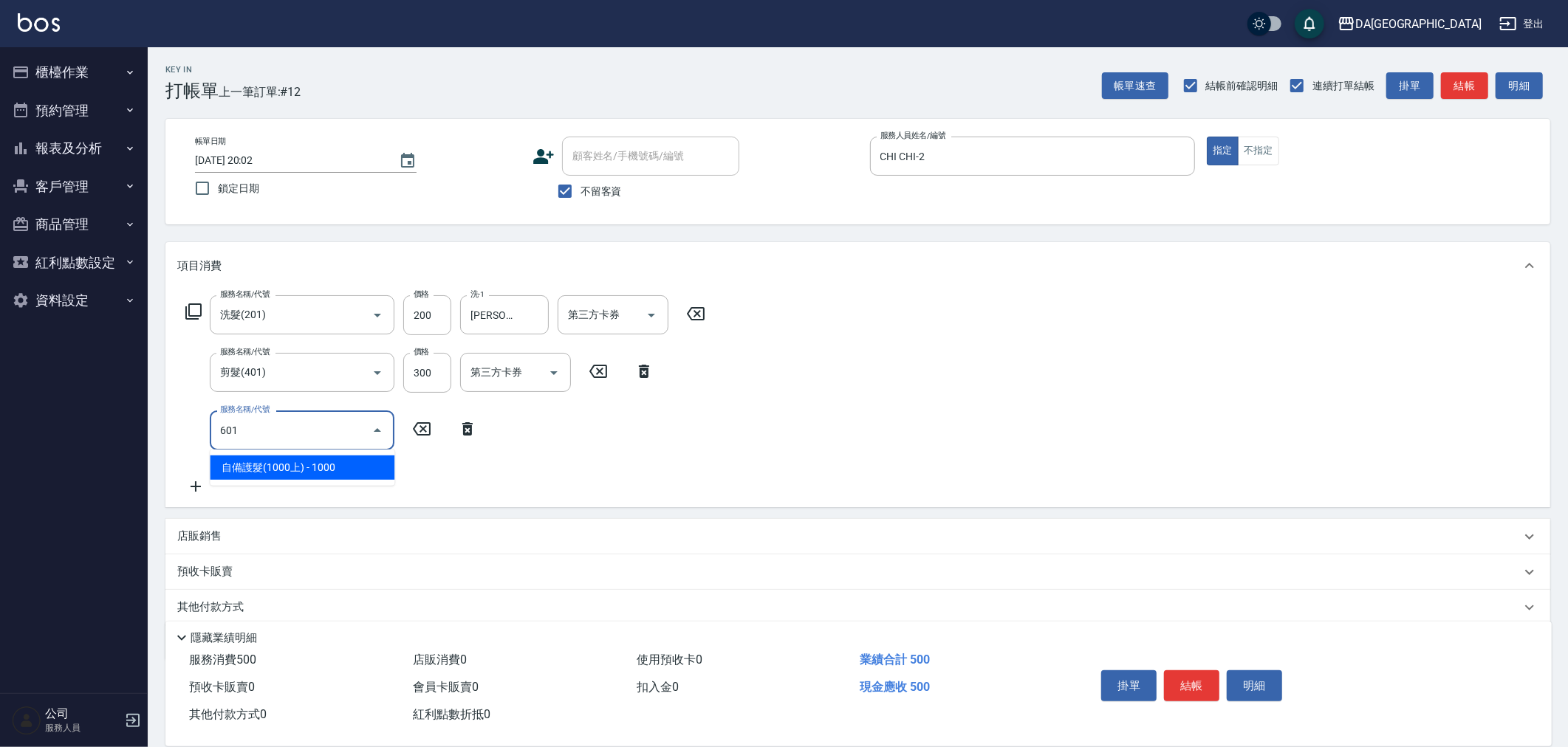
type input "自備護髮(1000上)(601)"
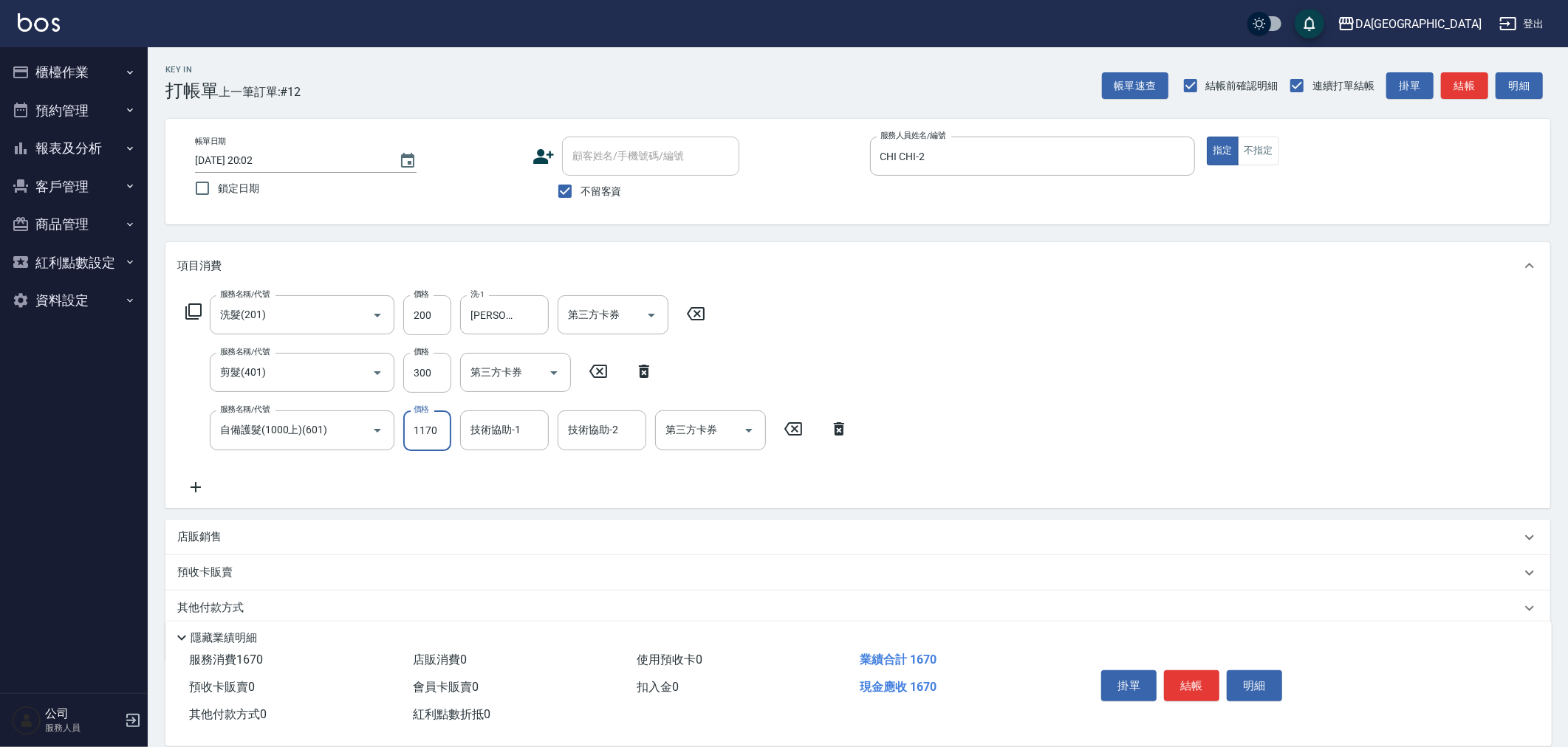
type input "1170"
type input "蕾菈-28"
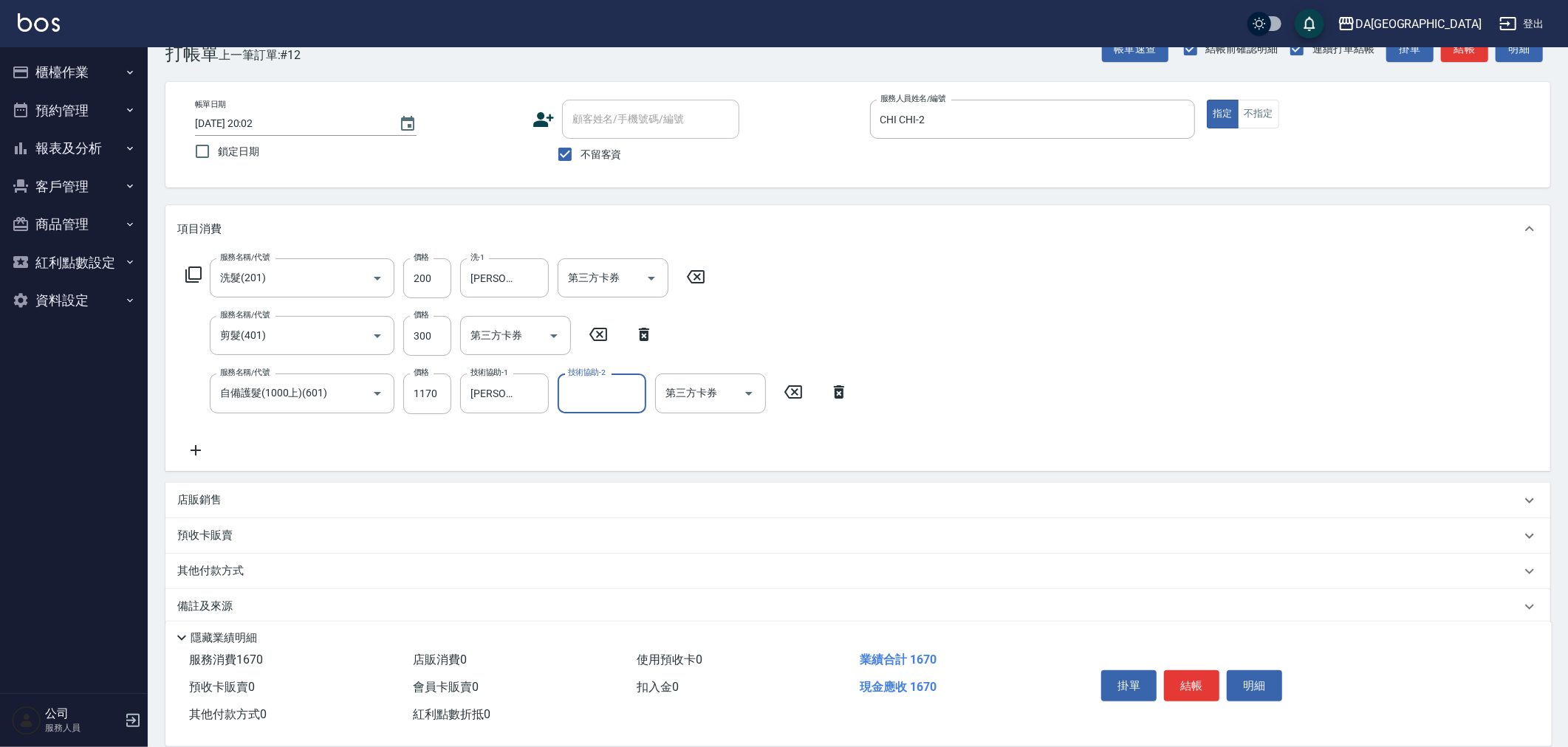
scroll to position [54, 0]
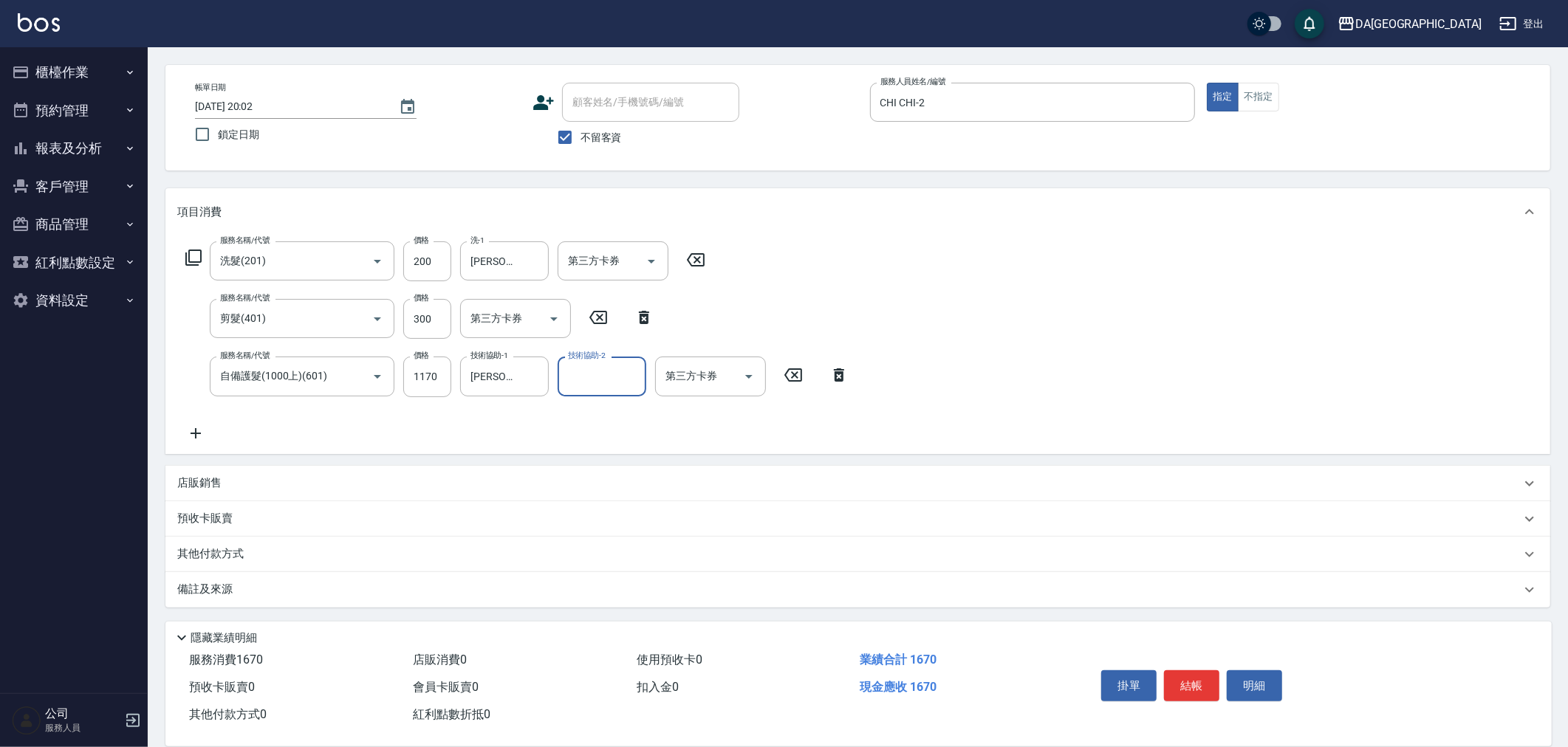
click at [212, 480] on p "店販銷售" at bounding box center [200, 484] width 44 height 15
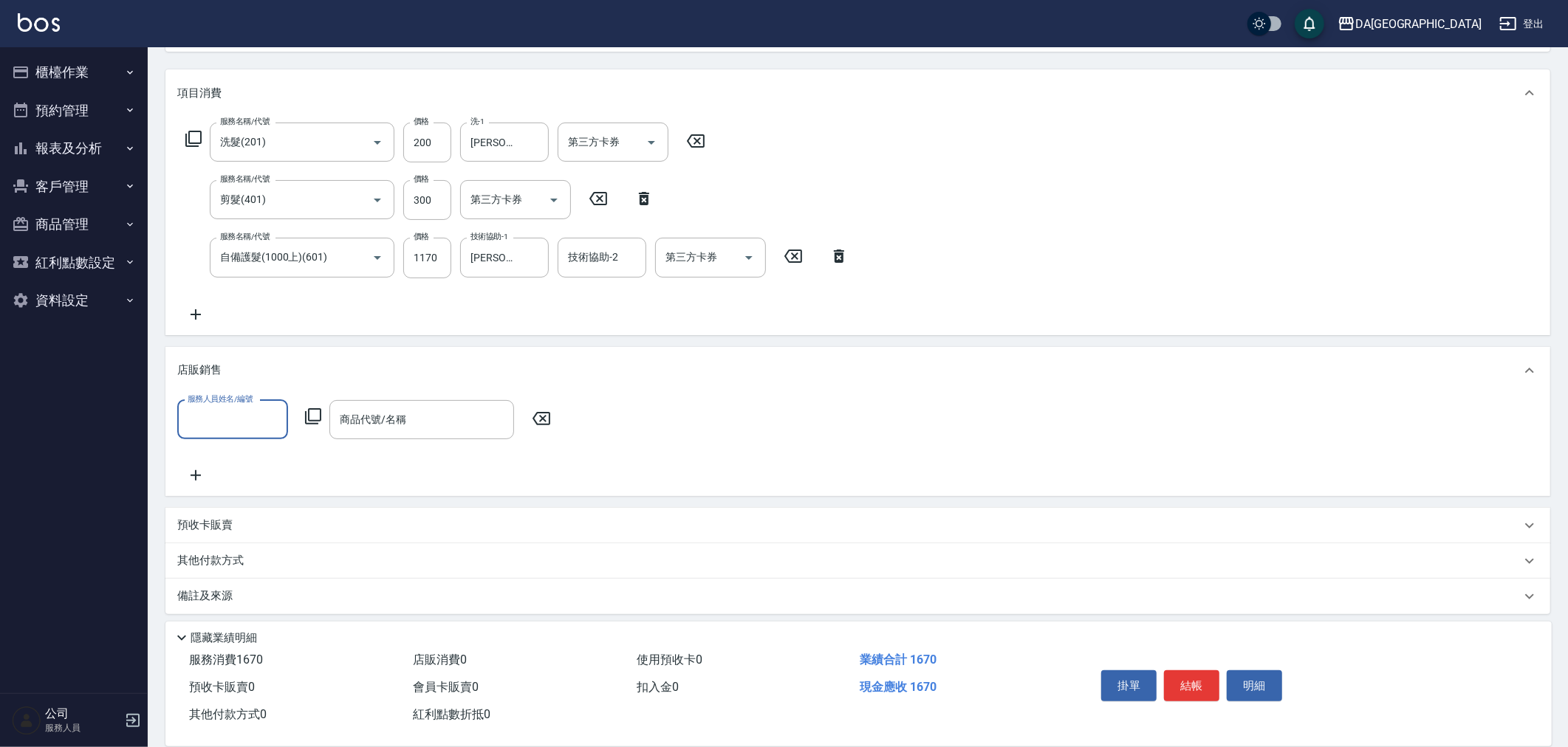
scroll to position [179, 0]
click at [208, 547] on p "其他付款方式" at bounding box center [214, 554] width 74 height 16
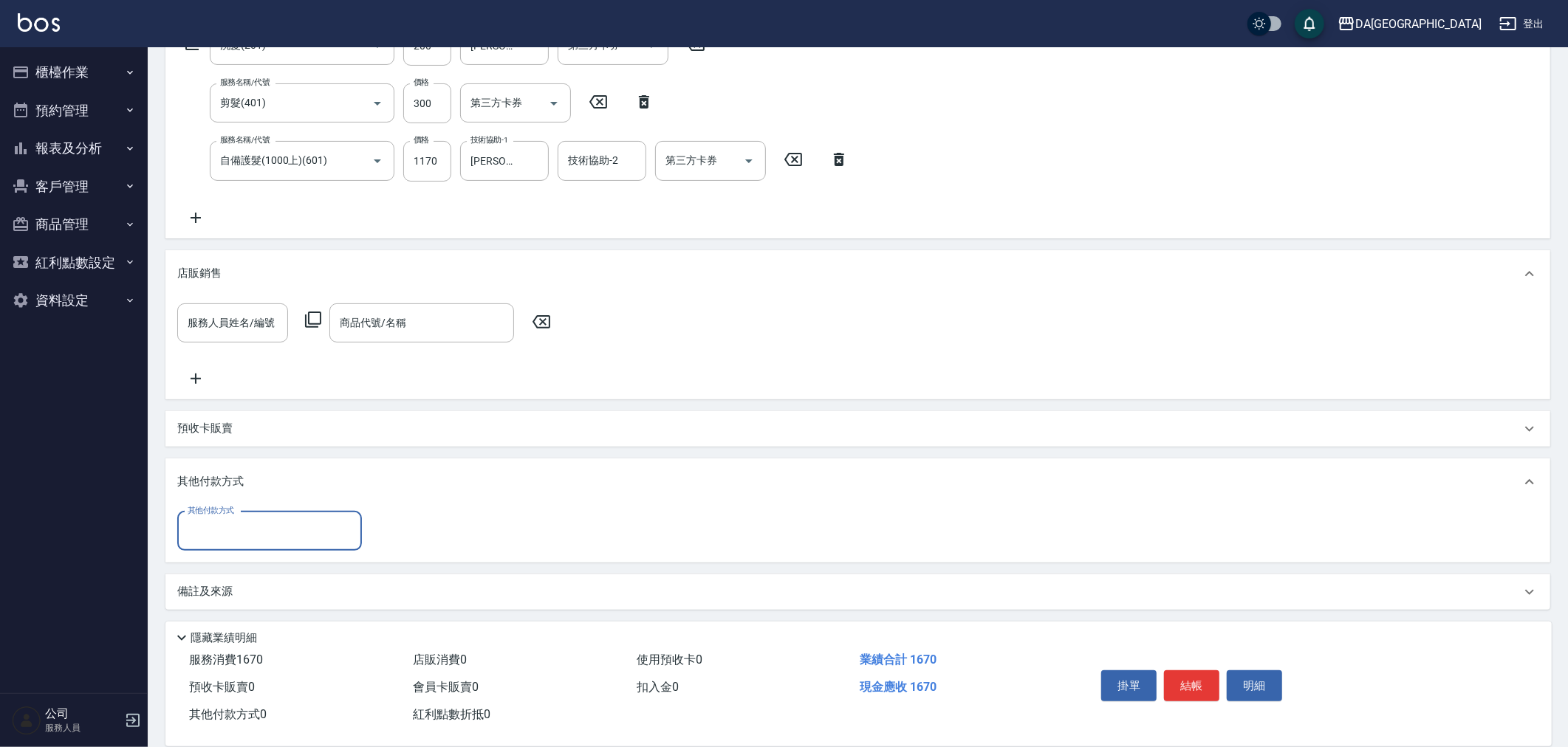
scroll to position [271, 0]
click at [261, 507] on div "其他付款方式 其他付款方式" at bounding box center [857, 532] width 1385 height 57
click at [255, 518] on input "其他付款方式" at bounding box center [270, 530] width 171 height 26
click at [229, 664] on span "信用卡" at bounding box center [270, 664] width 184 height 25
type input "信用卡"
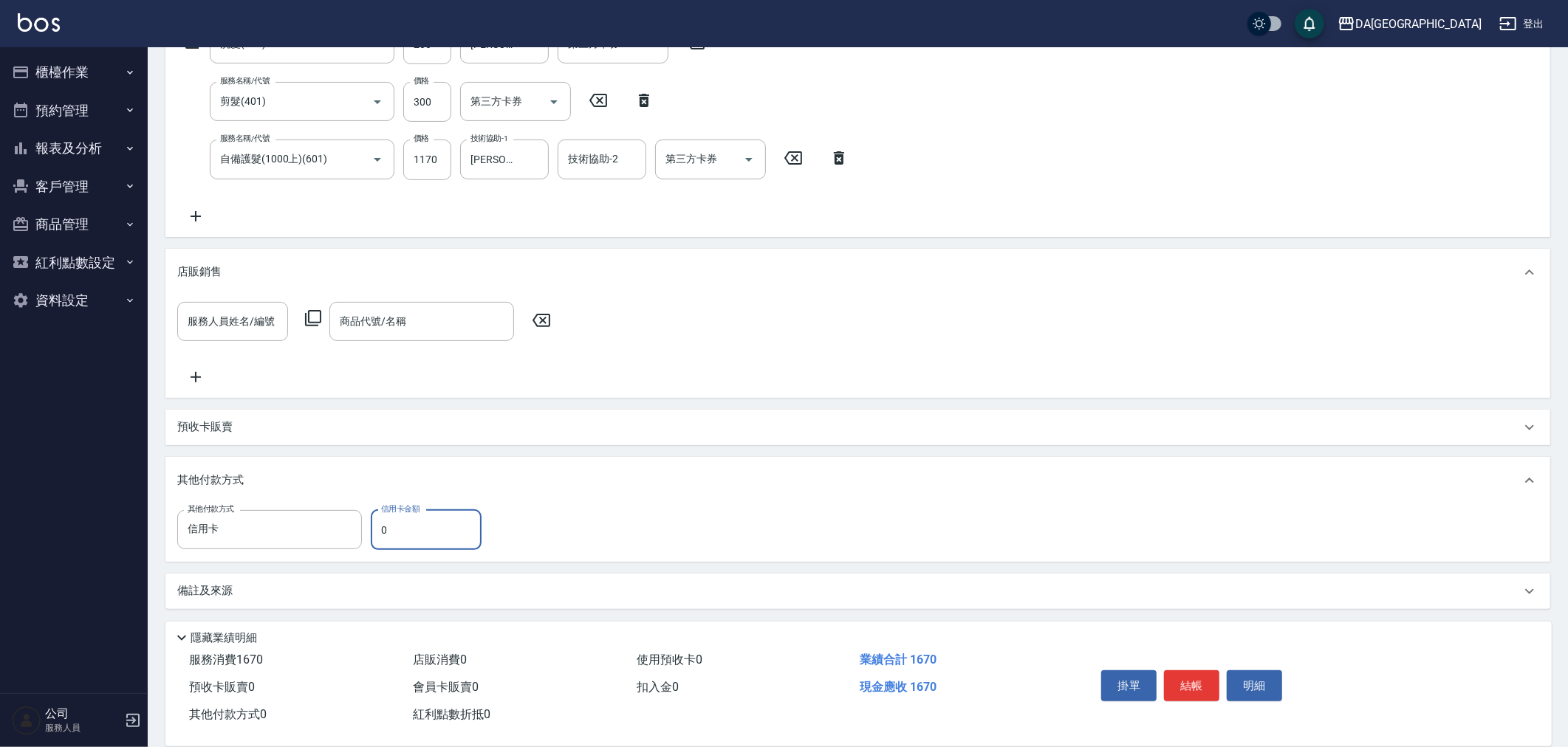
click at [409, 521] on input "0" at bounding box center [427, 530] width 111 height 40
type input "1670"
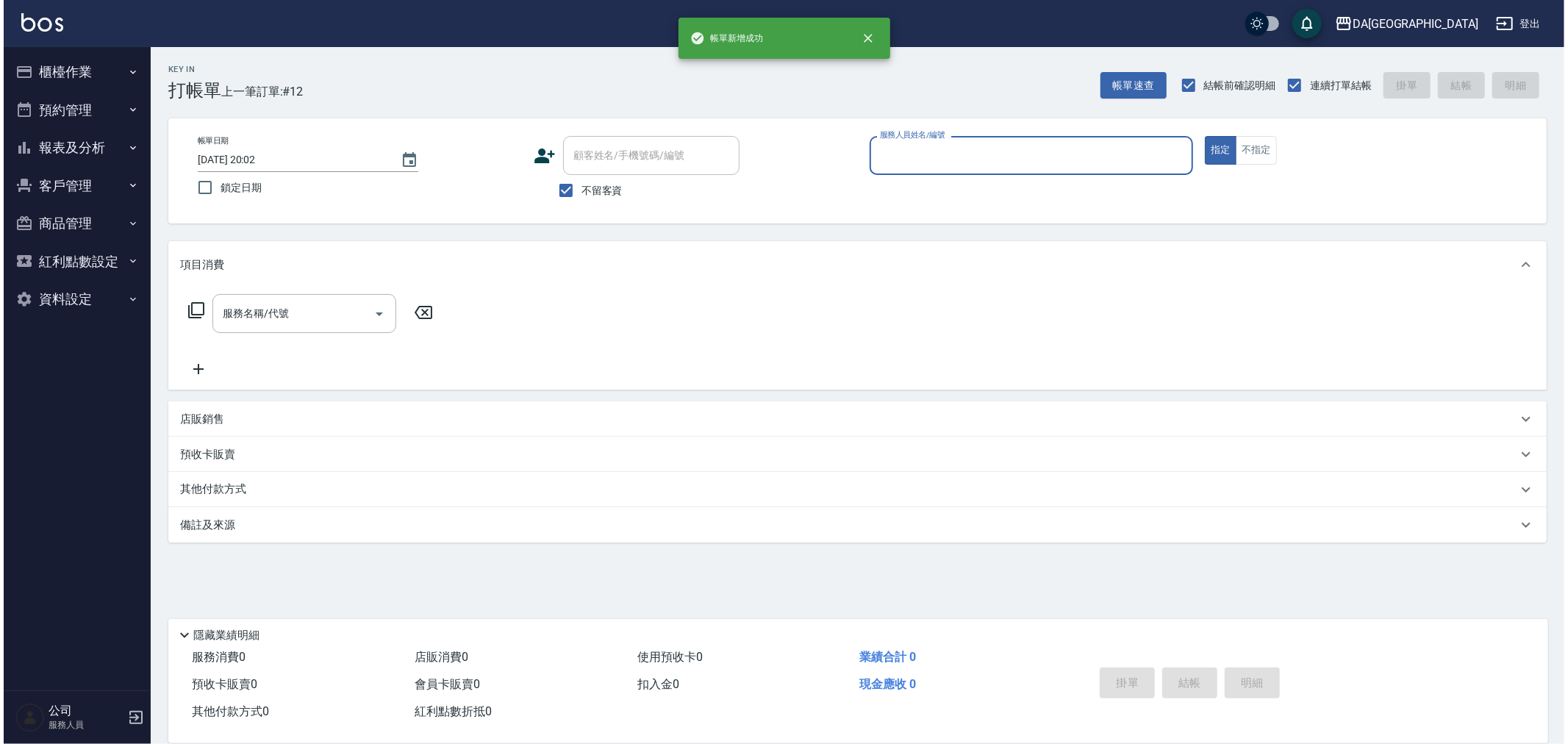
scroll to position [0, 0]
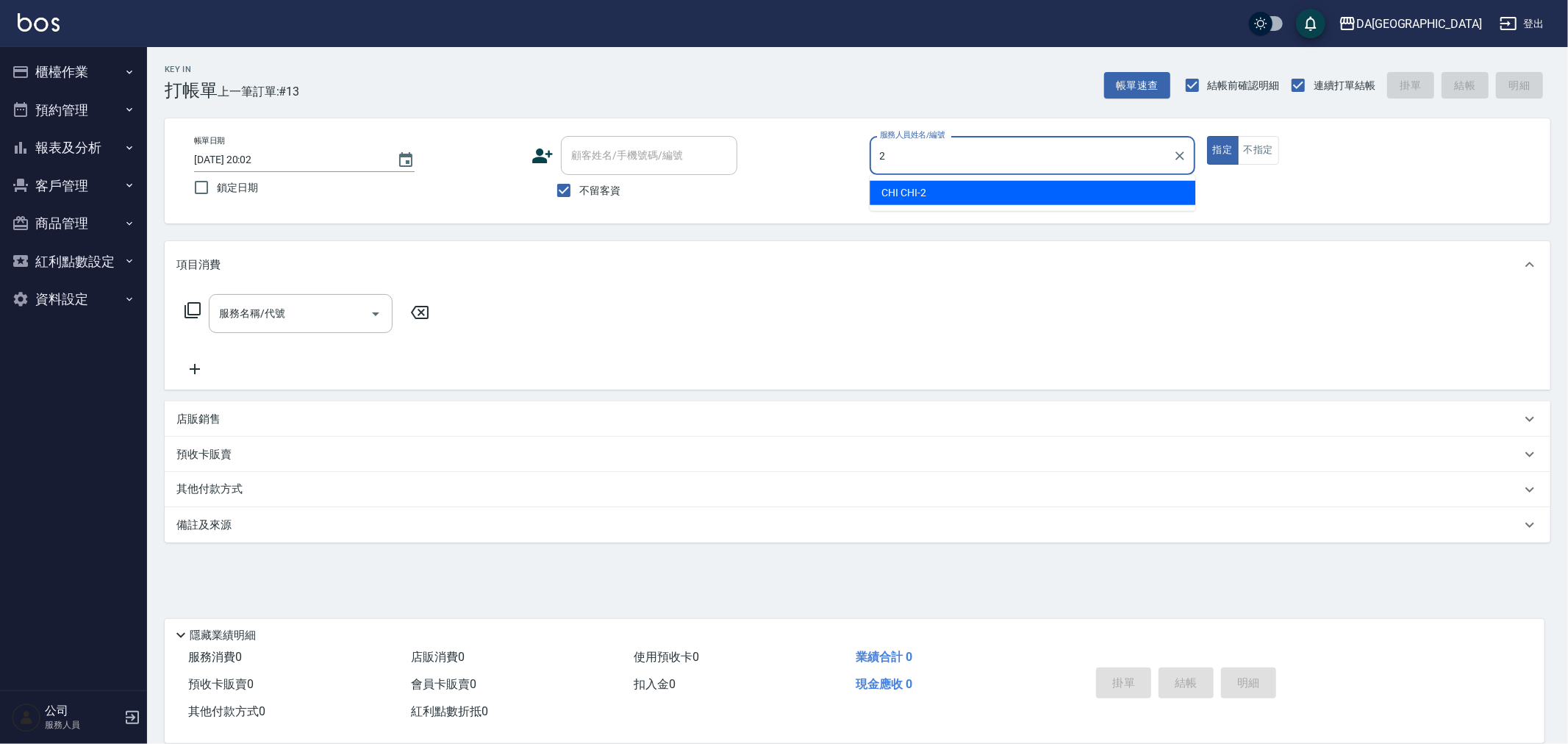
type input "CHI CHI-2"
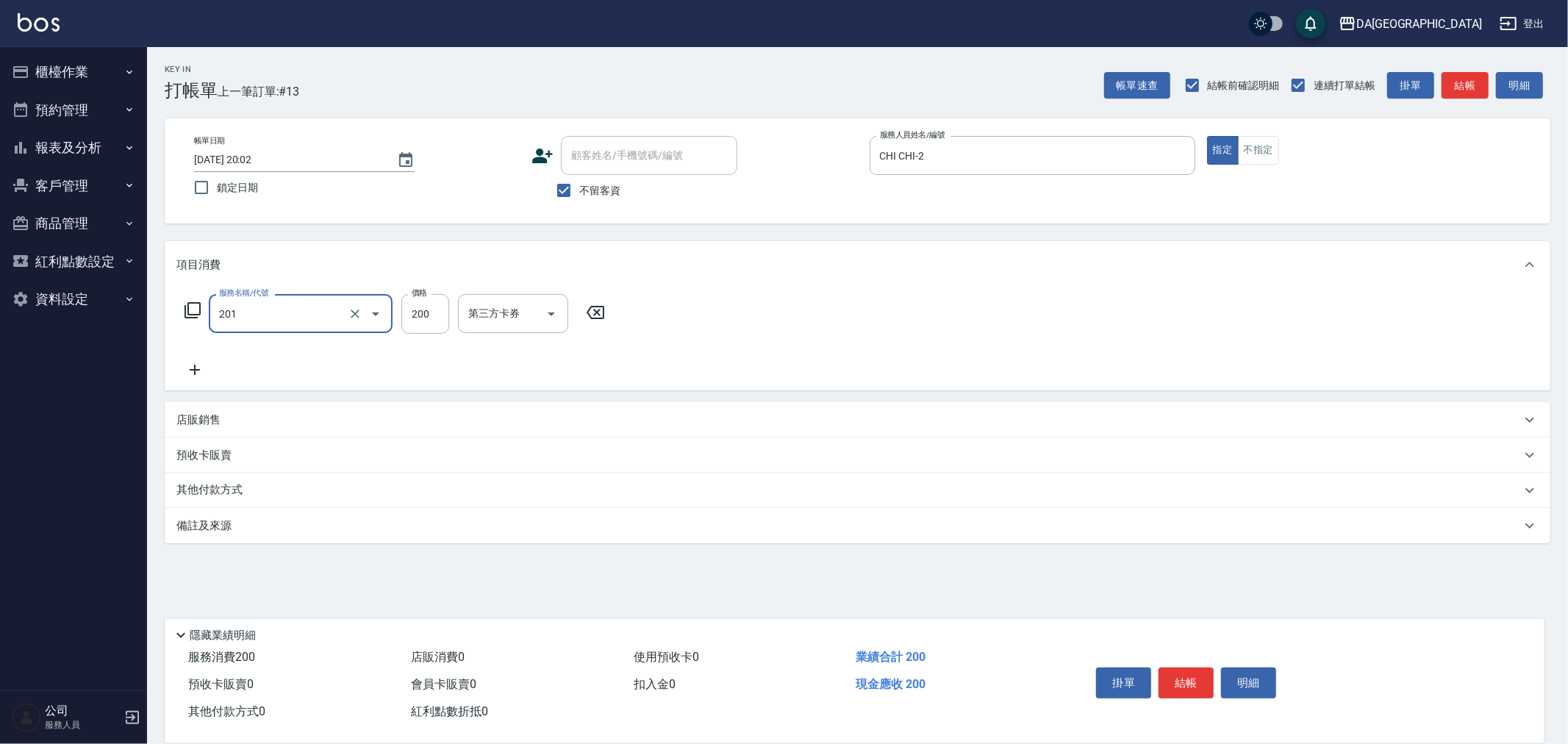
type input "洗髮(201)"
type input "300"
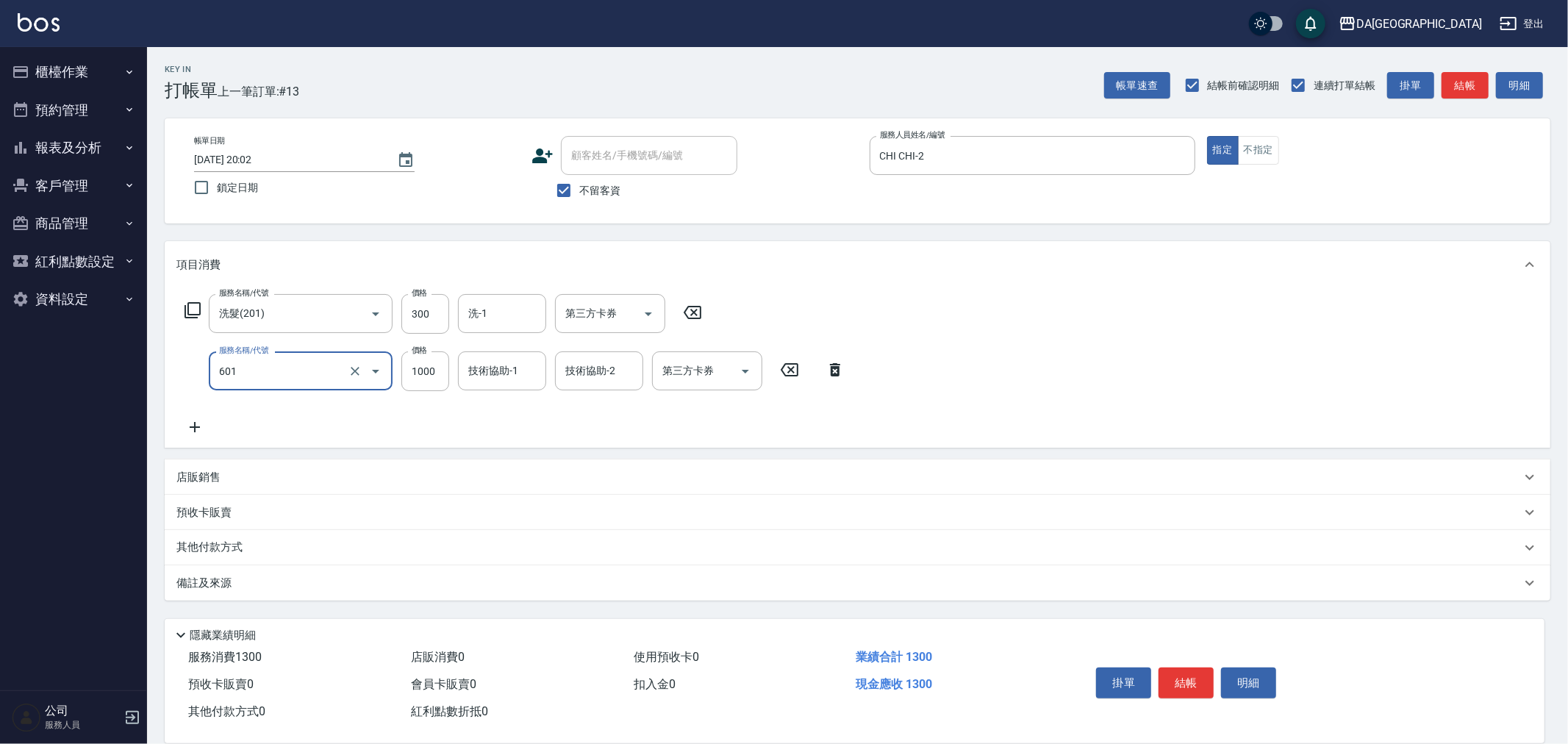
type input "自備護髮(1000上)(601)"
type input "1440"
click at [196, 542] on p "其他付款方式" at bounding box center [213, 547] width 74 height 16
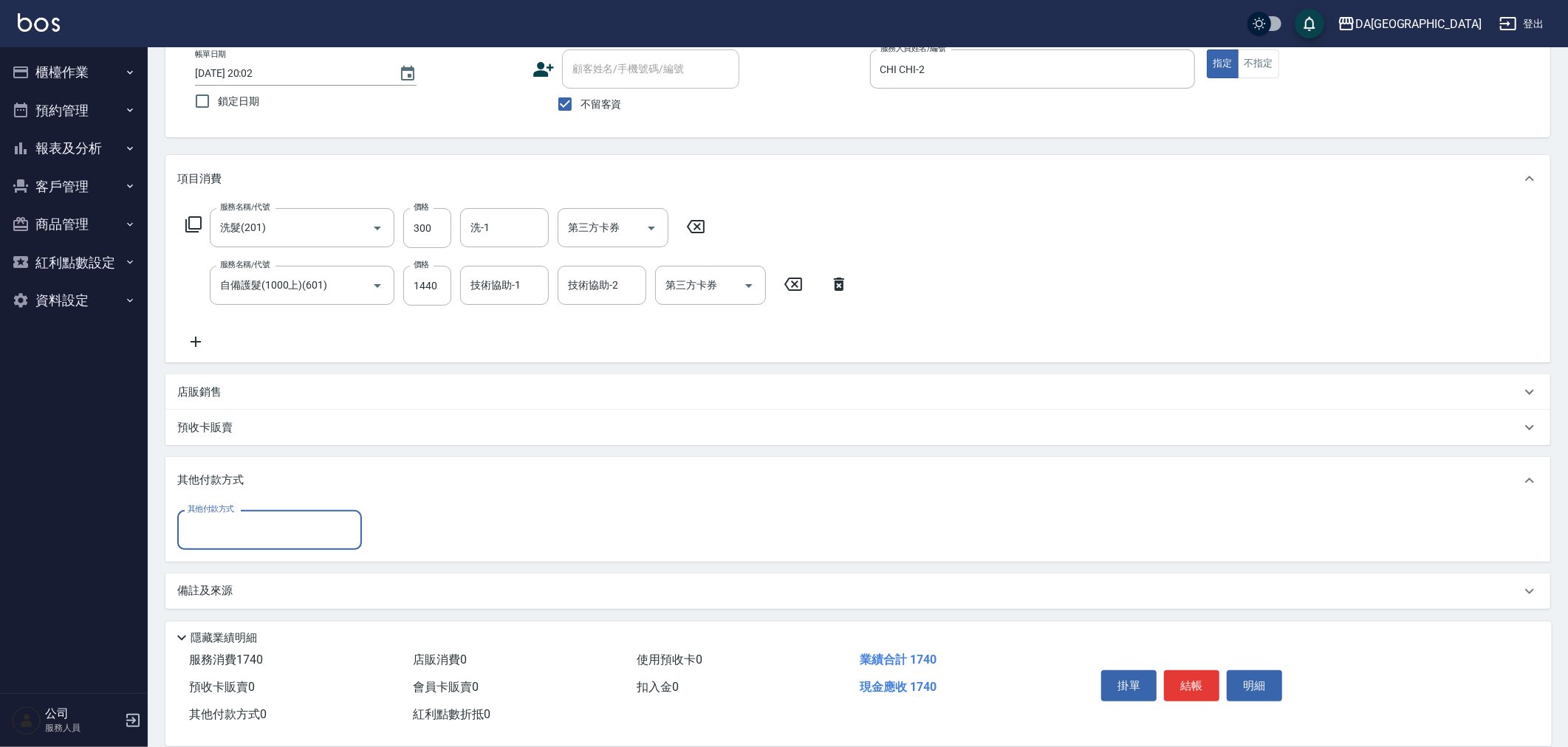
scroll to position [89, 0]
click at [233, 532] on input "其他付款方式" at bounding box center [270, 528] width 171 height 26
click at [229, 663] on span "信用卡" at bounding box center [270, 663] width 184 height 25
type input "信用卡"
click at [412, 524] on input "0" at bounding box center [427, 529] width 111 height 40
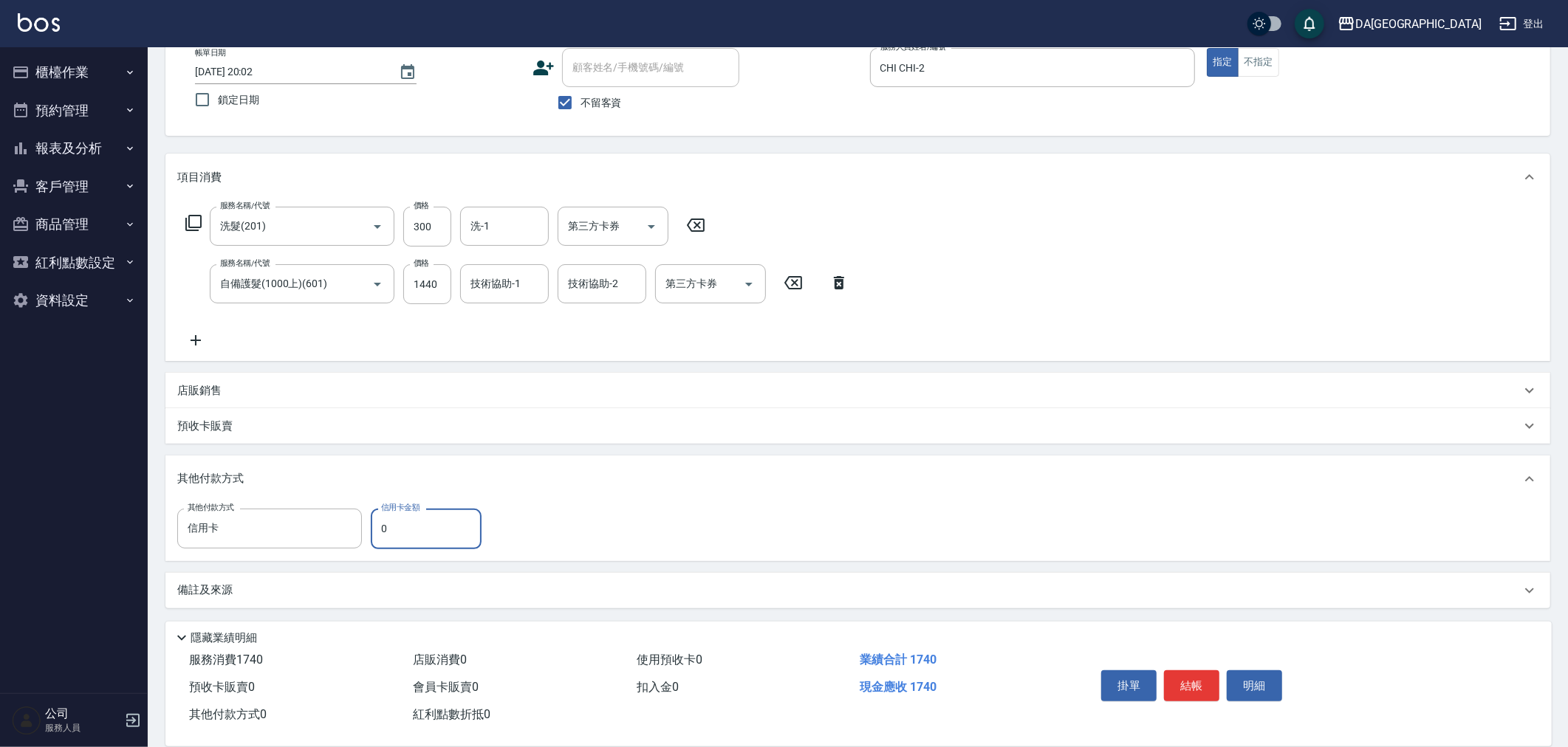
click at [412, 524] on input "0" at bounding box center [427, 529] width 111 height 40
type input "1740"
type input "2025/08/10 20:03"
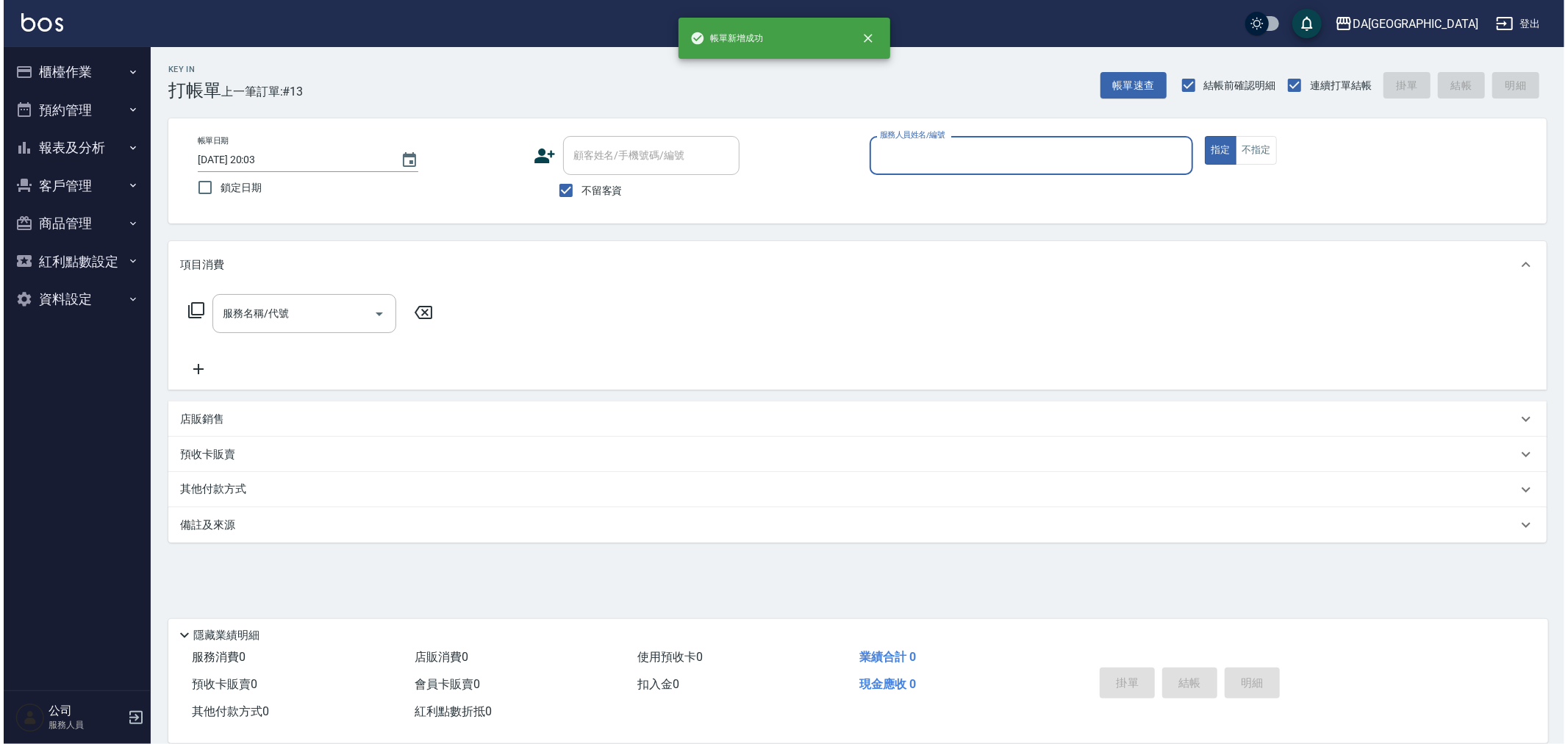
scroll to position [0, 0]
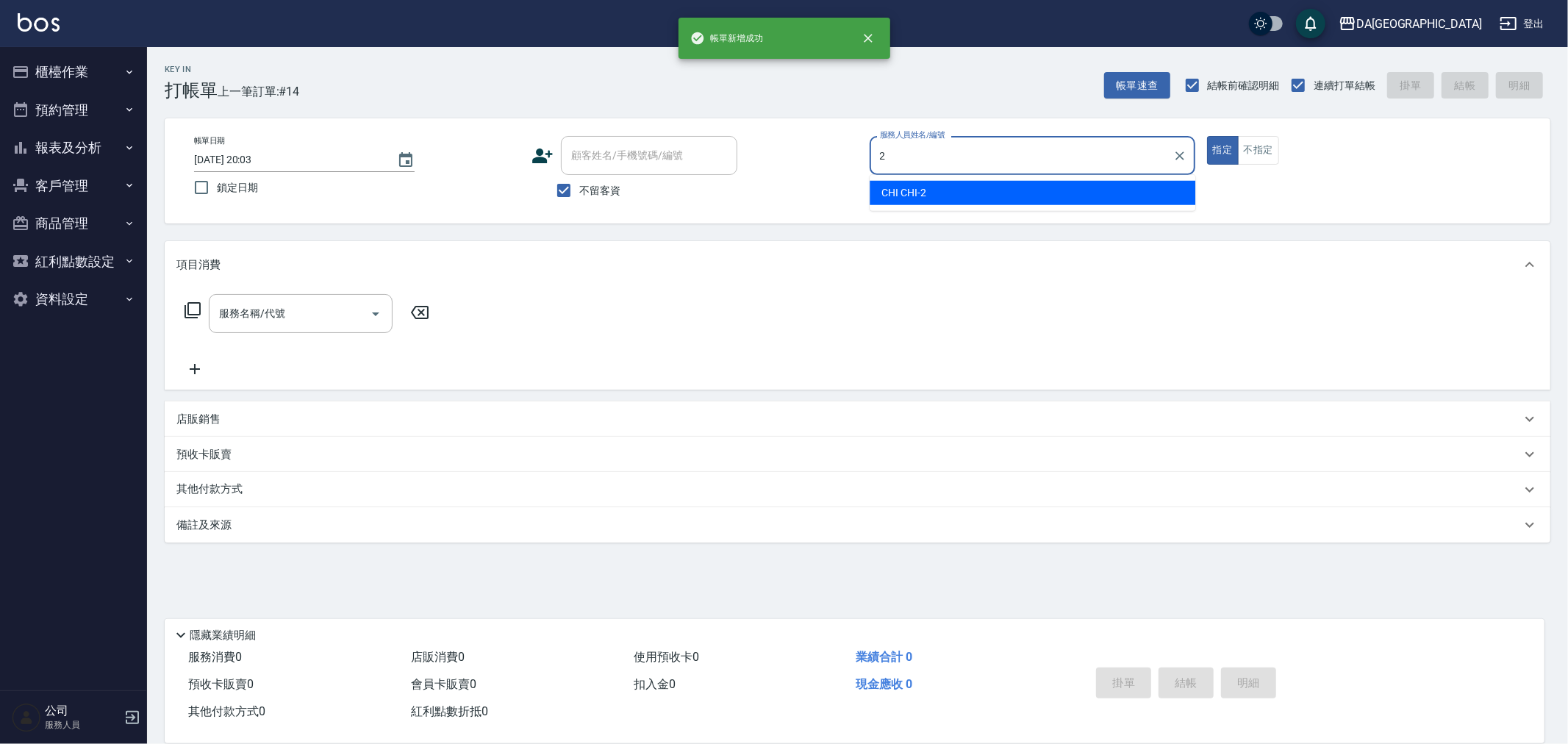
type input "CHI CHI-2"
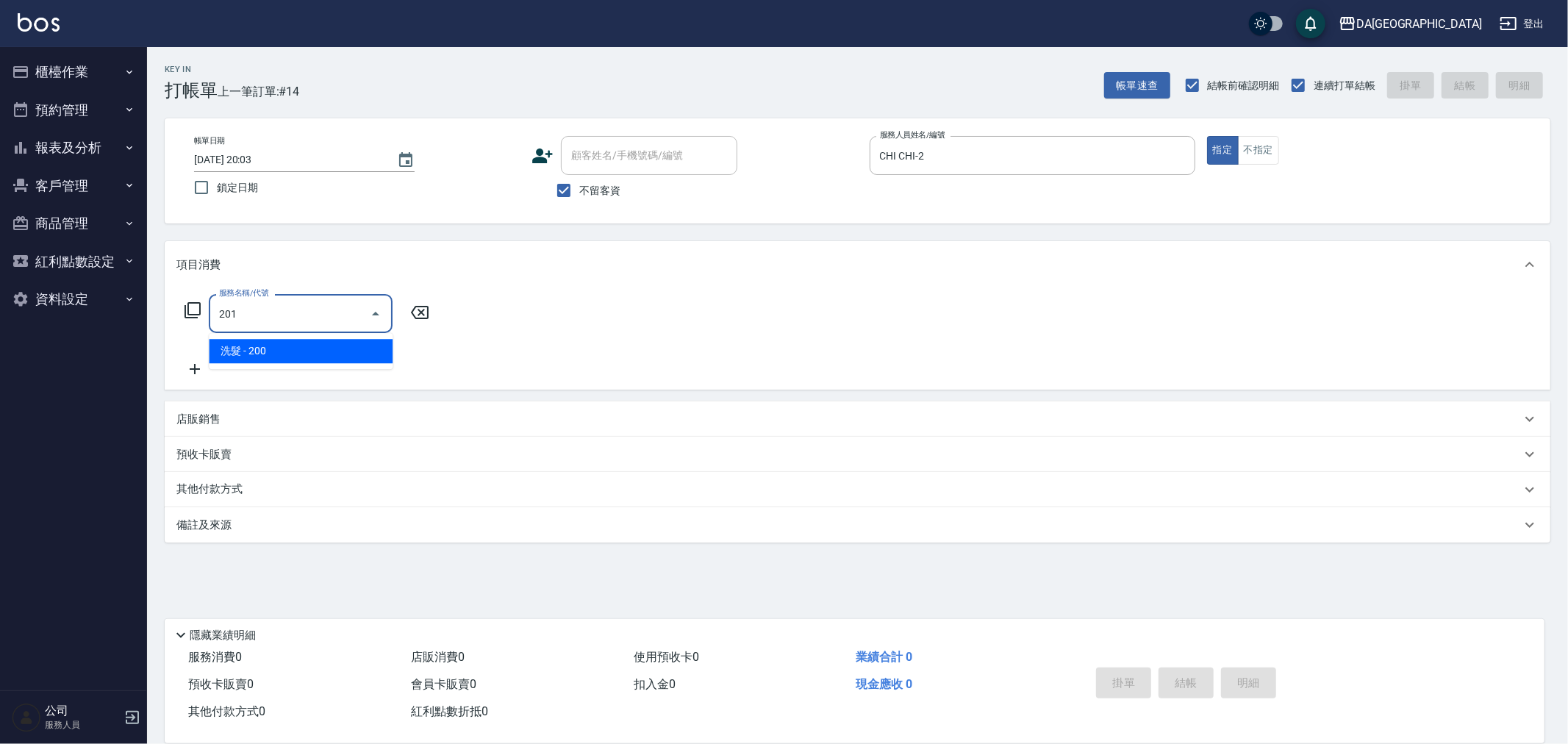
type input "洗髮(201)"
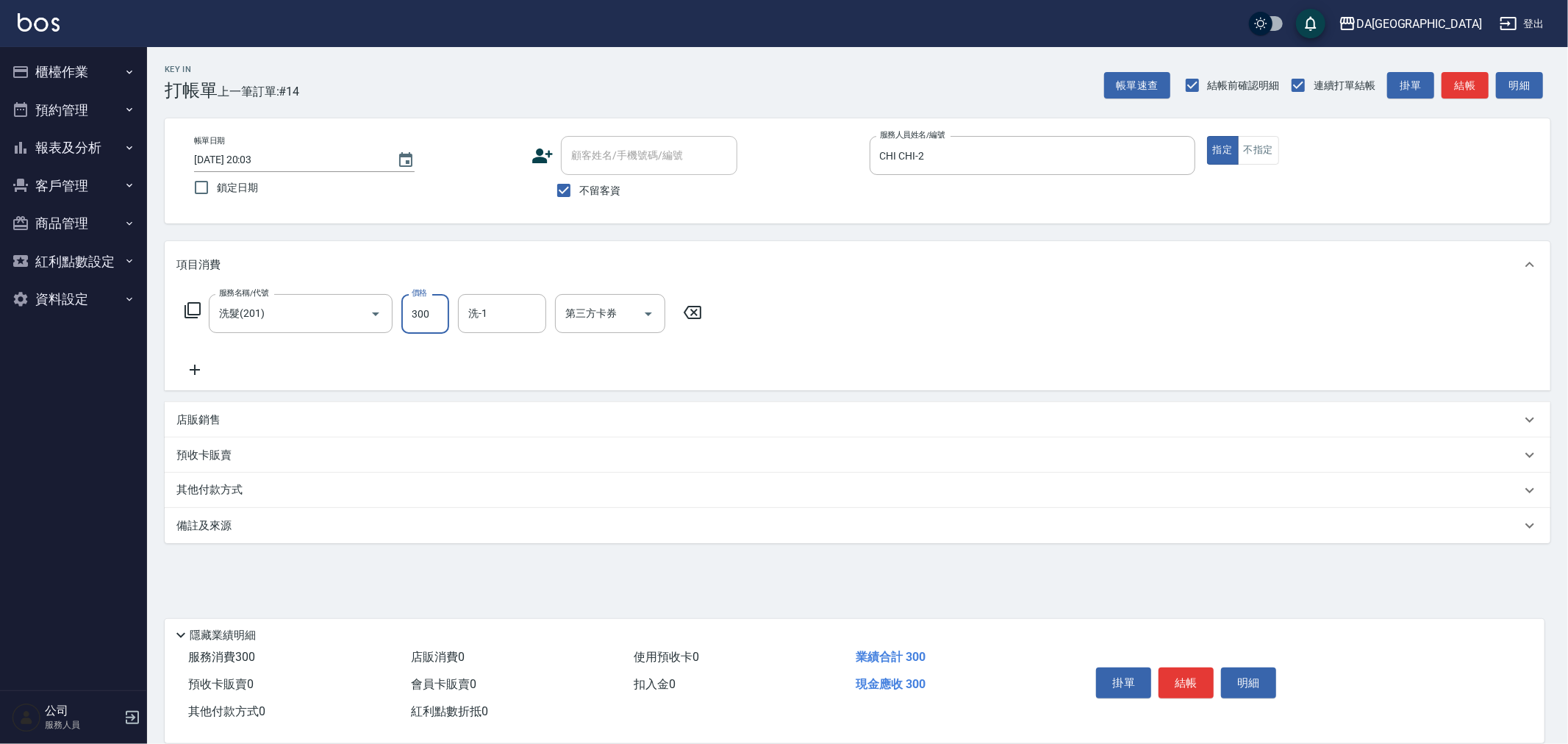
type input "300"
click at [207, 403] on div "店販銷售" at bounding box center [857, 420] width 1385 height 36
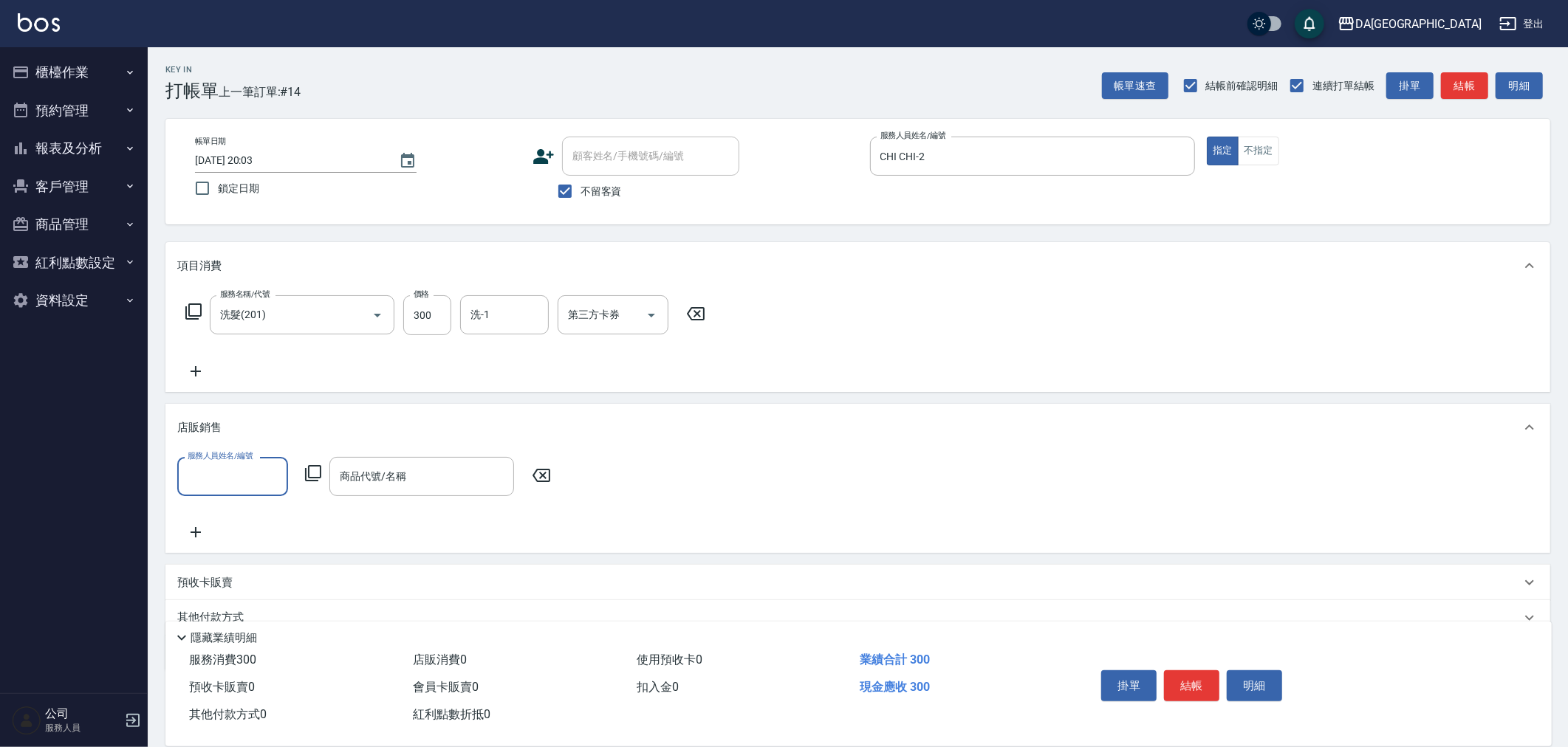
click at [223, 466] on input "服務人員姓名/編號" at bounding box center [233, 477] width 97 height 26
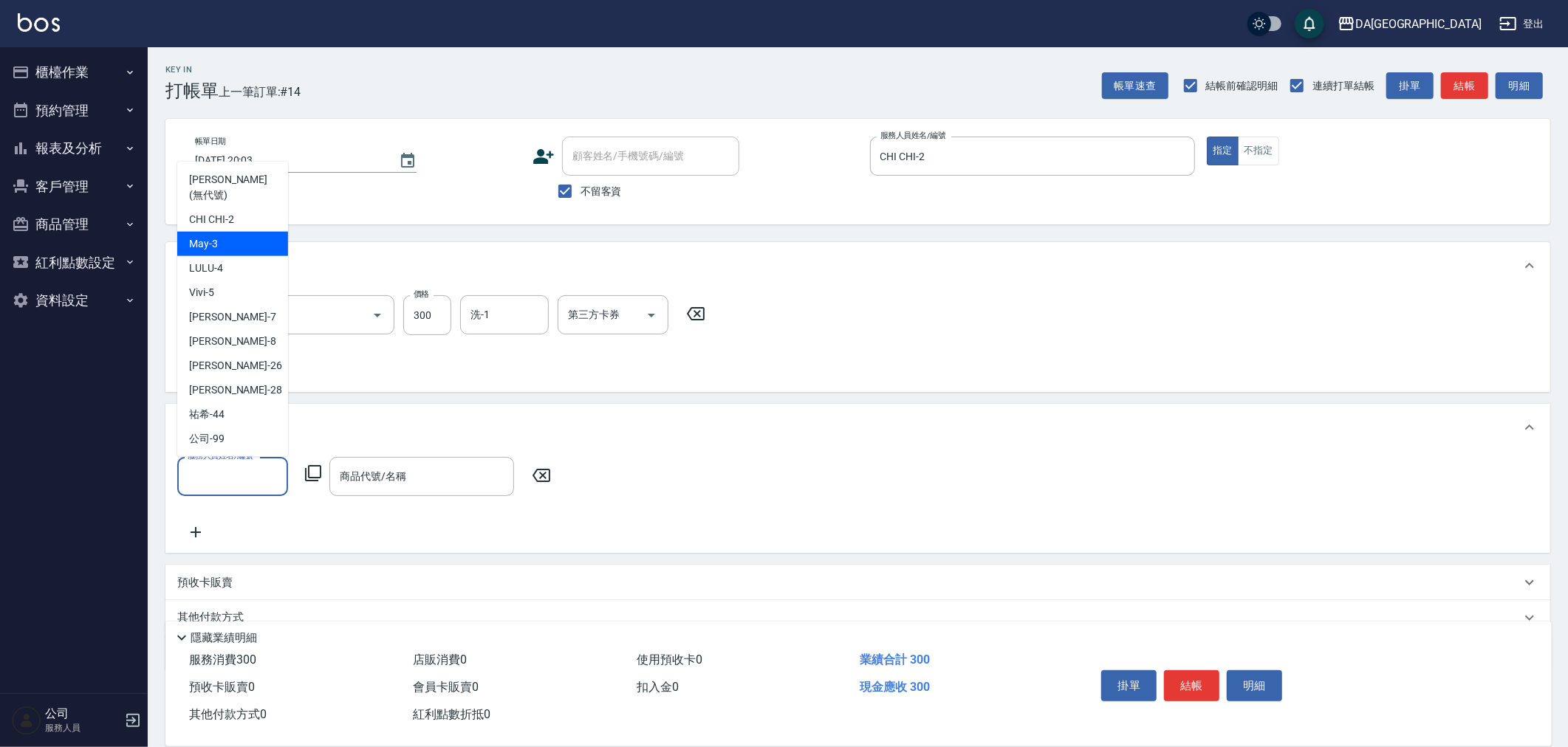
click at [216, 240] on span "May -3" at bounding box center [204, 244] width 29 height 15
click at [249, 472] on input "May-3" at bounding box center [222, 477] width 75 height 26
click at [224, 219] on span "CHI CHI -2" at bounding box center [212, 219] width 45 height 15
type input "CHI CHI-2"
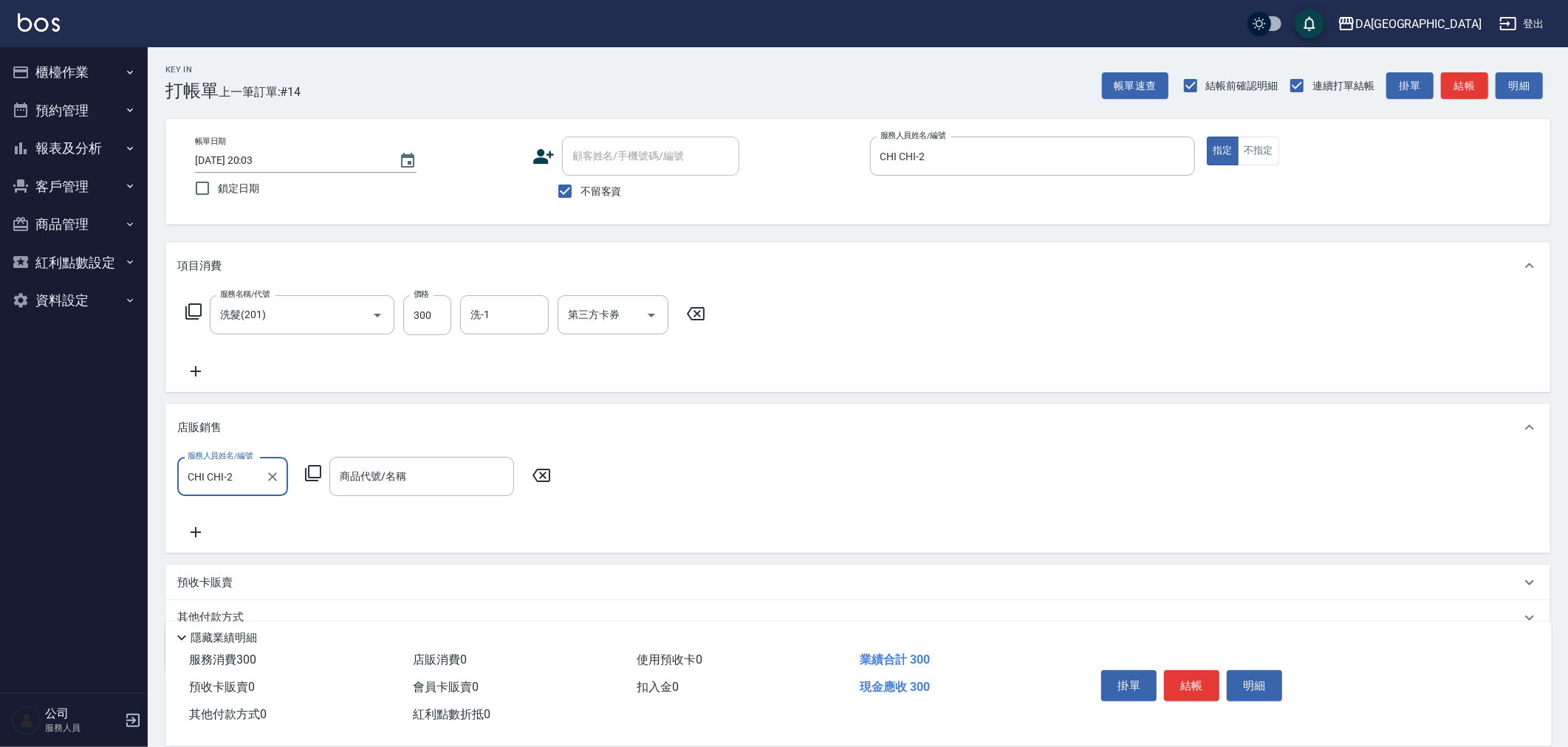
click at [313, 470] on icon at bounding box center [313, 473] width 18 height 18
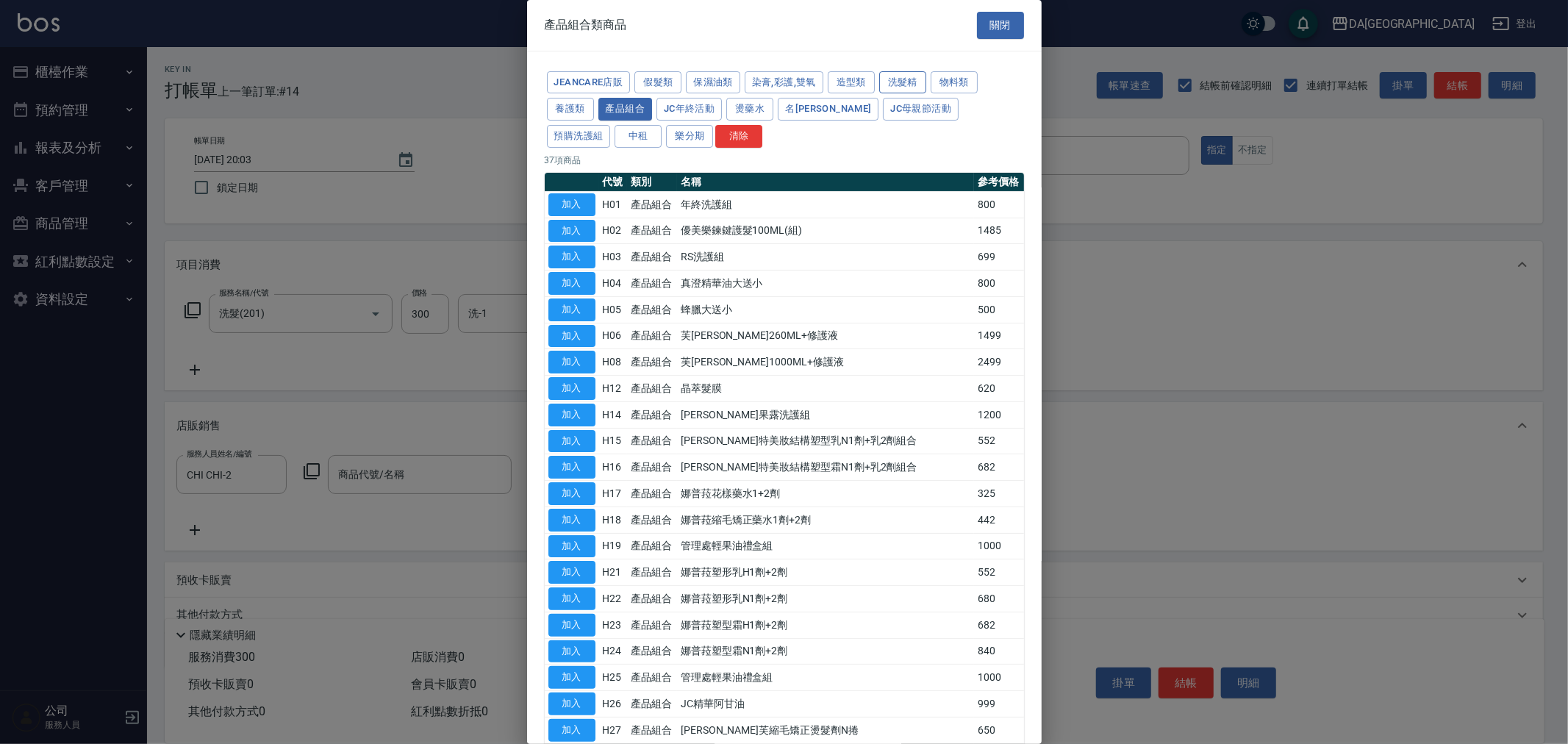
click at [899, 82] on button "洗髮精" at bounding box center [902, 82] width 47 height 23
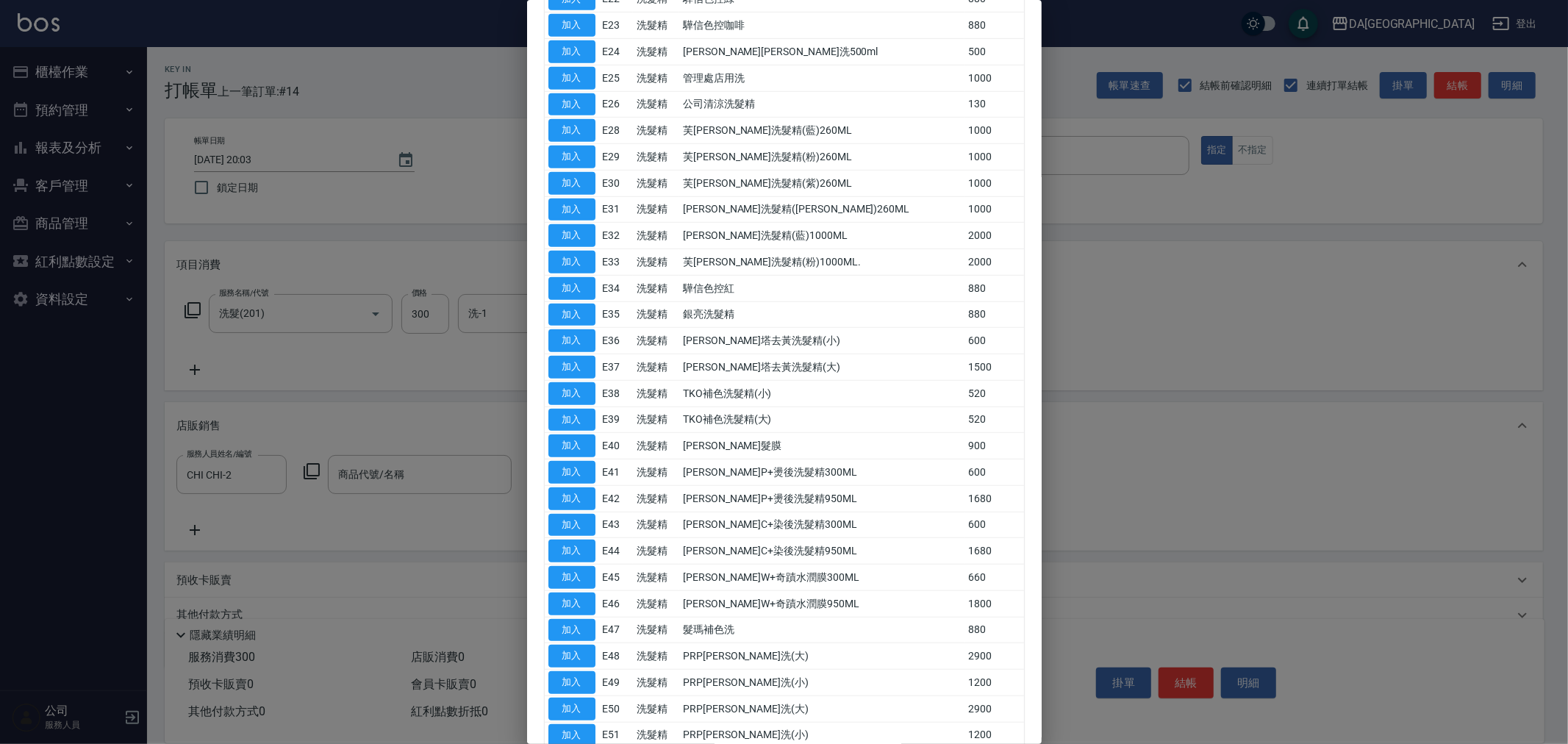
scroll to position [846, 0]
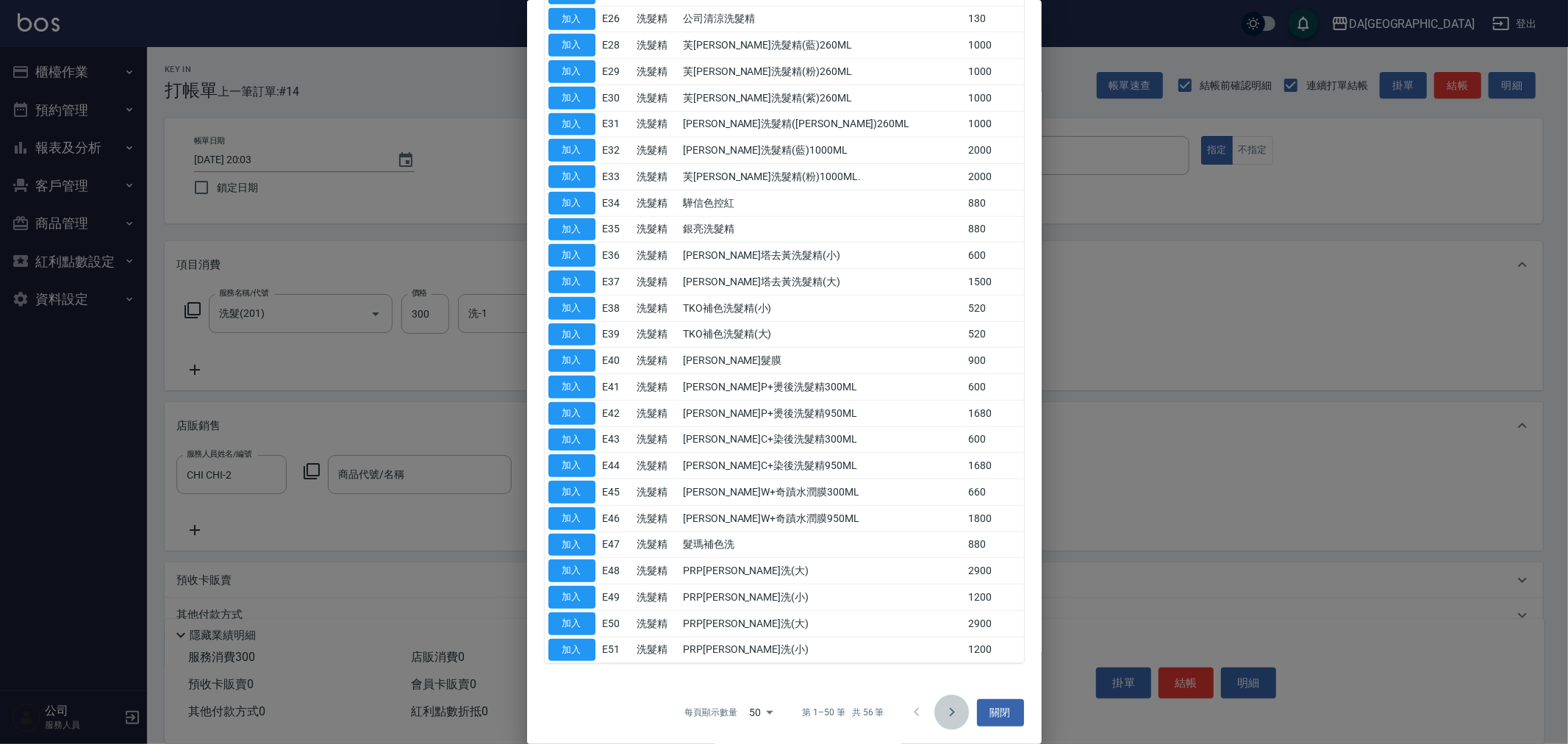
click at [947, 707] on icon "Go to next page" at bounding box center [952, 713] width 18 height 18
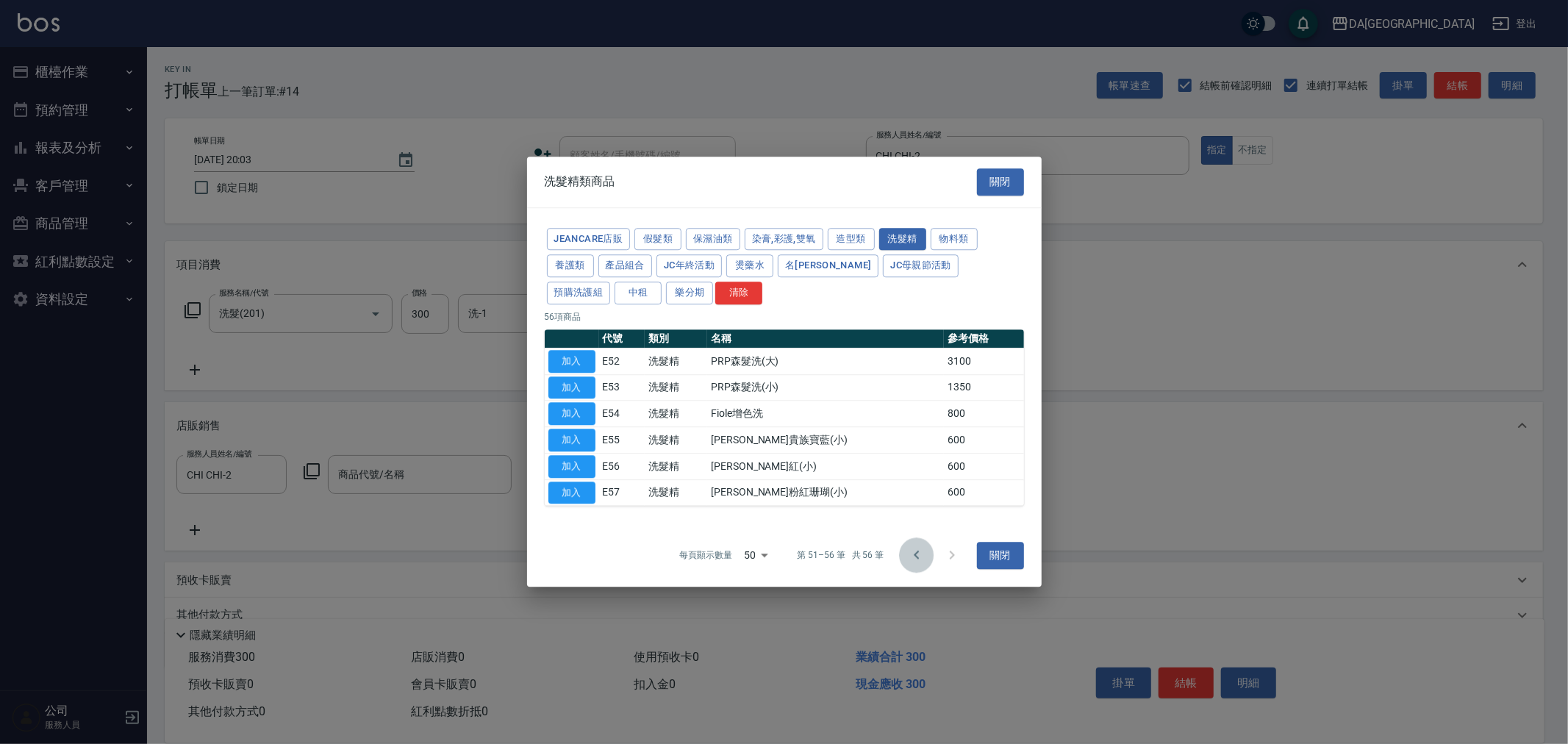
click at [919, 555] on icon "Go to previous page" at bounding box center [916, 555] width 18 height 18
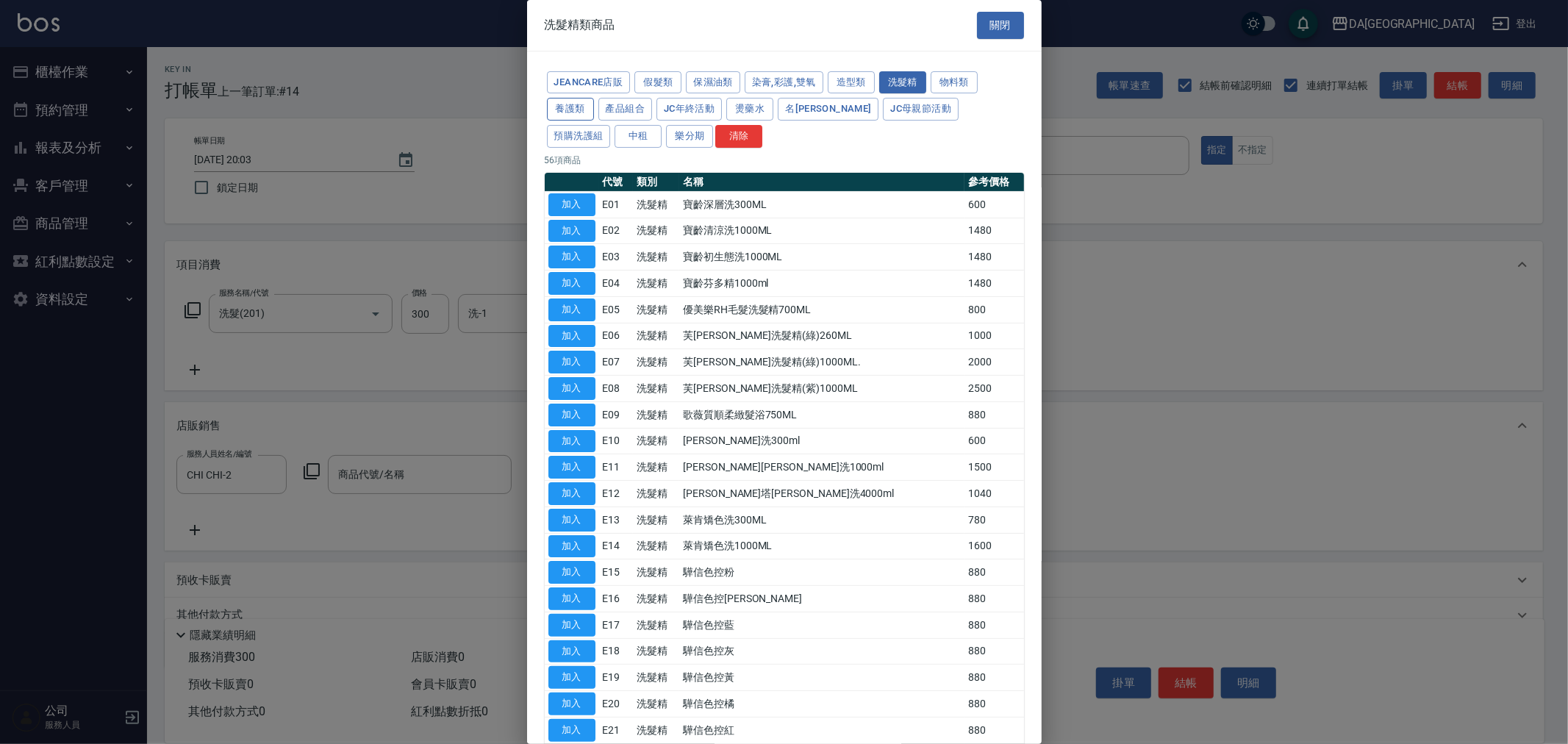
click at [565, 112] on button "養護類" at bounding box center [570, 109] width 47 height 23
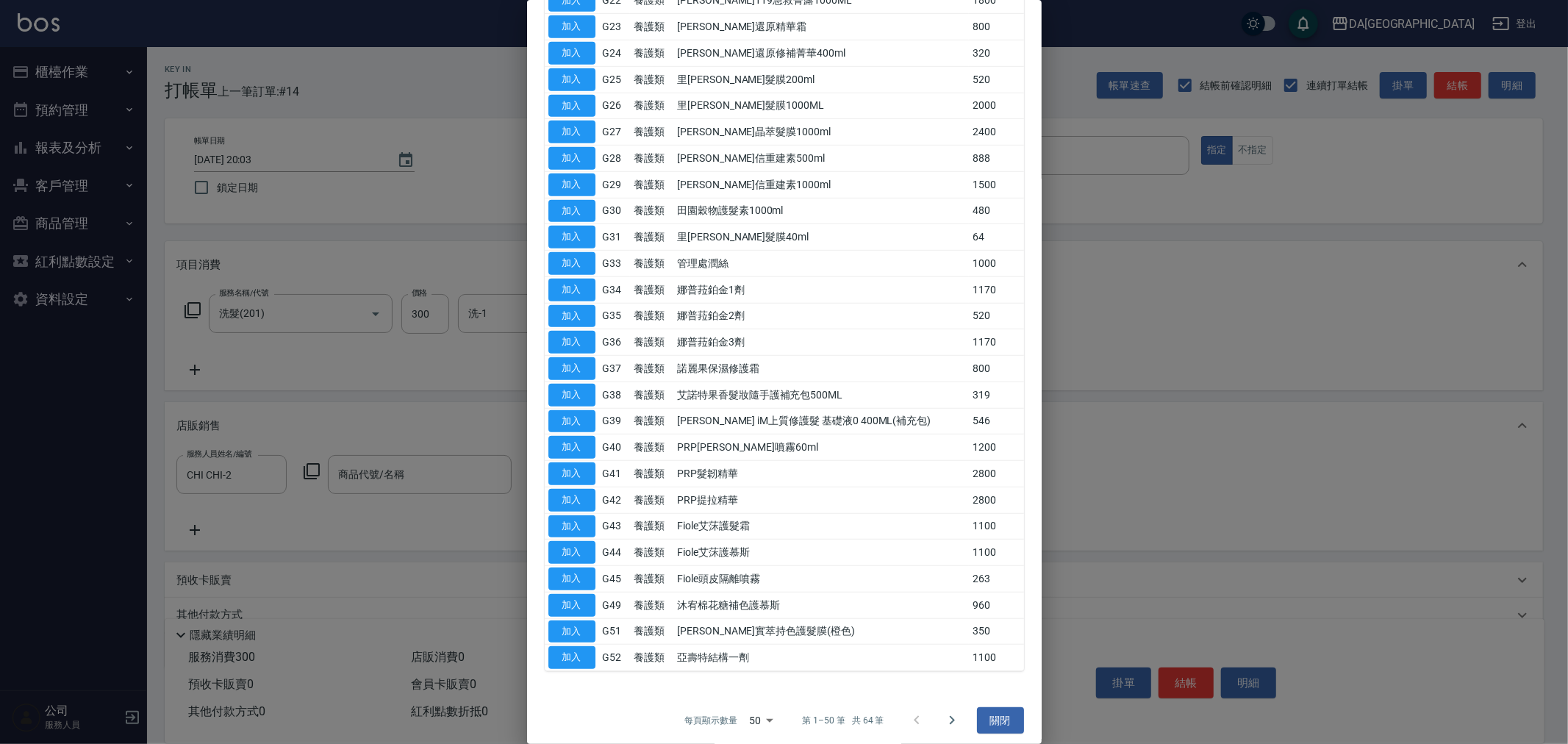
scroll to position [767, 0]
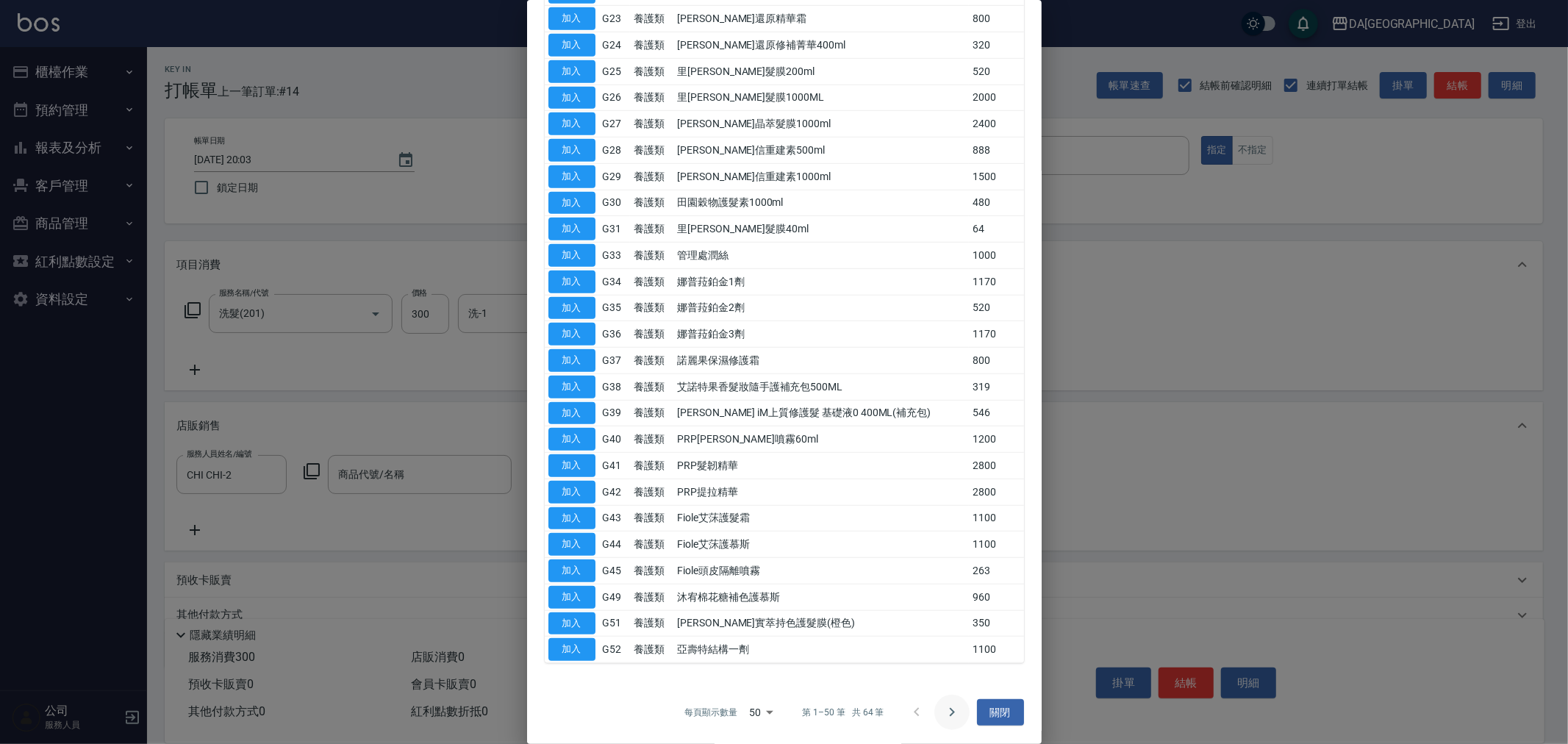
click at [943, 709] on icon "Go to next page" at bounding box center [952, 713] width 18 height 18
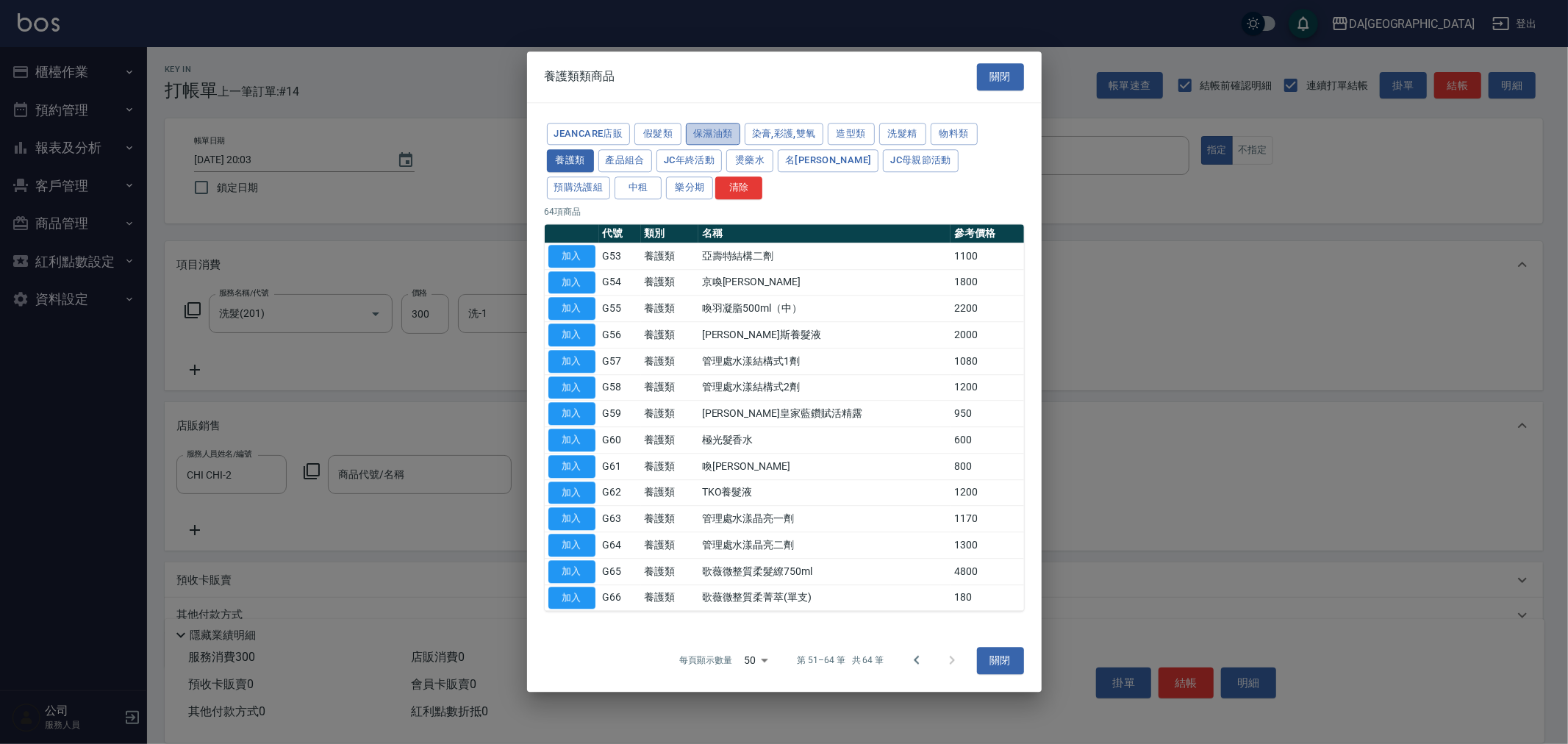
click at [714, 134] on button "保濕油類" at bounding box center [713, 134] width 54 height 23
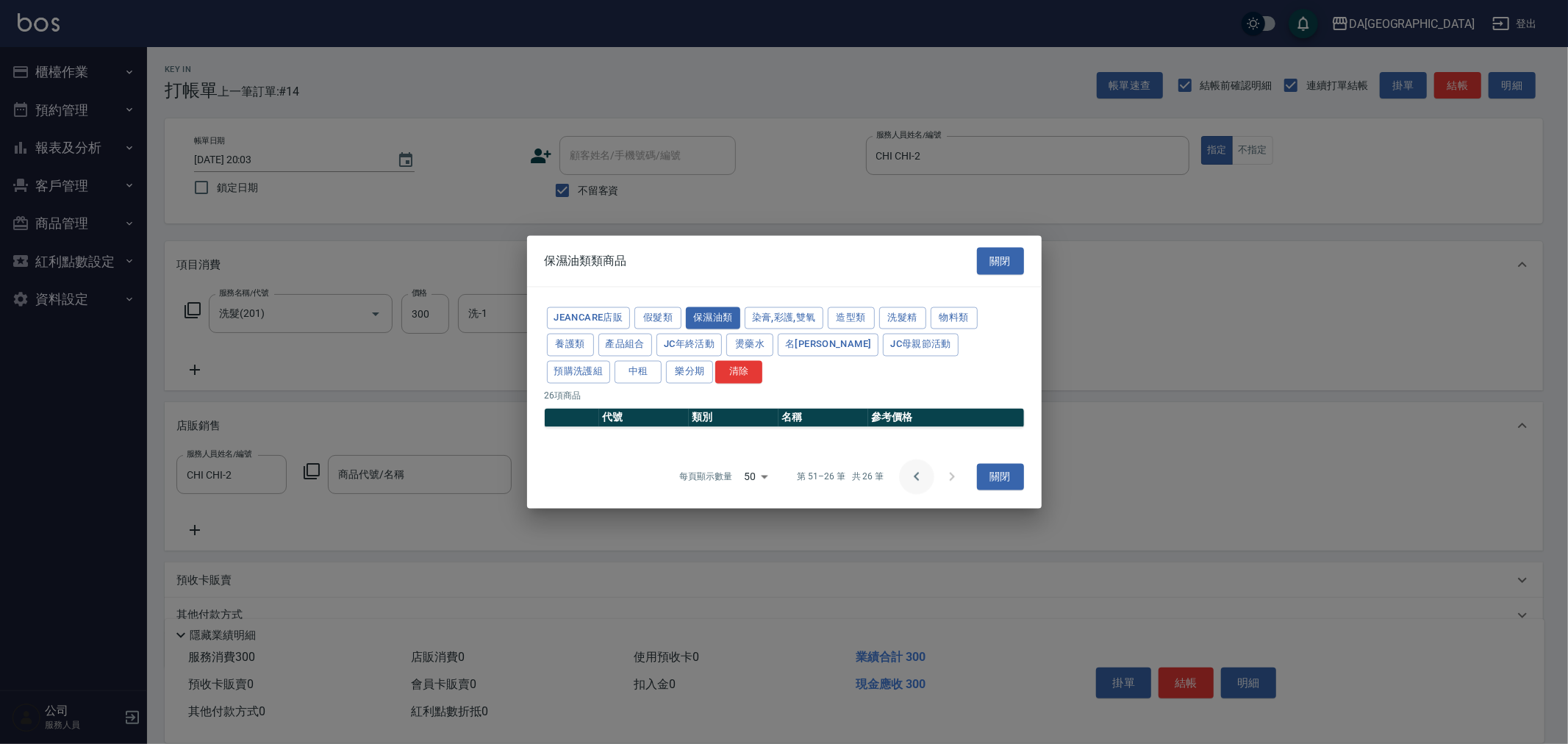
click at [924, 478] on icon "Go to previous page" at bounding box center [916, 476] width 18 height 18
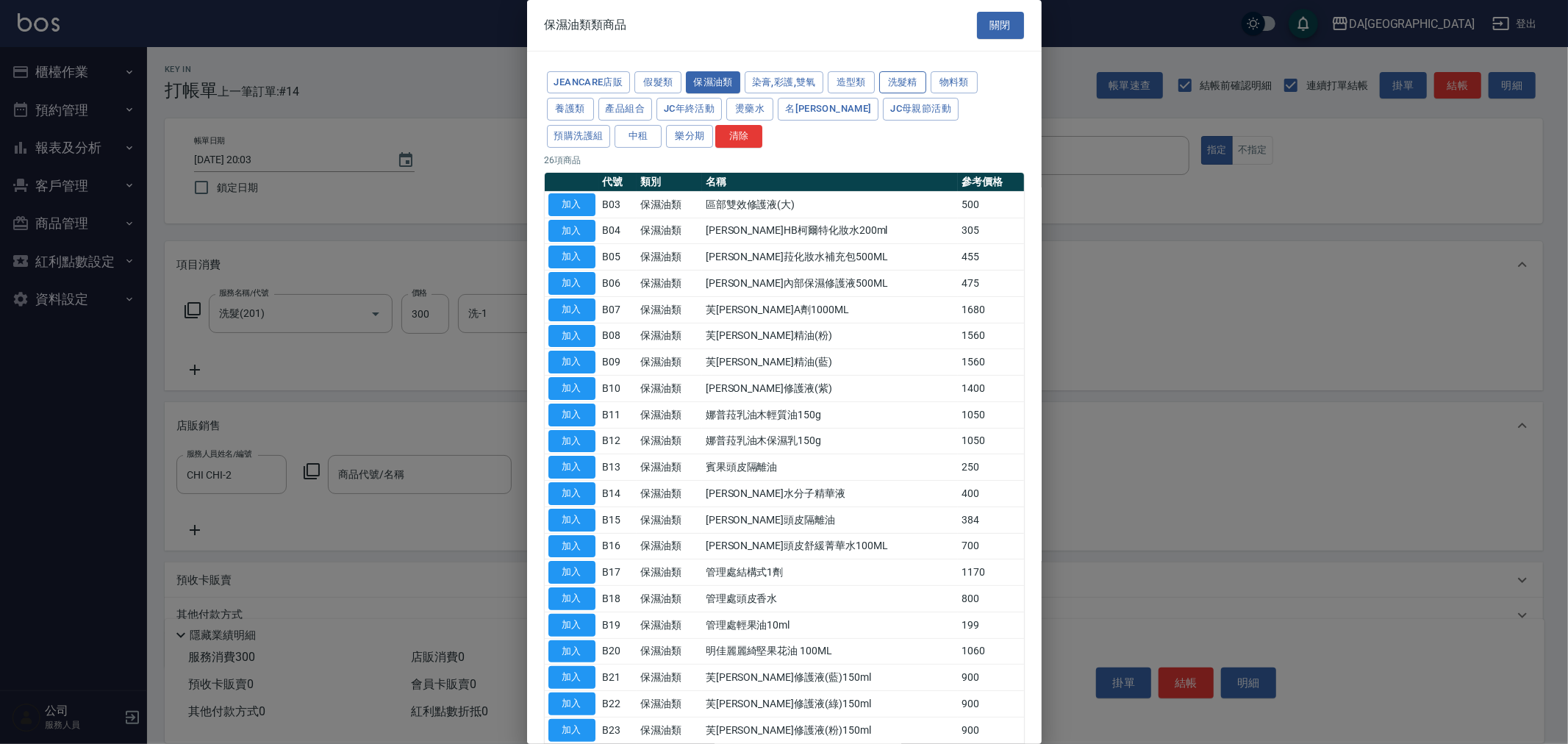
click at [913, 81] on button "洗髮精" at bounding box center [902, 82] width 47 height 23
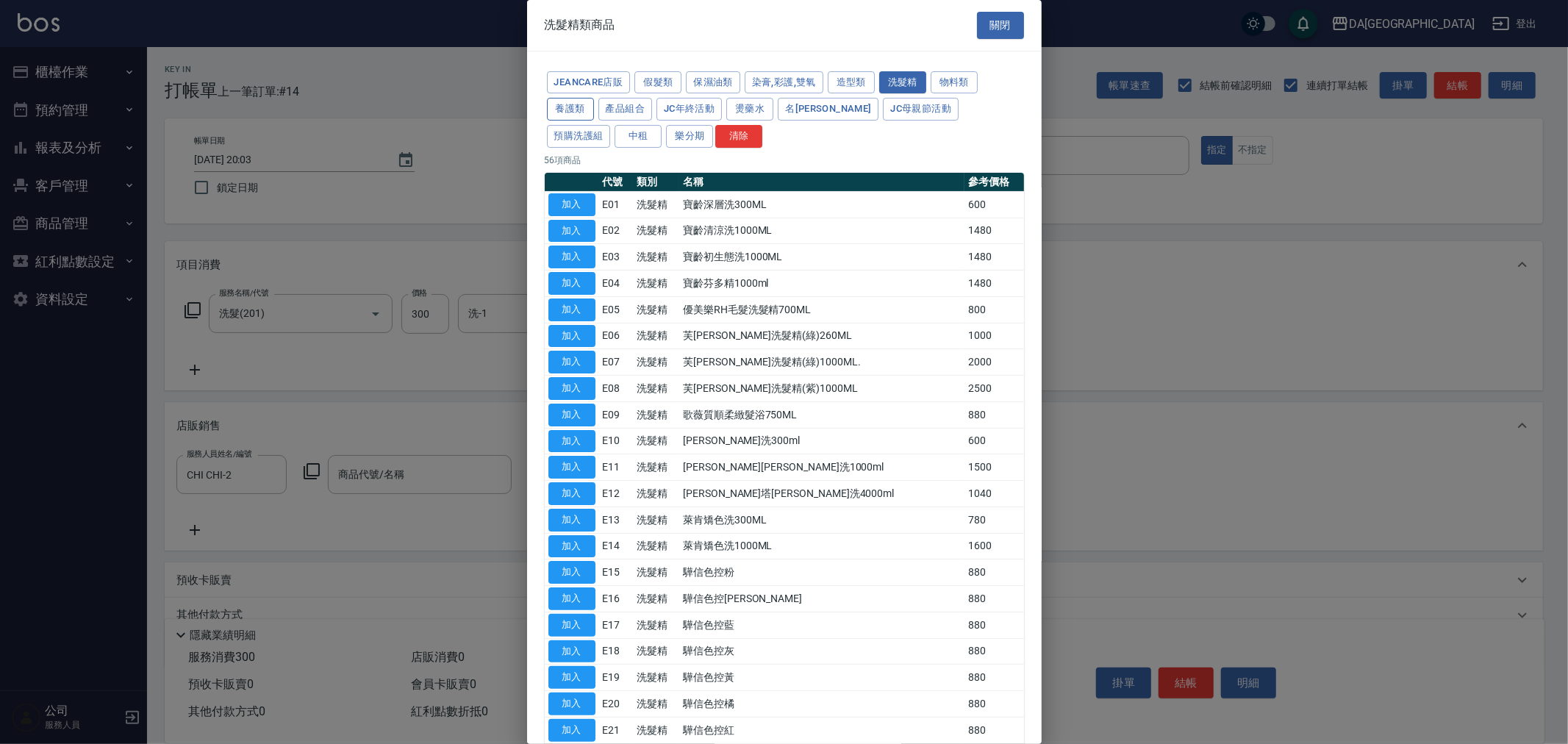
click at [582, 114] on button "養護類" at bounding box center [570, 109] width 47 height 23
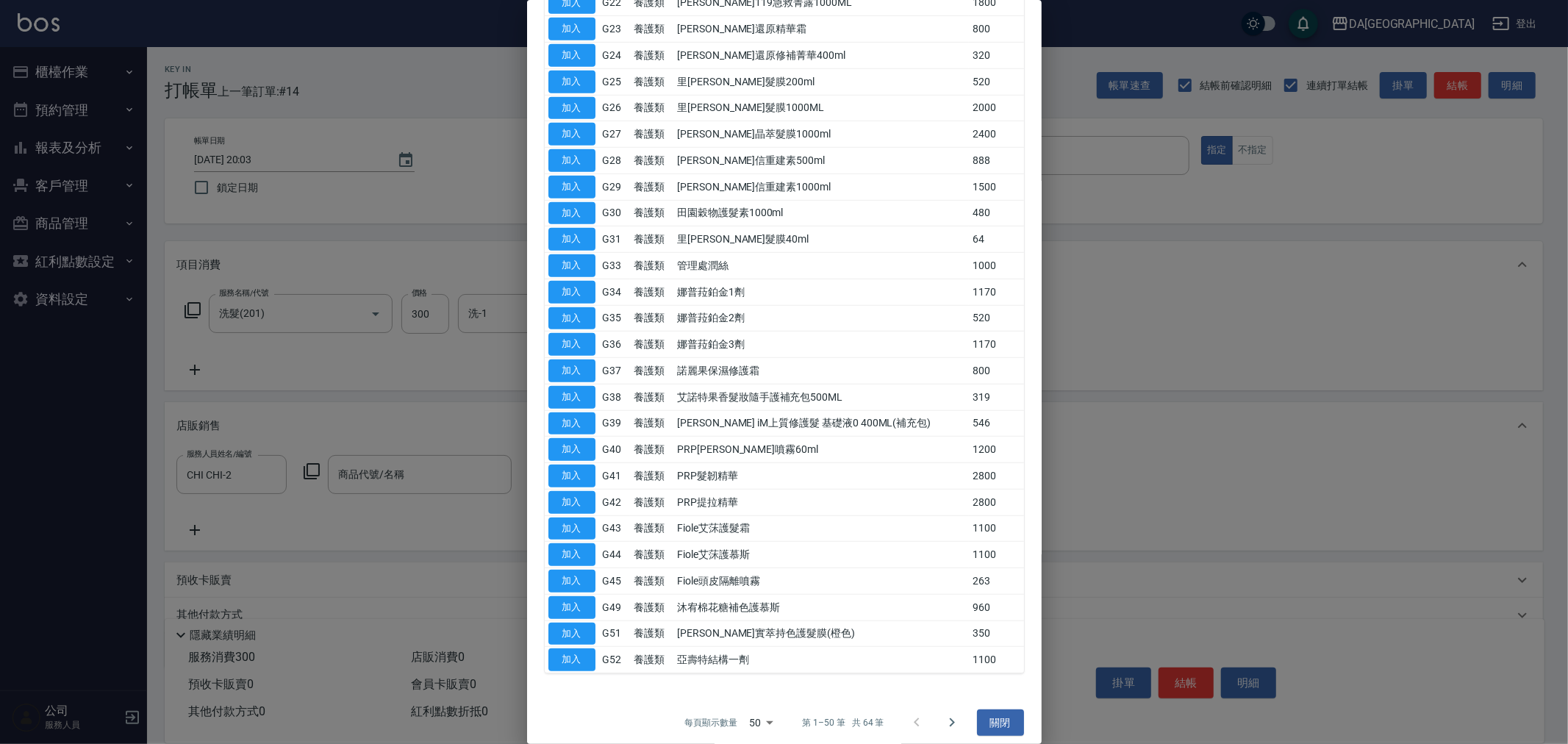
scroll to position [767, 0]
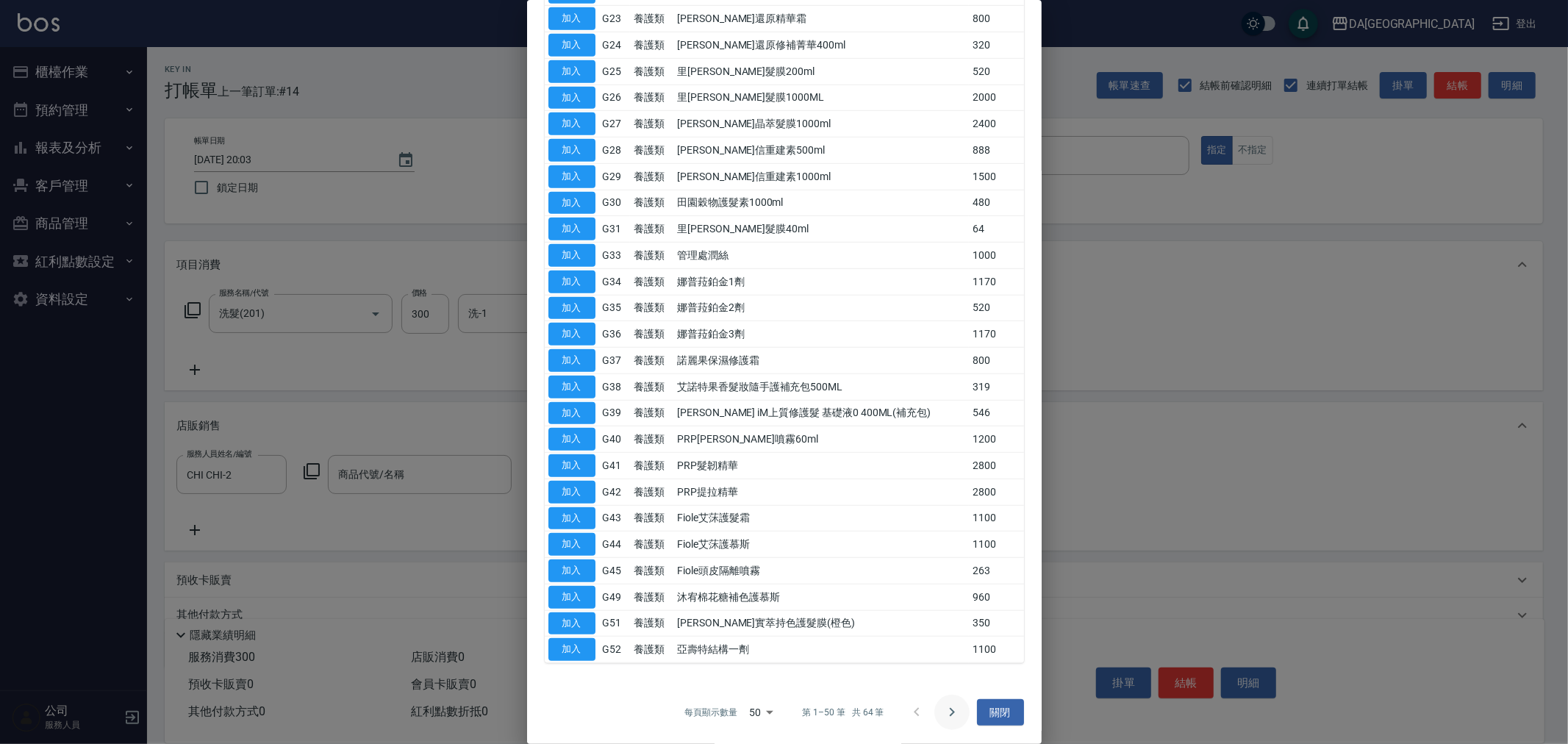
click at [943, 715] on icon "Go to next page" at bounding box center [952, 713] width 18 height 18
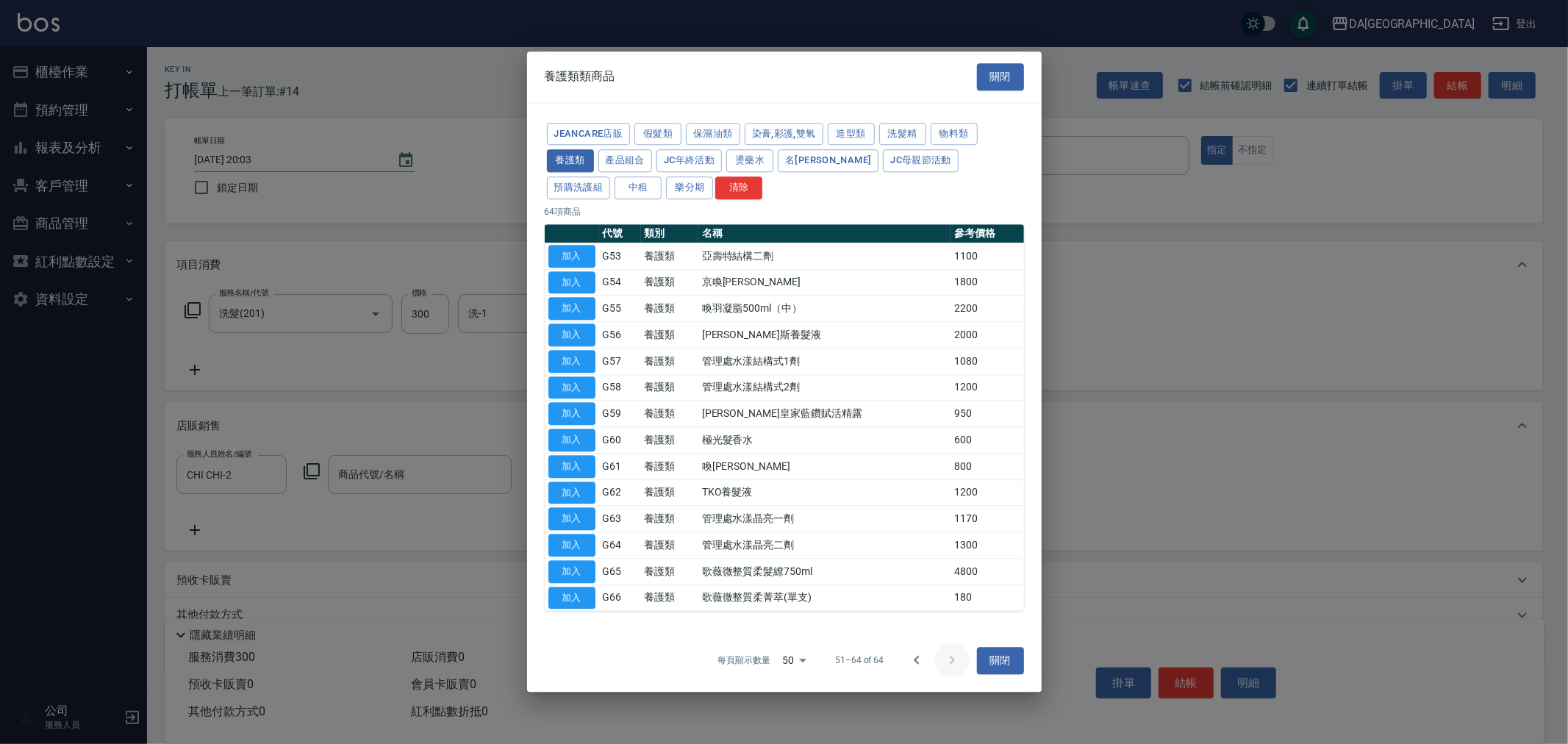
scroll to position [0, 0]
click at [914, 662] on icon "Go to previous page" at bounding box center [916, 661] width 18 height 18
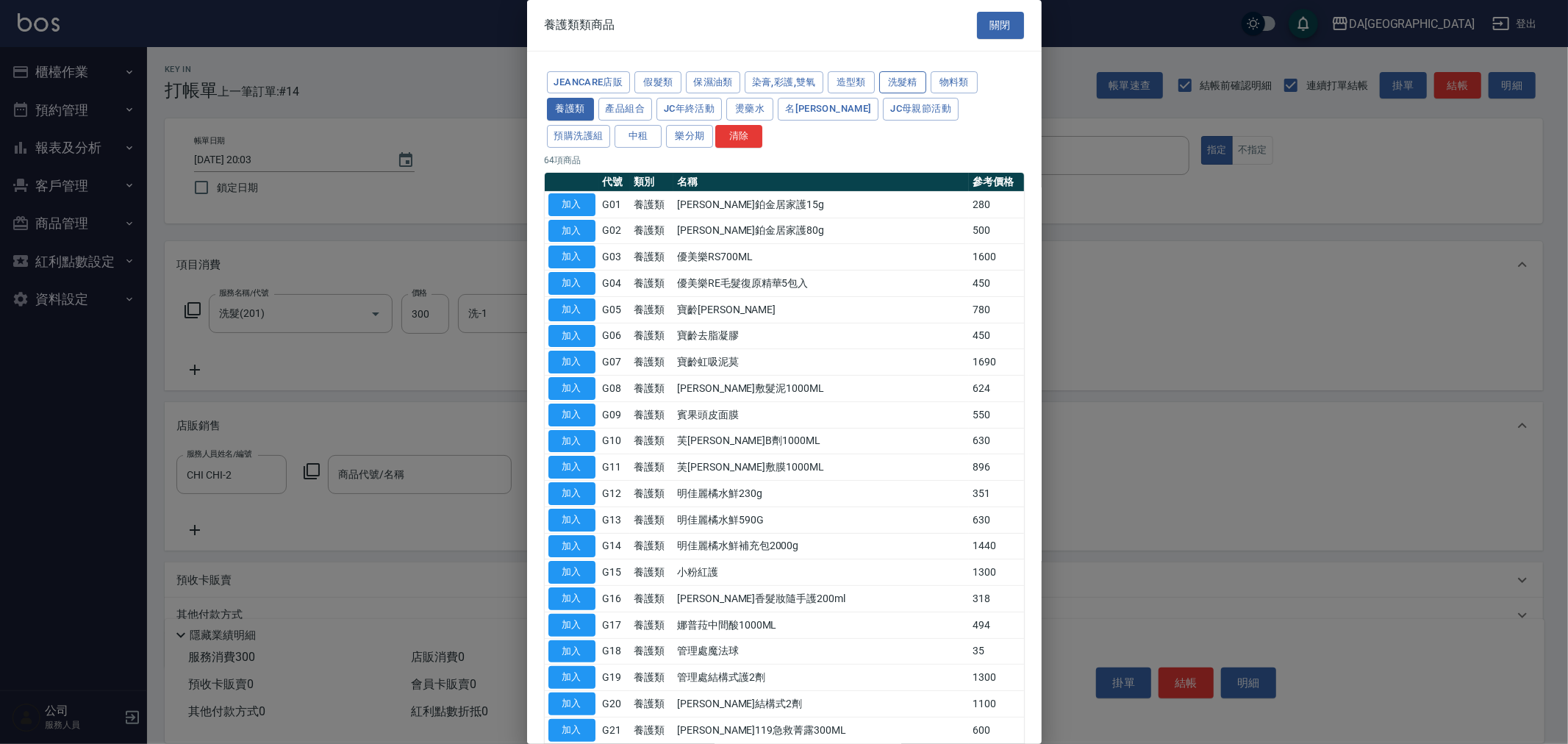
click at [908, 82] on button "洗髮精" at bounding box center [902, 82] width 47 height 23
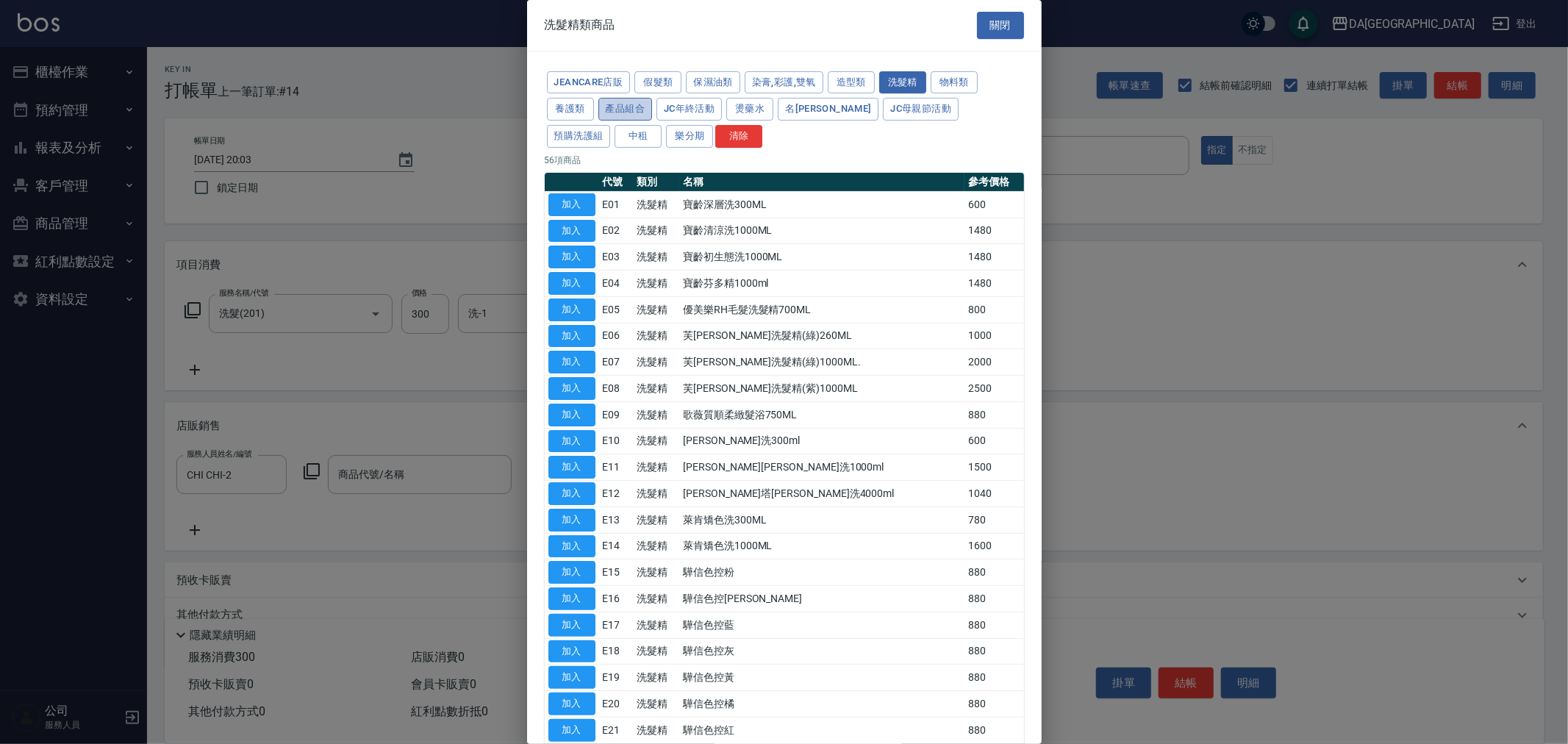
click at [627, 99] on button "產品組合" at bounding box center [626, 109] width 54 height 23
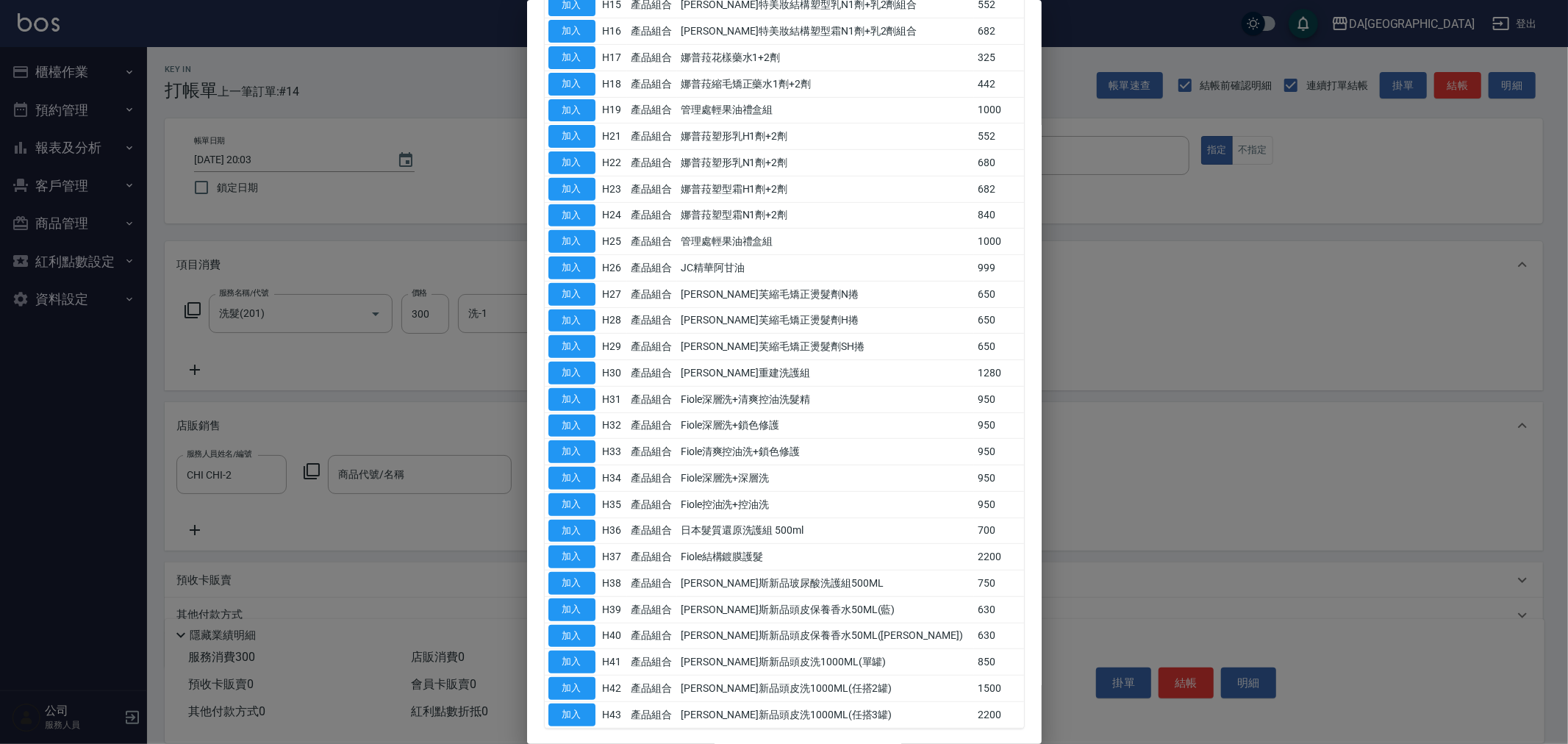
scroll to position [503, 0]
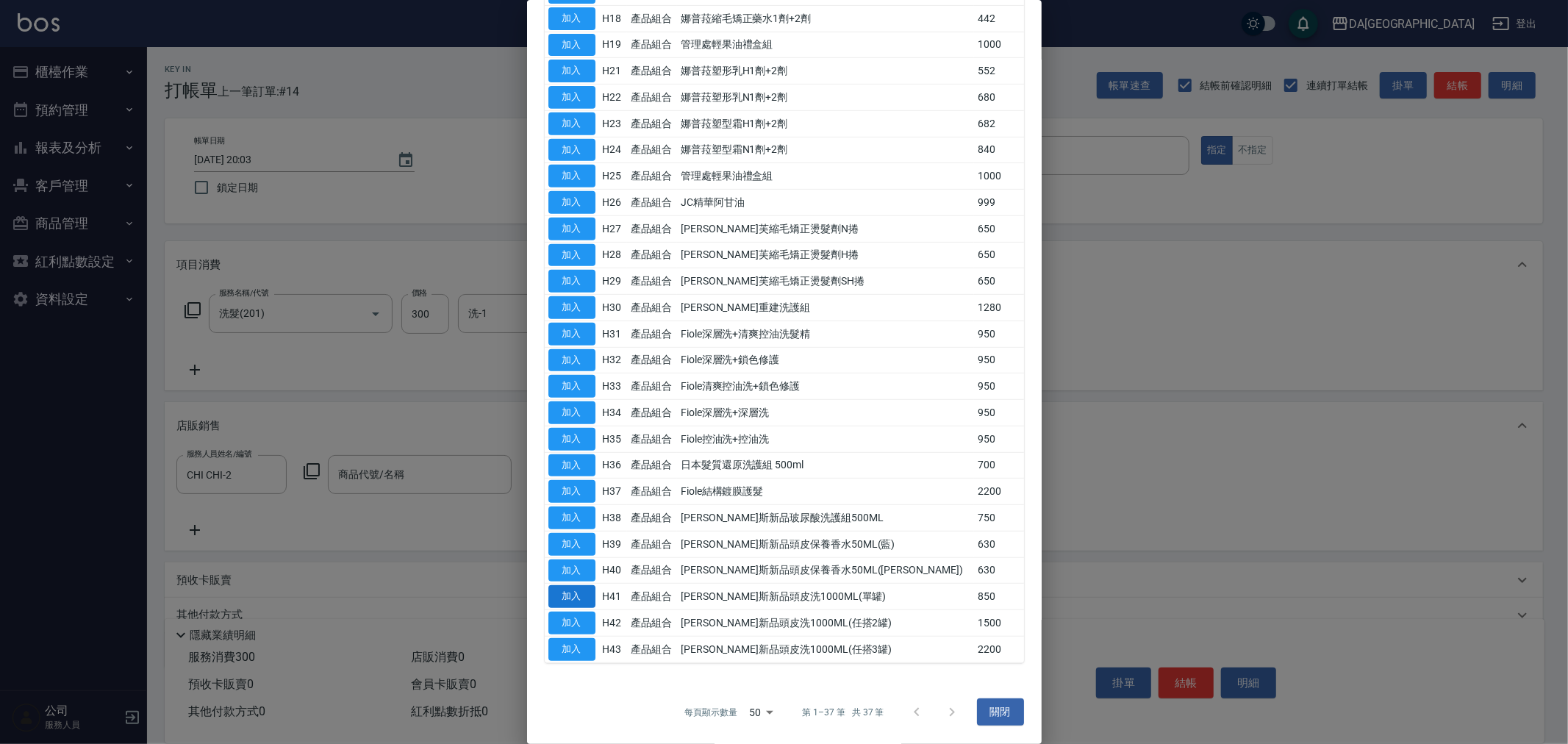
click at [577, 599] on button "加入" at bounding box center [571, 596] width 47 height 23
type input "[PERSON_NAME]斯新品頭皮洗1000ML(單罐)"
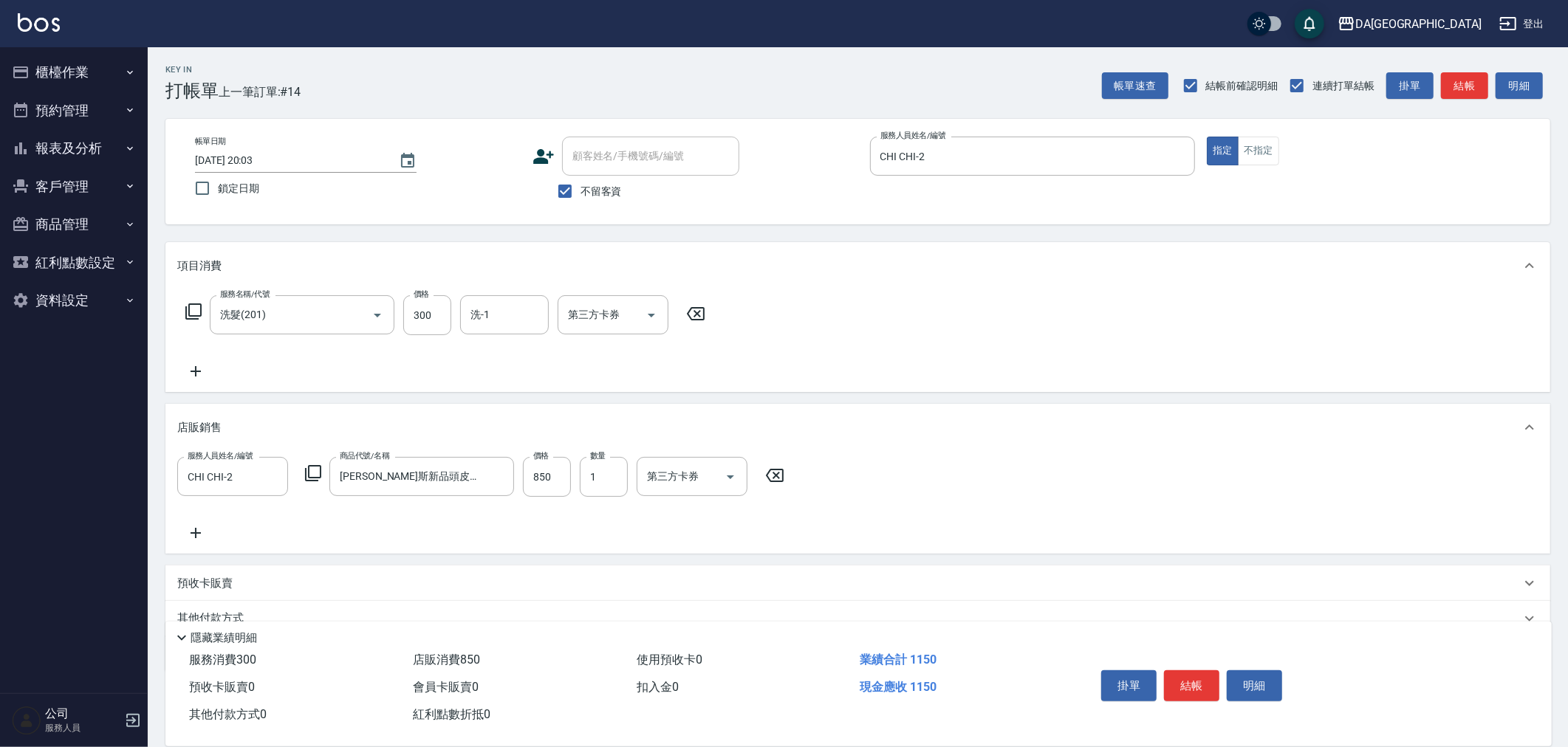
click at [318, 472] on icon at bounding box center [313, 473] width 18 height 18
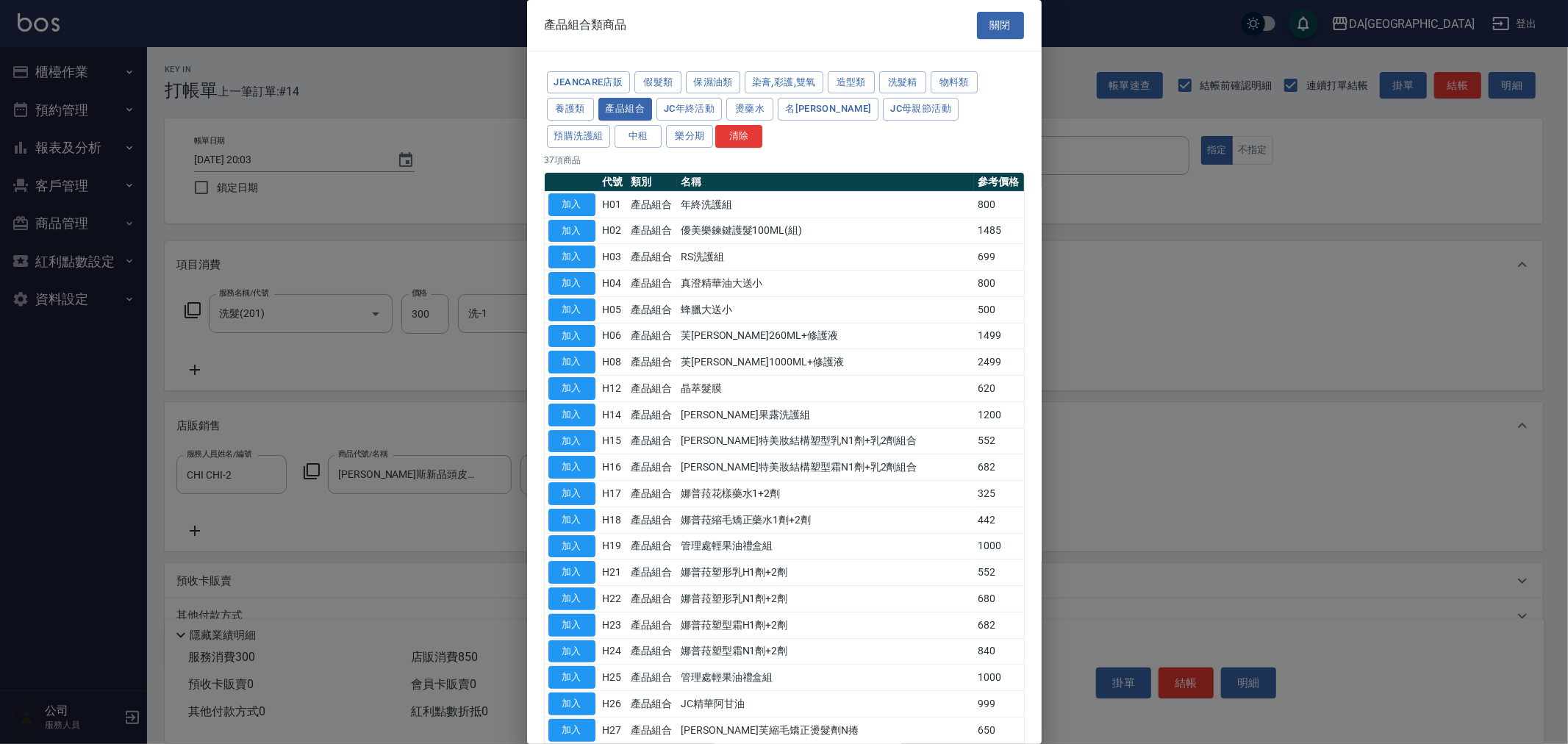
click at [310, 533] on div at bounding box center [784, 372] width 1568 height 744
click at [466, 538] on div at bounding box center [784, 372] width 1568 height 744
click at [481, 516] on div at bounding box center [784, 372] width 1568 height 744
click at [980, 26] on button "關閉" at bounding box center [1000, 25] width 47 height 27
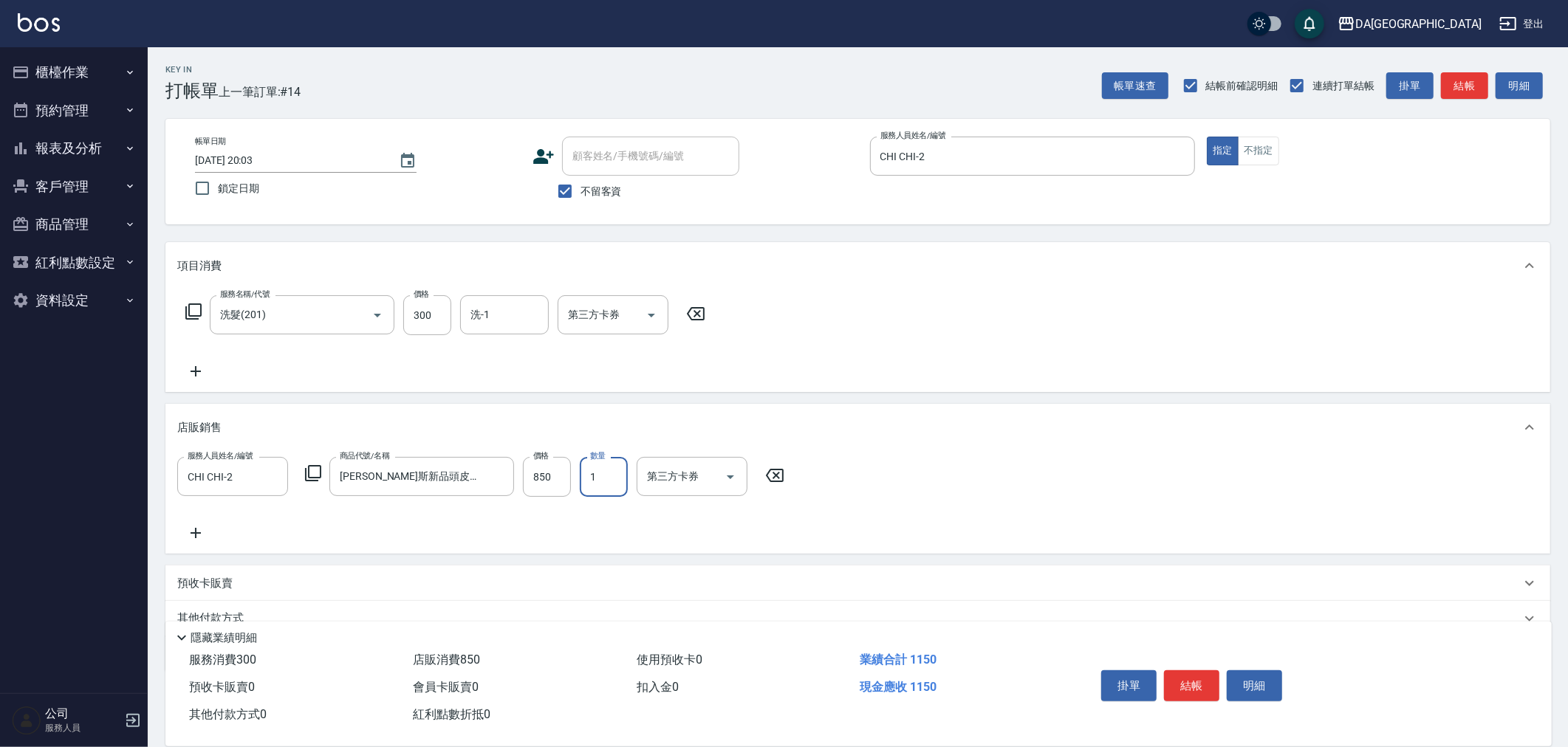
click at [606, 478] on input "1" at bounding box center [604, 477] width 48 height 40
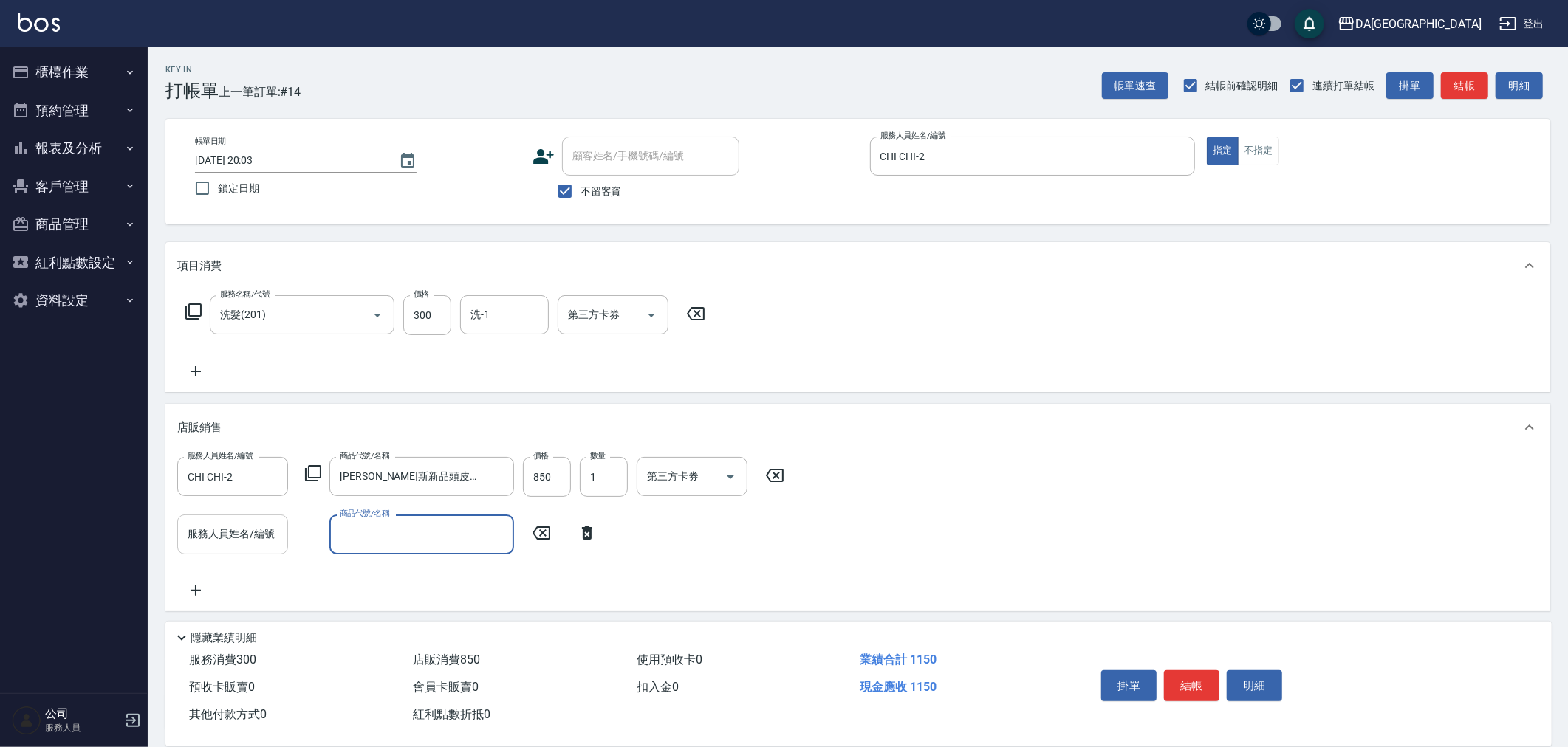
click at [239, 539] on input "服務人員姓名/編號" at bounding box center [233, 534] width 97 height 26
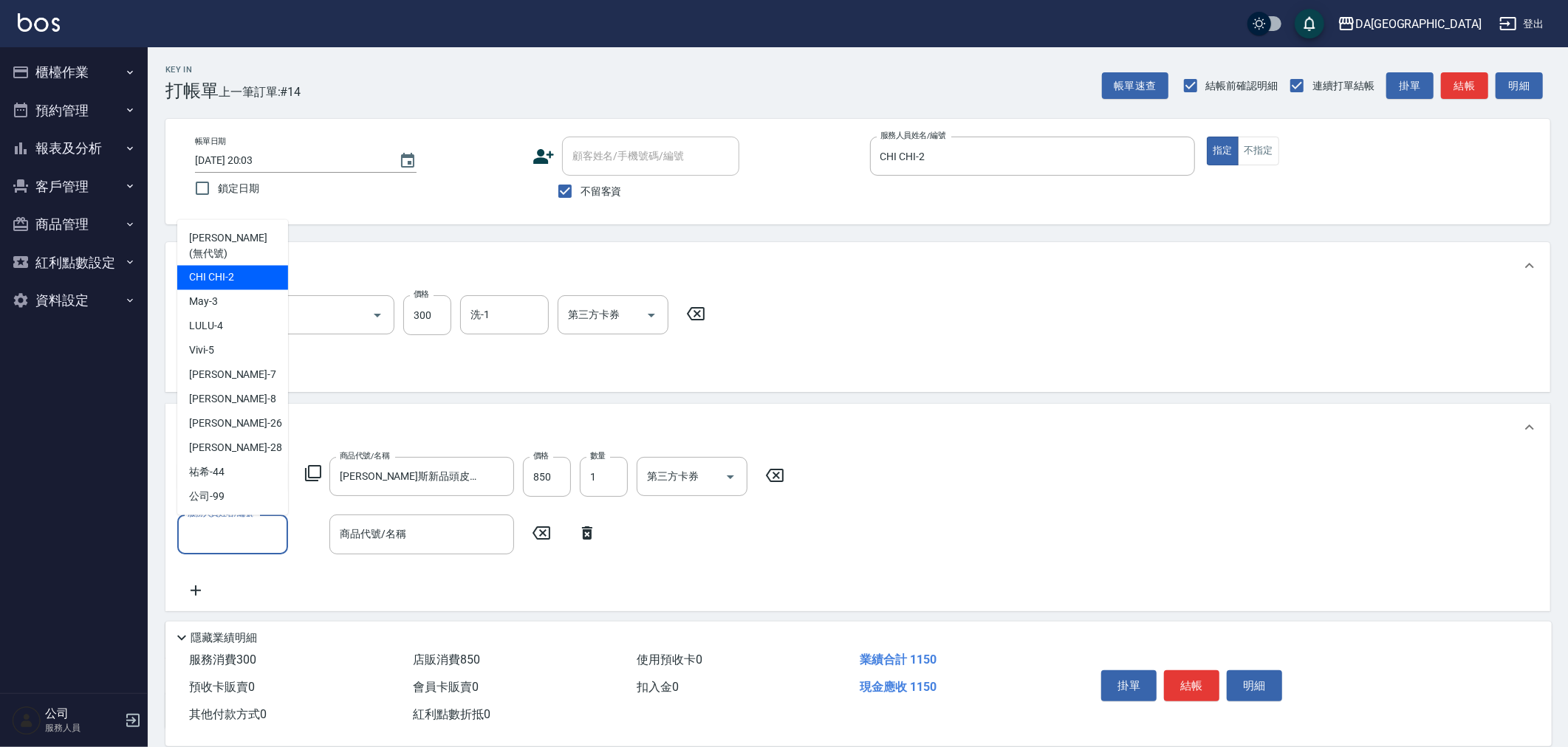
click at [230, 278] on span "CHI CHI -2" at bounding box center [212, 278] width 45 height 15
type input "CHI CHI-2"
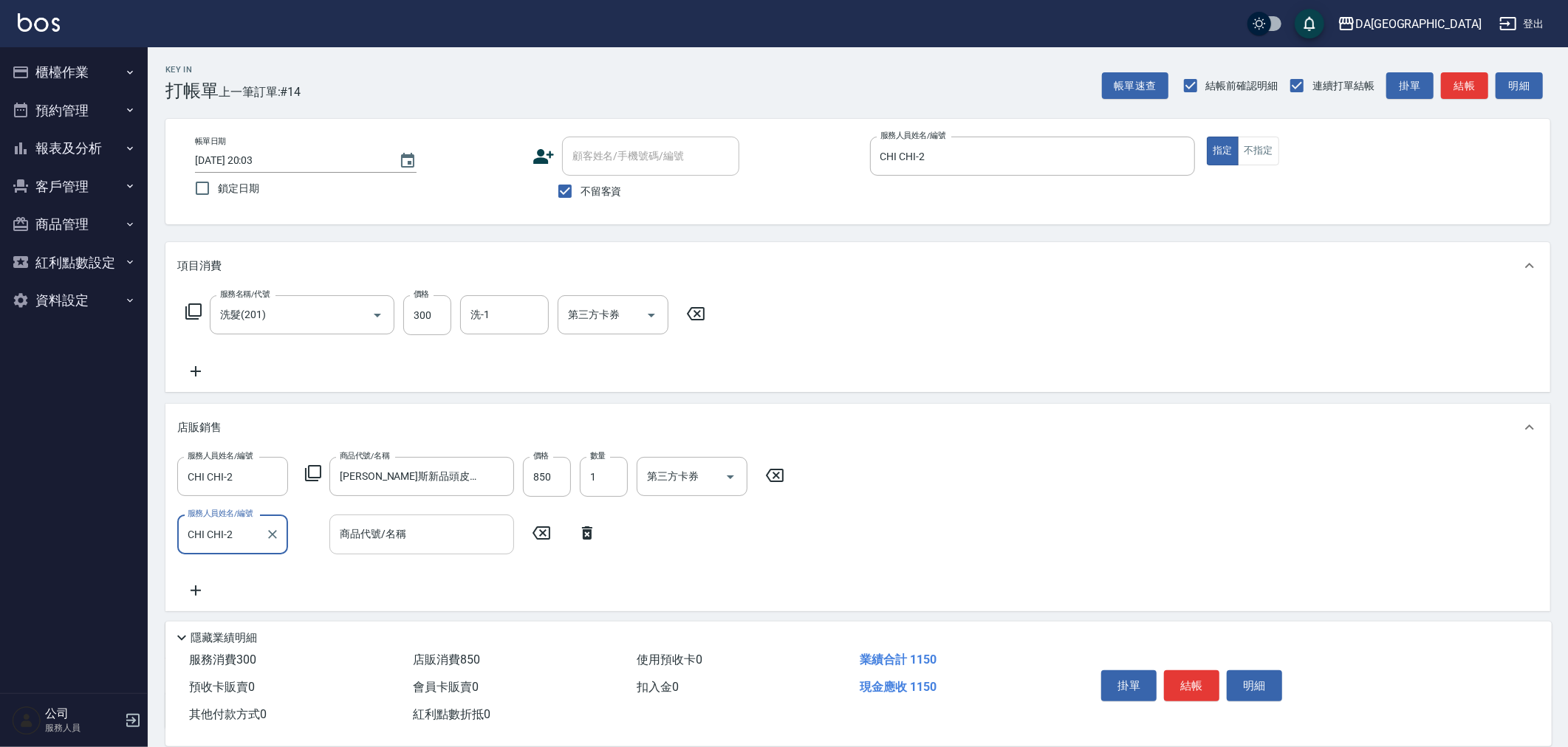
click at [355, 541] on div "商品代號/名稱 商品代號/名稱" at bounding box center [421, 534] width 184 height 39
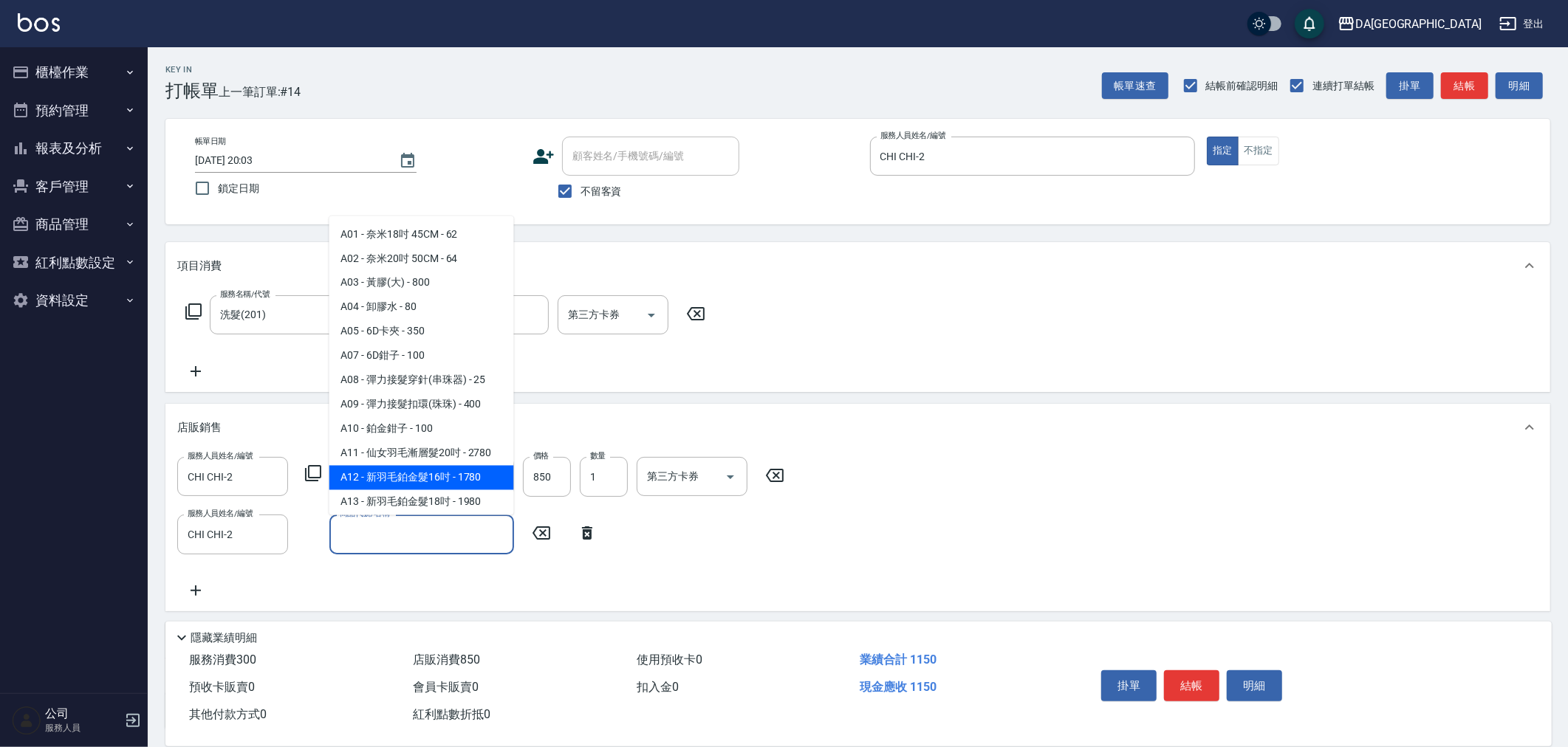
click at [320, 467] on icon at bounding box center [313, 472] width 16 height 16
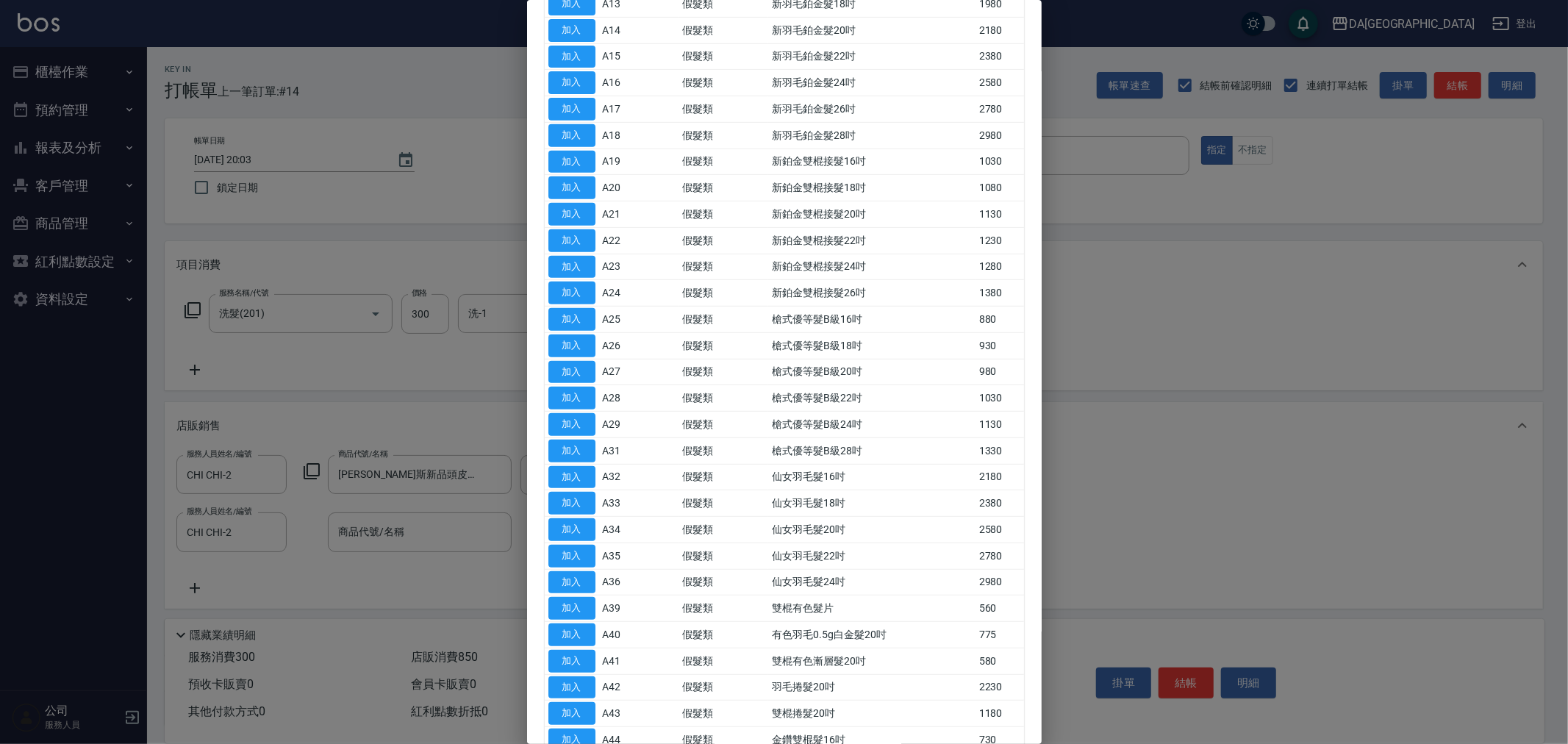
scroll to position [0, 0]
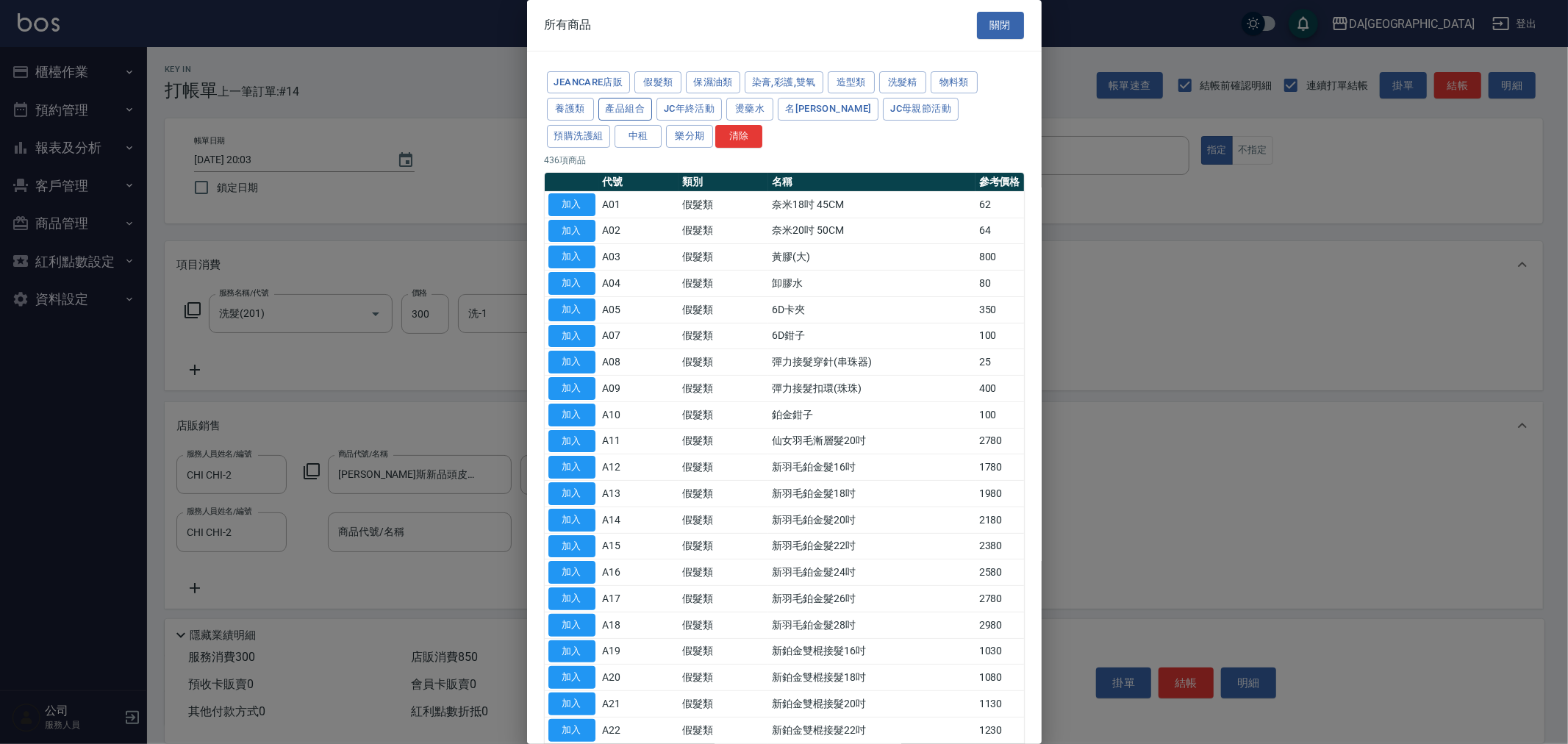
click at [643, 104] on button "產品組合" at bounding box center [626, 109] width 54 height 23
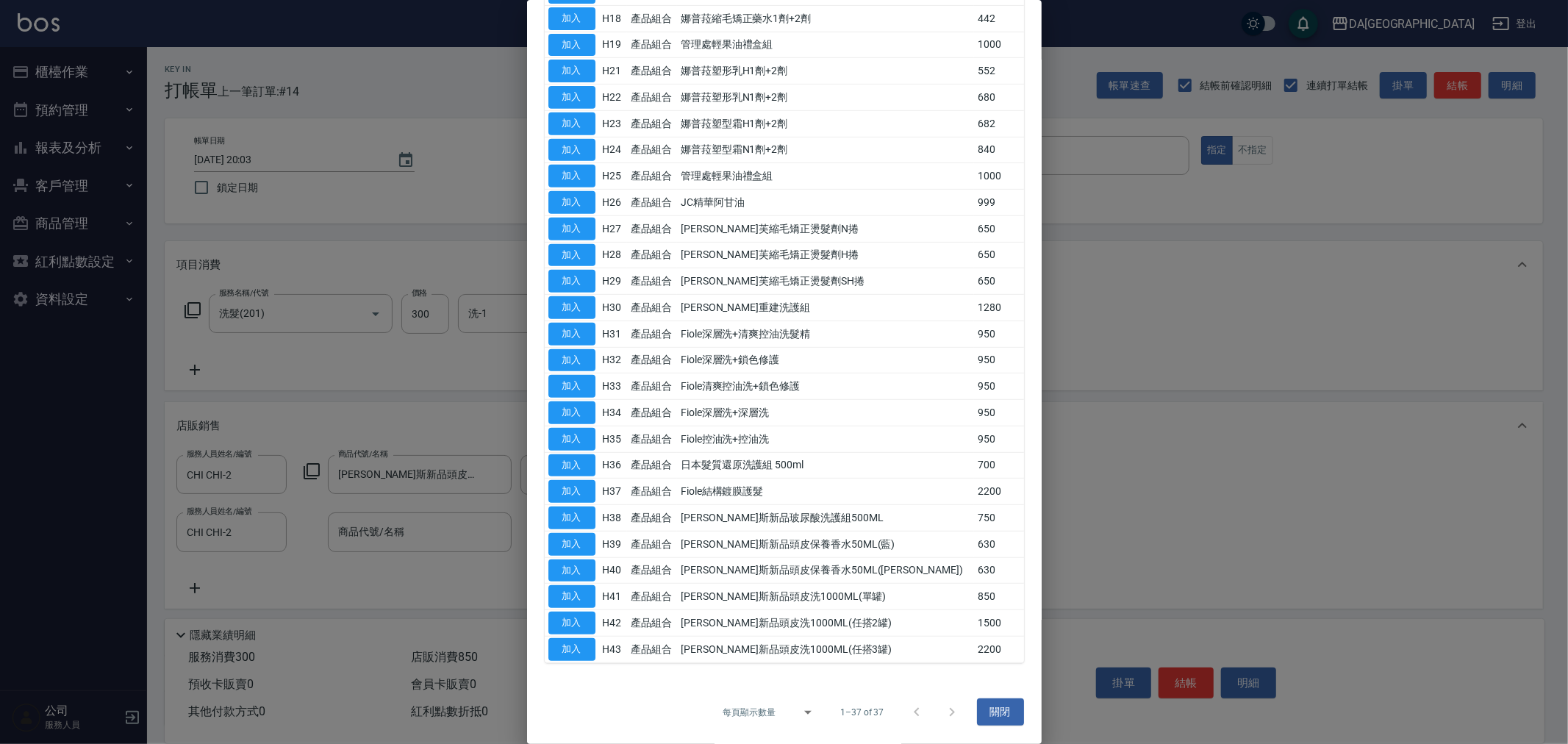
scroll to position [503, 0]
click at [540, 534] on div "JeanCare店販 假髮類 保濕油類 染膏,彩護,雙氧 造型類 洗髮精 物料類 養護類 產品組合 JC年終活動 燙藥水 名麗 JC母親節活動 預購洗護組 中…" at bounding box center [784, 116] width 514 height 1131
click at [556, 539] on button "加入" at bounding box center [571, 544] width 47 height 23
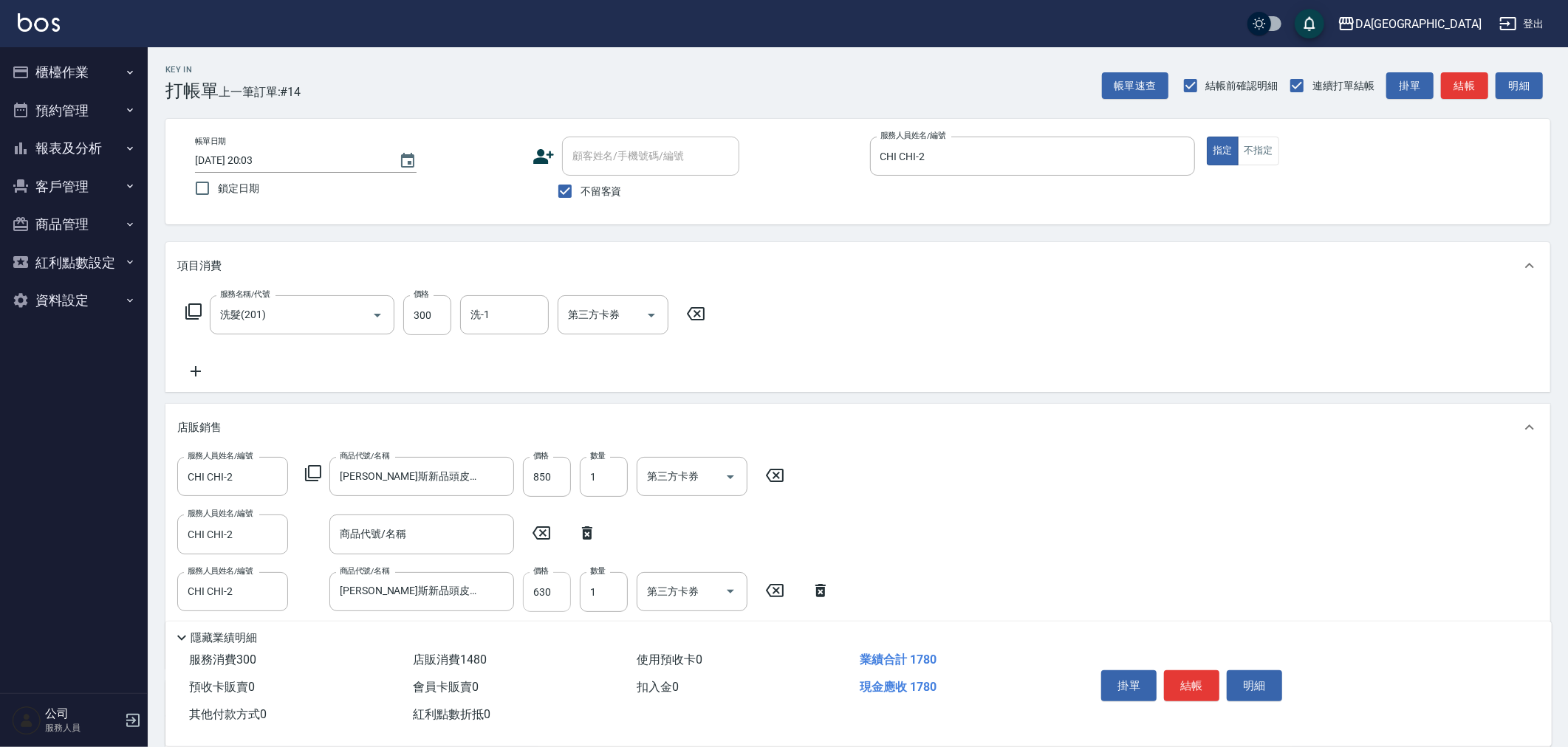
click at [555, 591] on input "630" at bounding box center [547, 592] width 48 height 40
type input "500"
click at [537, 532] on icon at bounding box center [541, 533] width 37 height 18
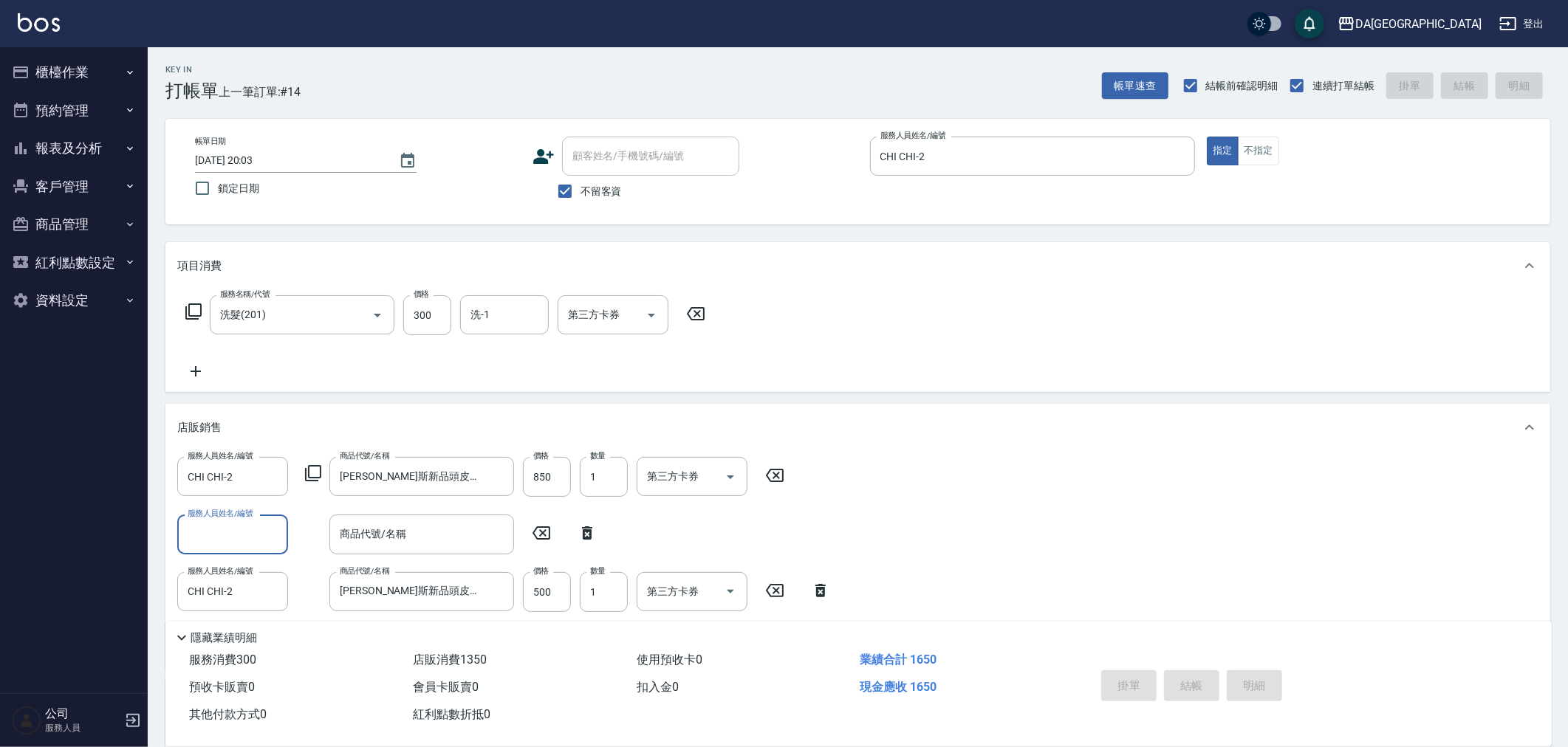
type input "2025/08/10 20:07"
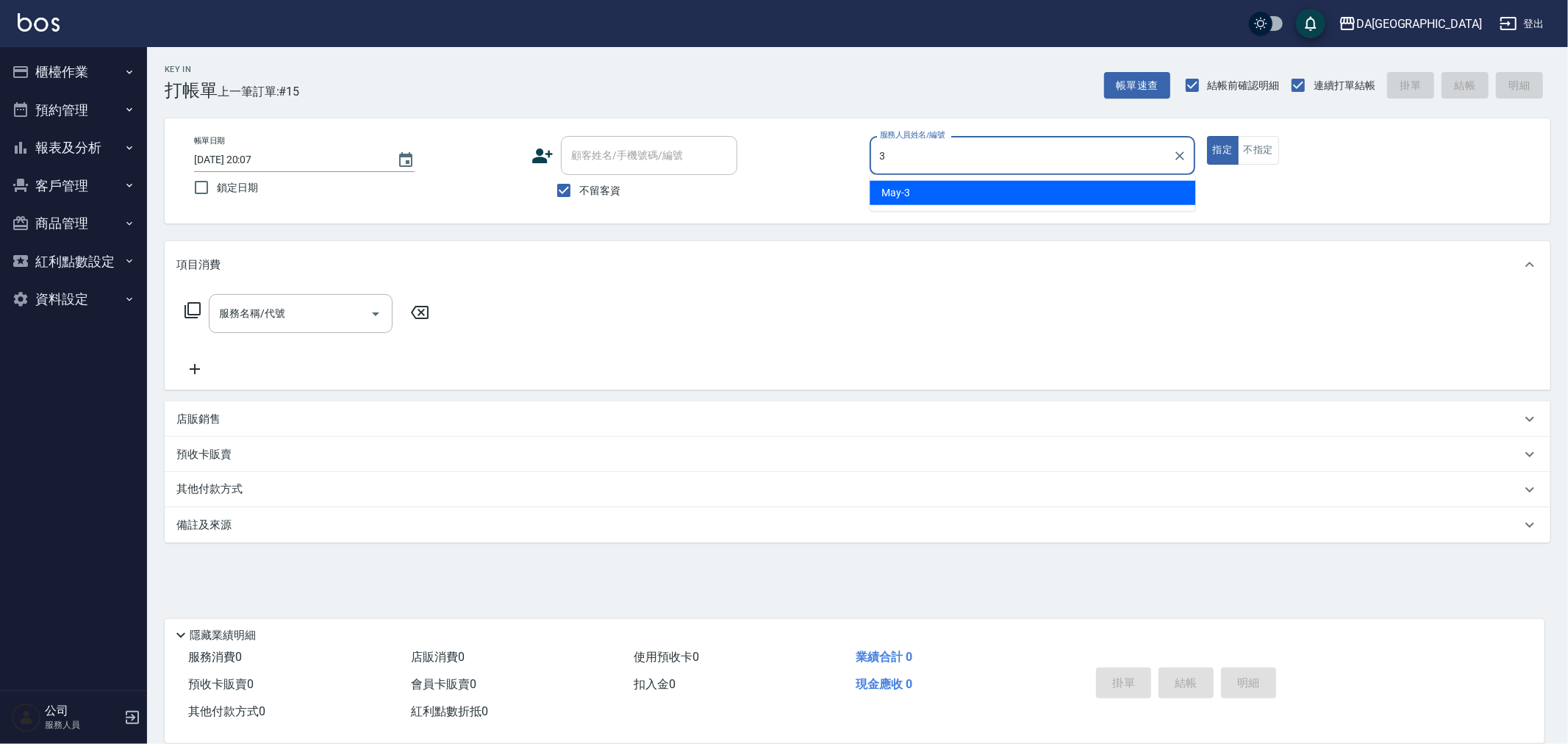
type input "May-3"
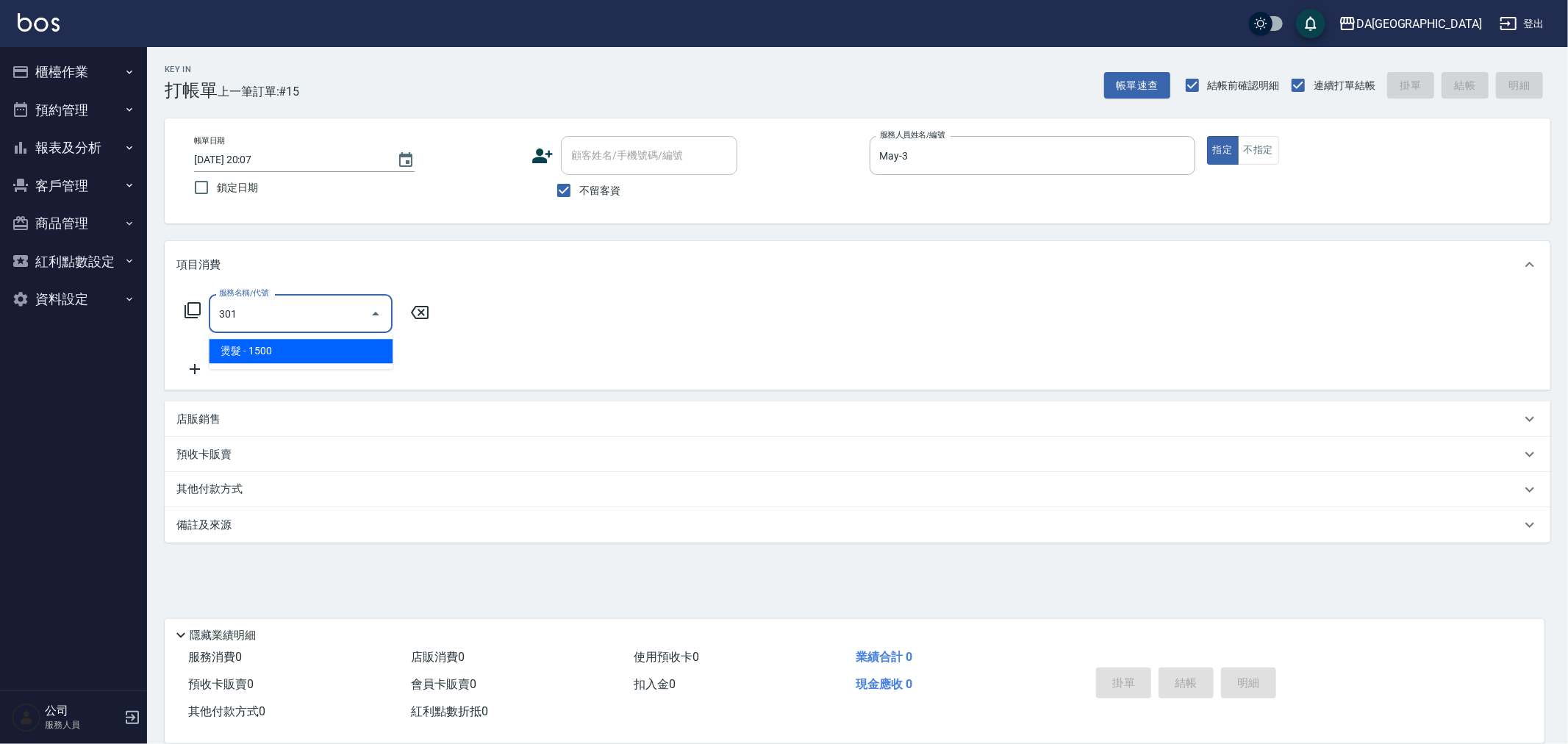
type input "燙髮(301)"
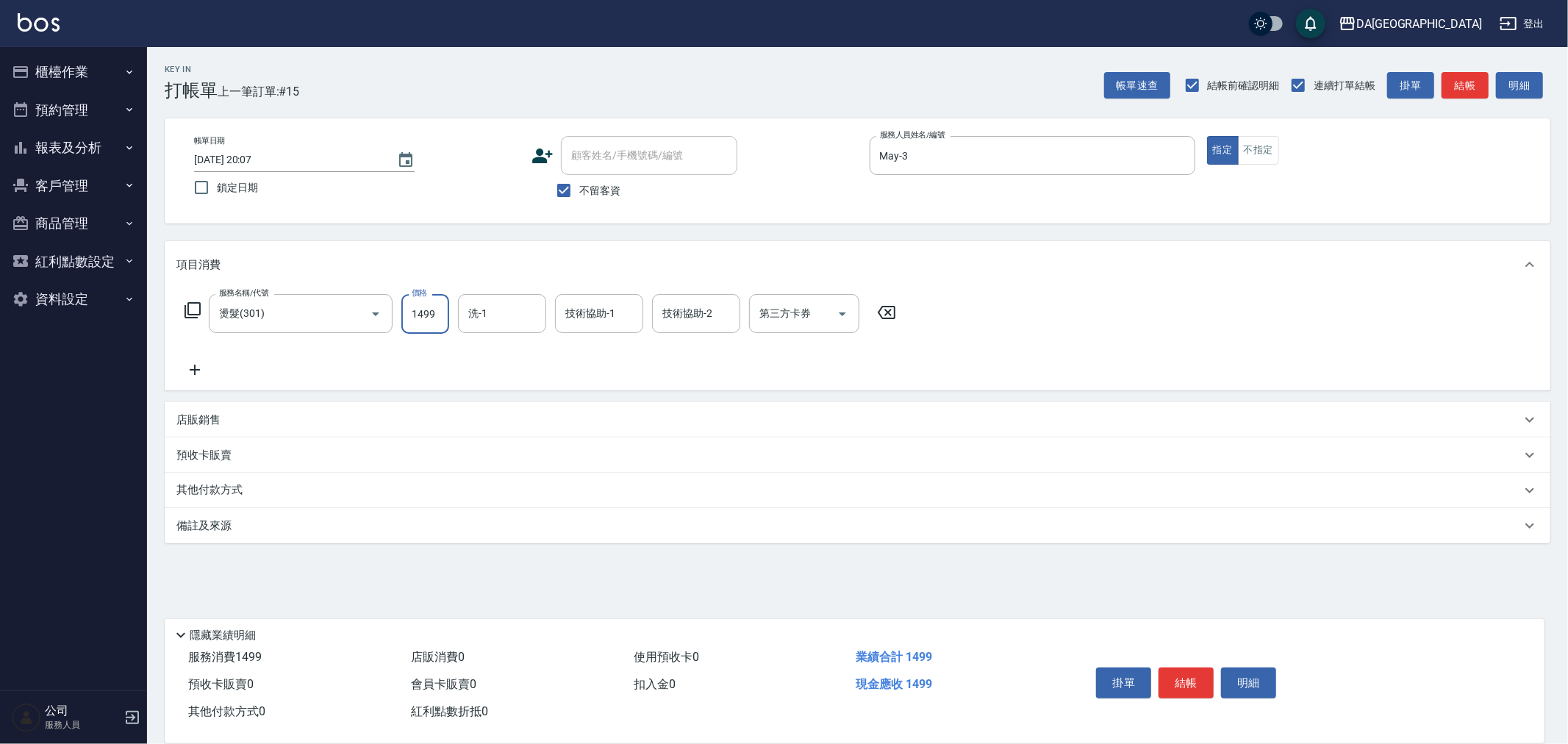
type input "1499"
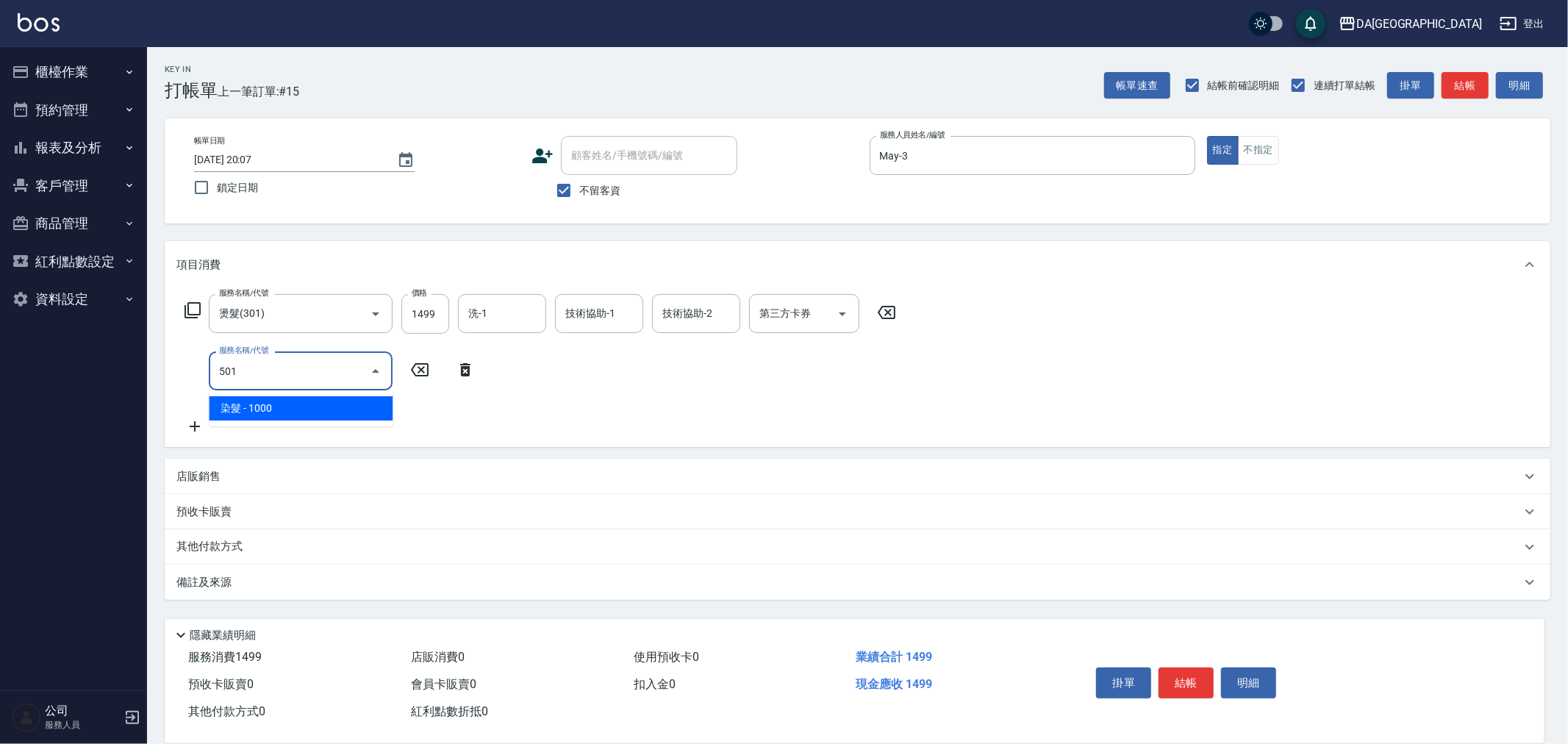
type input "染髮(501)"
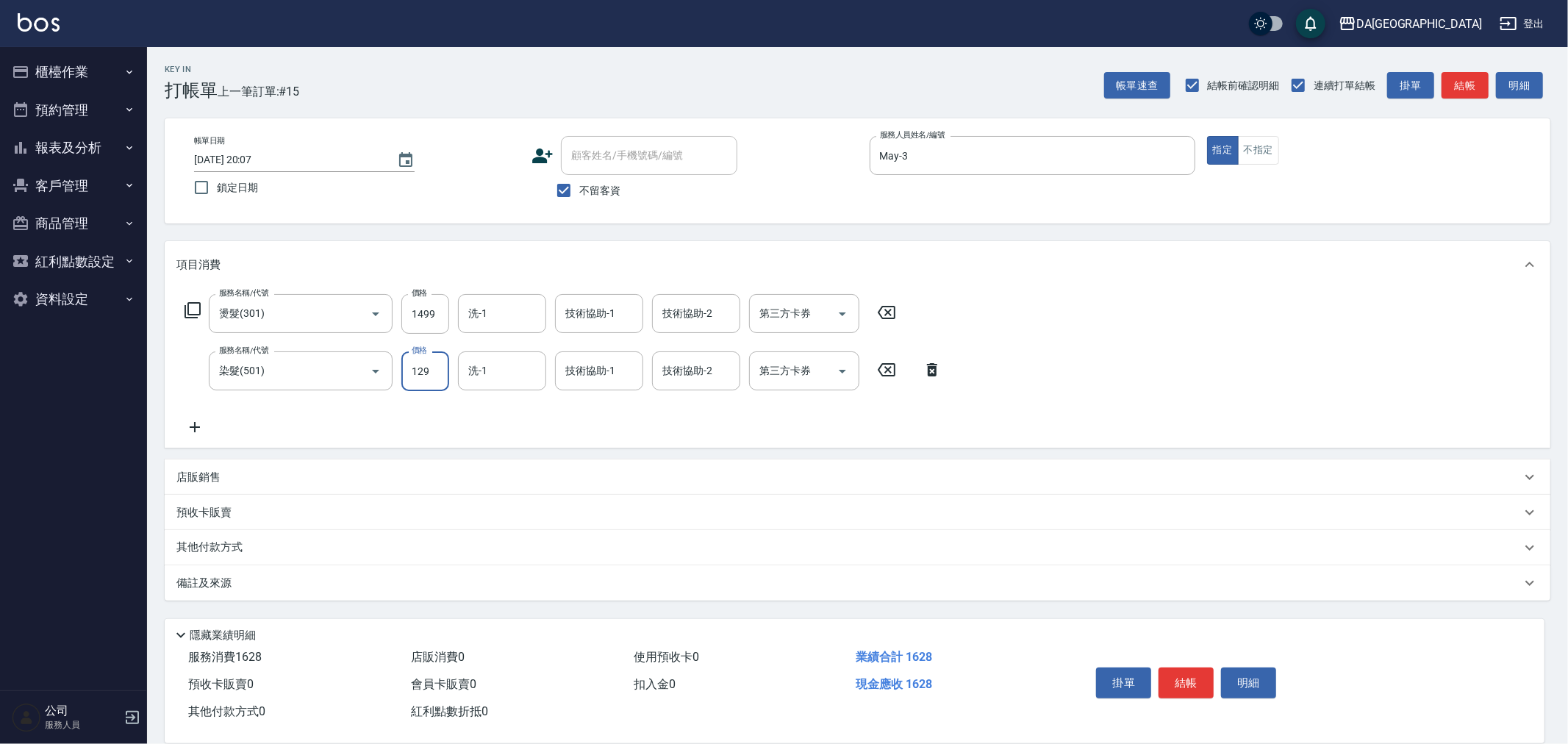
type input "1299"
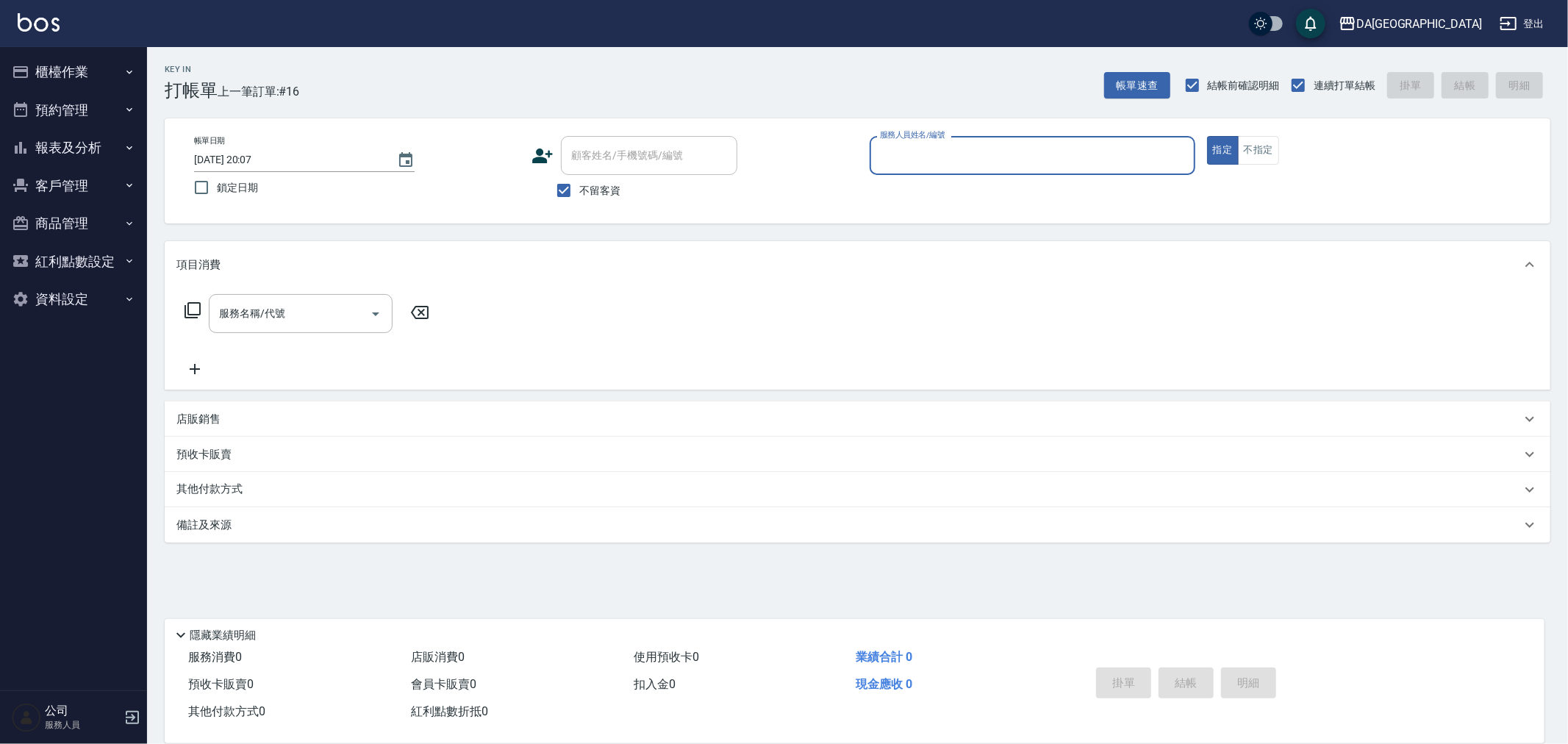
click at [85, 142] on button "報表及分析" at bounding box center [73, 148] width 135 height 38
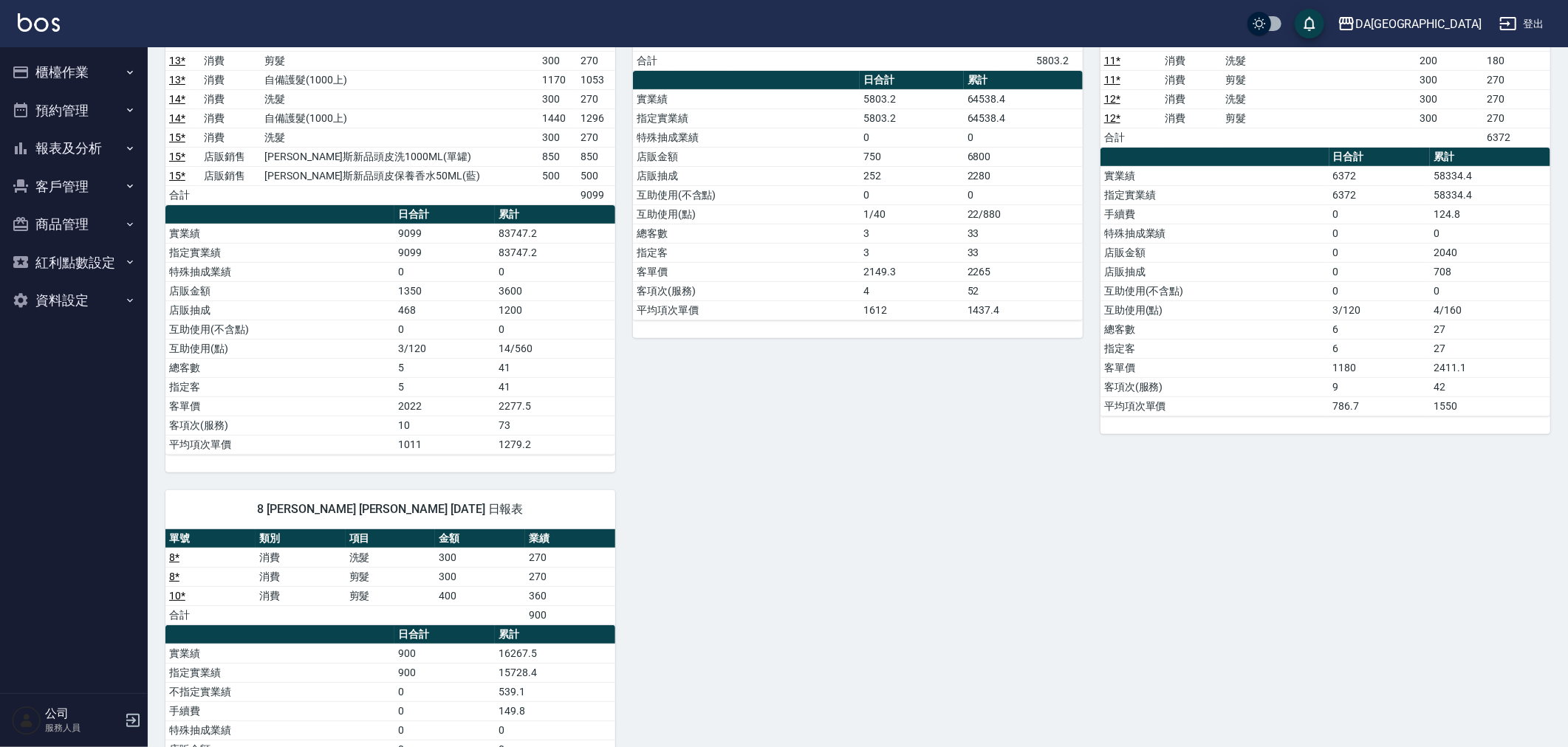
scroll to position [490, 0]
